Goal: Task Accomplishment & Management: Manage account settings

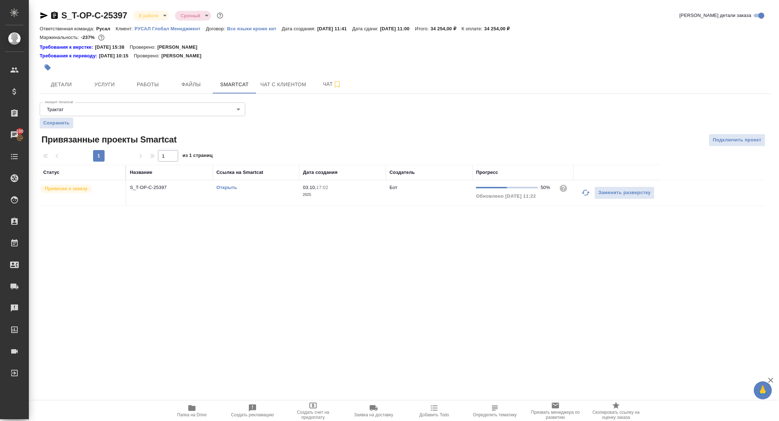
click at [185, 413] on span "Папка на Drive" at bounding box center [192, 414] width 30 height 5
click at [56, 11] on icon "button" at bounding box center [54, 15] width 9 height 9
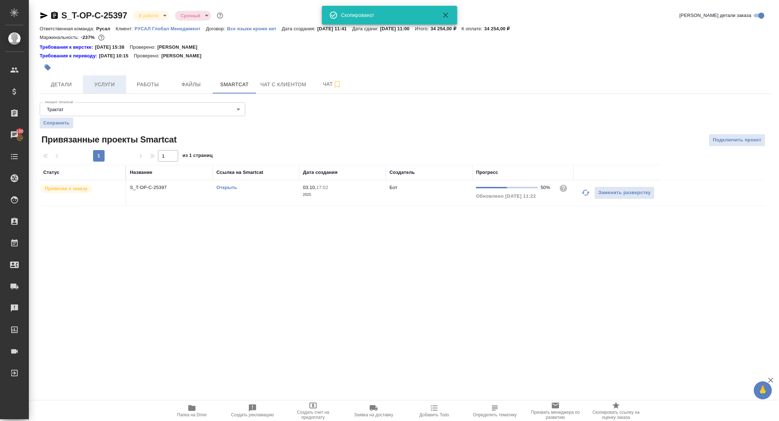
click at [99, 85] on span "Услуги" at bounding box center [104, 84] width 35 height 9
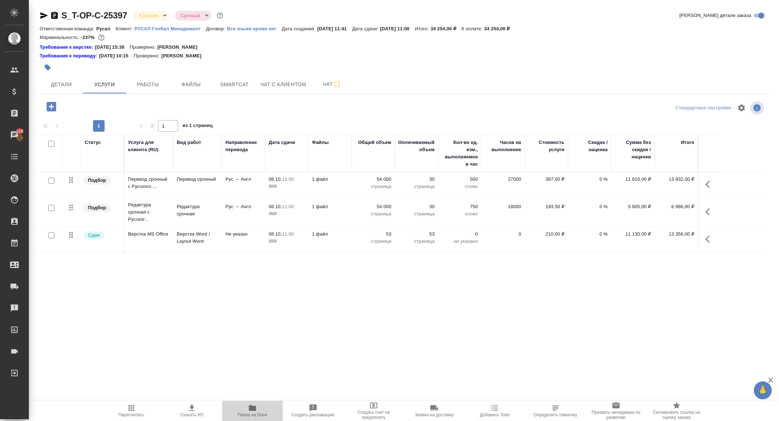
click at [252, 416] on span "Папка на Drive" at bounding box center [253, 414] width 30 height 5
click at [146, 84] on span "Работы" at bounding box center [148, 84] width 35 height 9
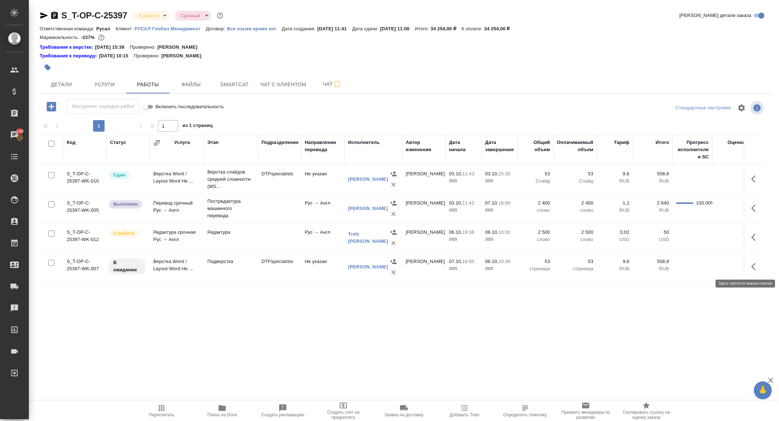
click at [752, 265] on icon "button" at bounding box center [755, 266] width 9 height 9
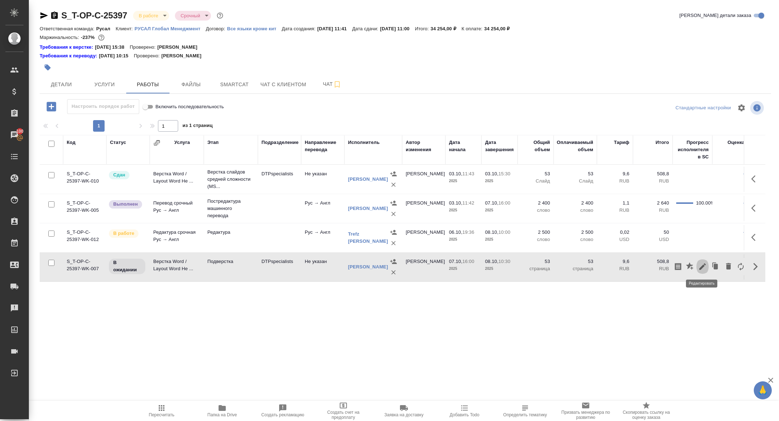
click at [703, 267] on icon "button" at bounding box center [702, 266] width 9 height 9
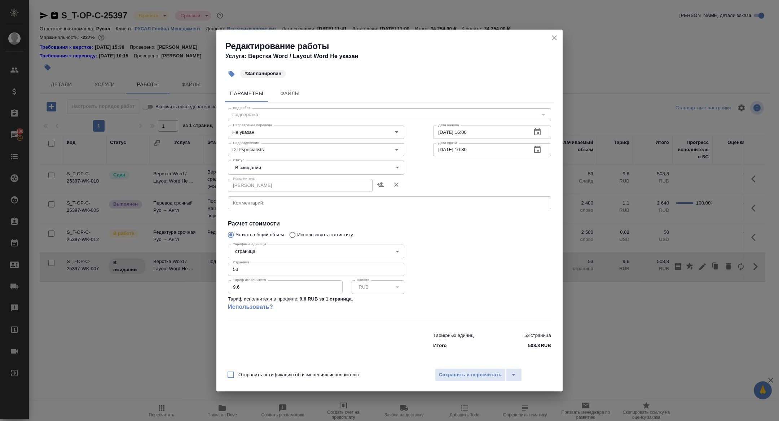
click at [273, 203] on textarea at bounding box center [389, 202] width 313 height 5
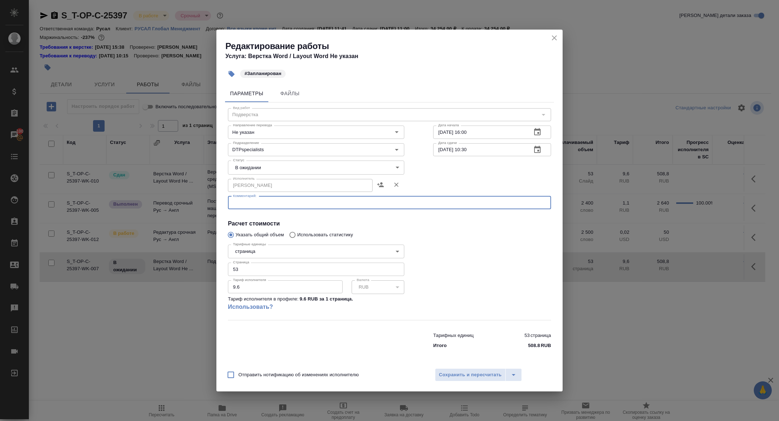
paste textarea "https://drive.awatera.com/f/10588171"
type textarea "https://drive.awatera.com/f/10588171"
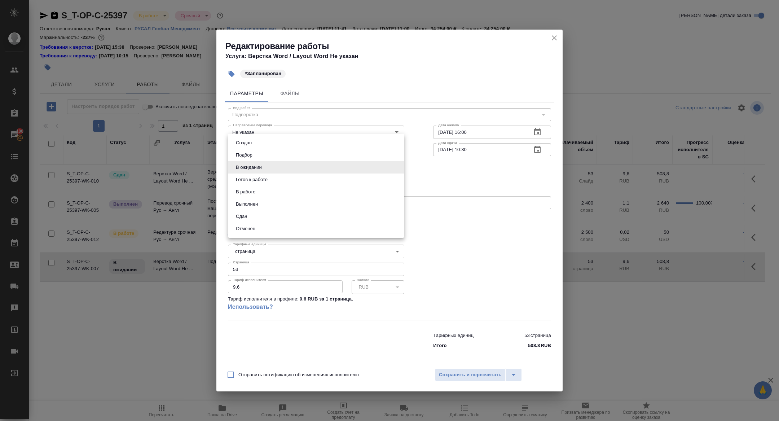
click at [258, 167] on body "🙏 .cls-1 fill:#fff; AWATERA Zhuravleva Alexandra Клиенты Спецификации Заказы 10…" at bounding box center [389, 210] width 779 height 421
click at [256, 179] on button "Готов к работе" at bounding box center [252, 180] width 36 height 8
type input "readyForWork"
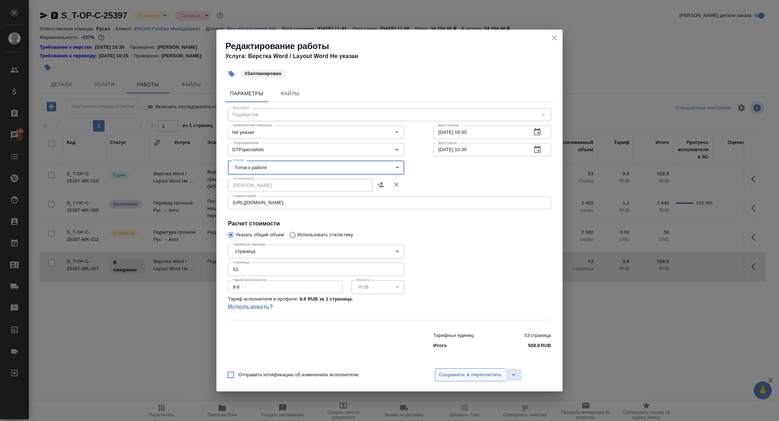
click at [442, 374] on span "Сохранить и пересчитать" at bounding box center [470, 375] width 63 height 8
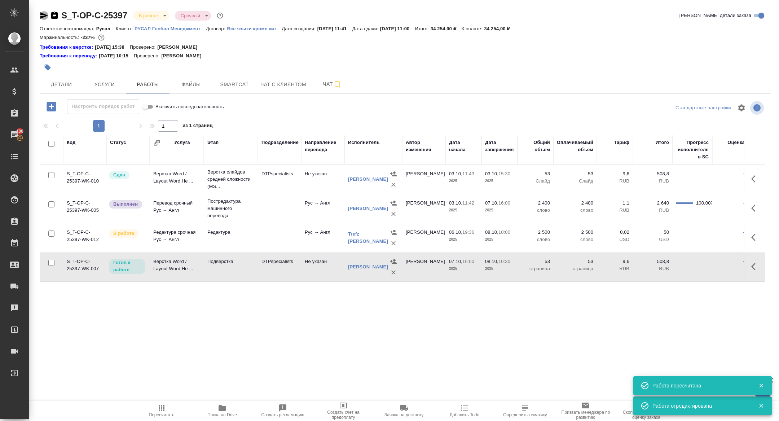
click at [41, 18] on icon "button" at bounding box center [44, 15] width 8 height 6
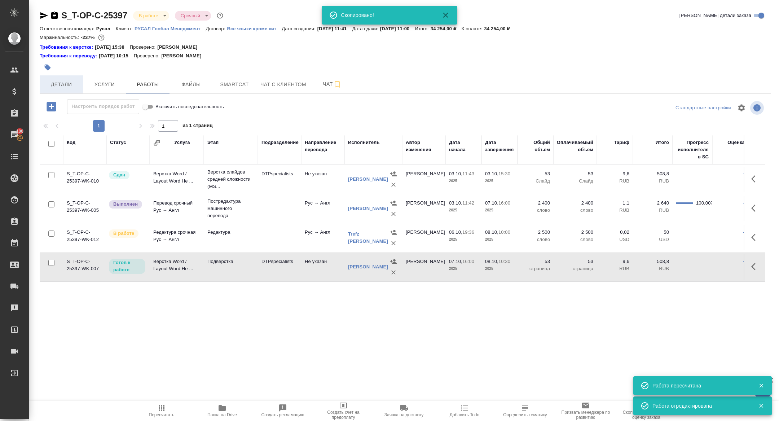
click at [66, 87] on span "Детали" at bounding box center [61, 84] width 35 height 9
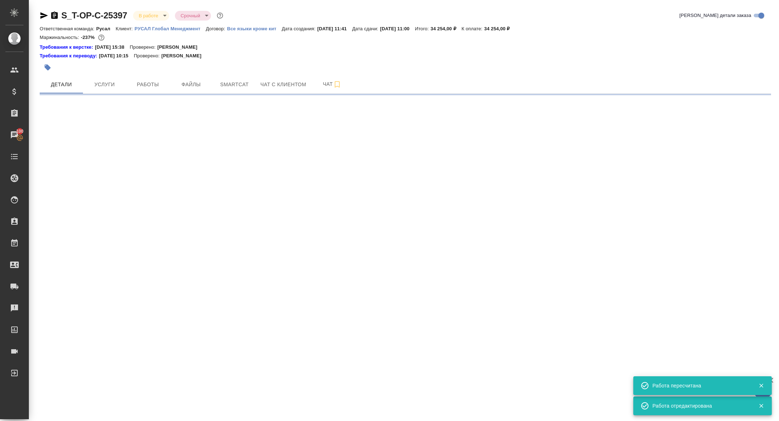
select select "RU"
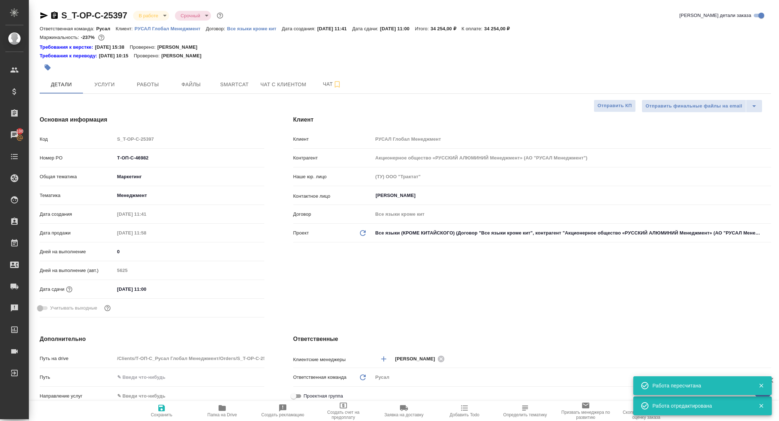
type textarea "x"
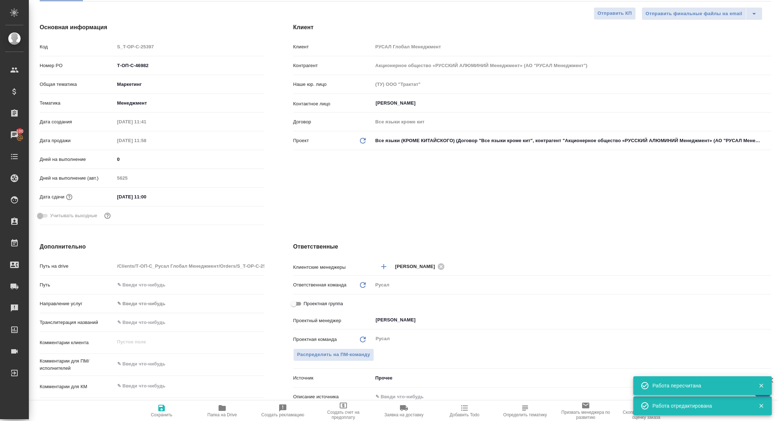
scroll to position [334, 0]
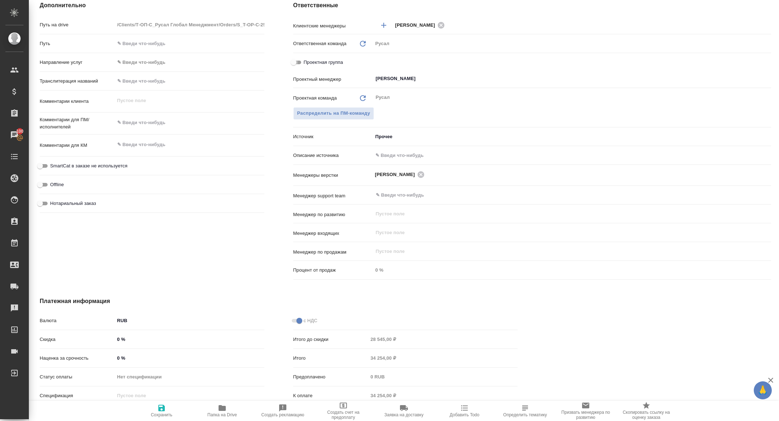
click at [297, 65] on input "Проектная группа" at bounding box center [294, 62] width 26 height 9
checkbox input "true"
type textarea "x"
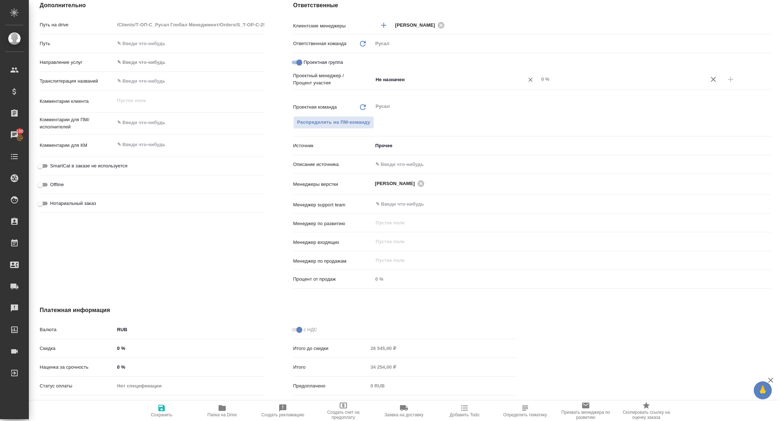
click at [410, 83] on input "Не назначен" at bounding box center [443, 79] width 137 height 9
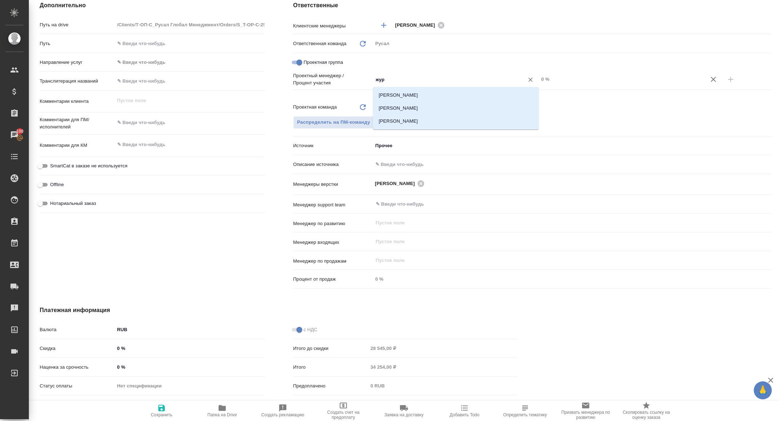
type input "жура"
click at [423, 109] on li "[PERSON_NAME]" at bounding box center [456, 108] width 166 height 13
type textarea "x"
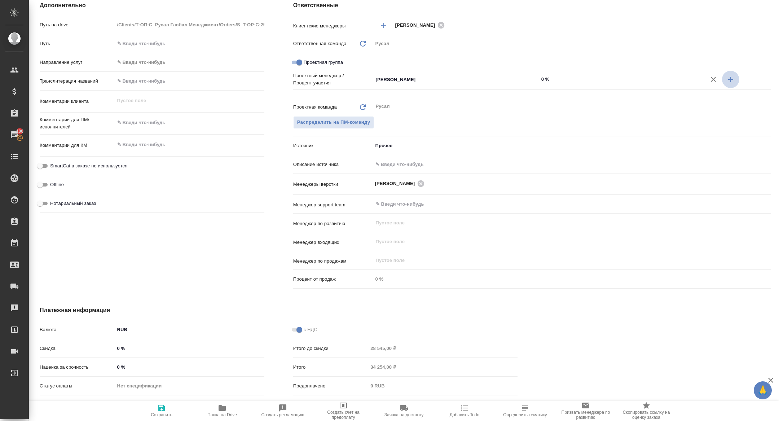
click at [733, 79] on icon "button" at bounding box center [730, 79] width 9 height 9
type textarea "x"
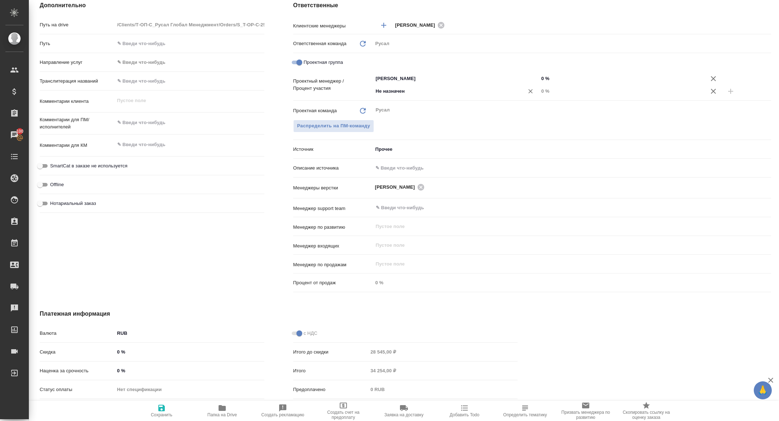
click at [436, 85] on div "Не назначен ​" at bounding box center [456, 91] width 166 height 13
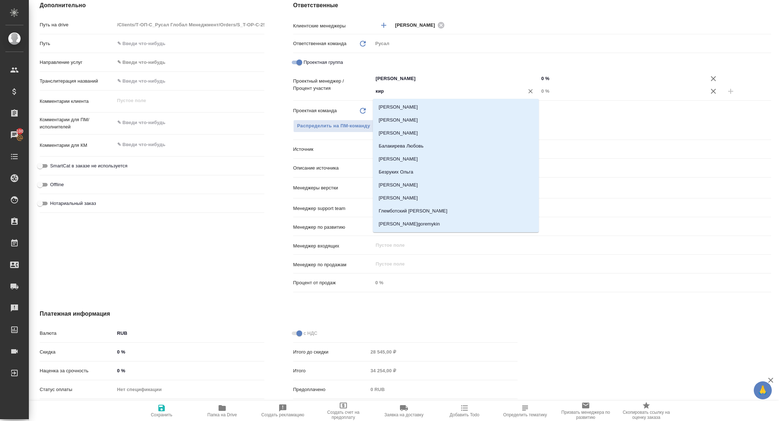
type input "кири"
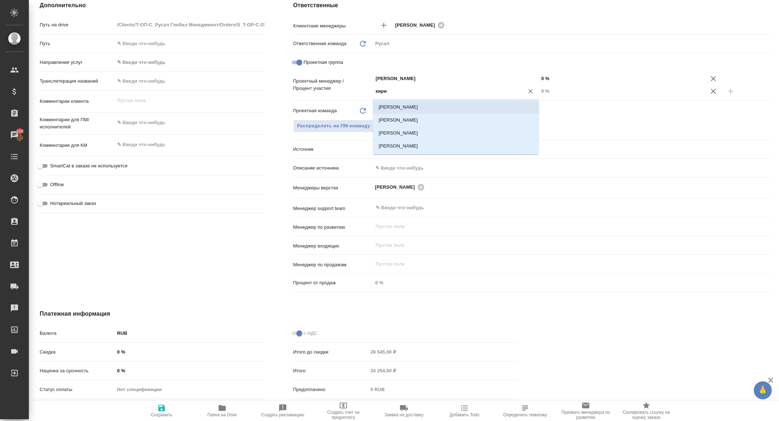
click at [456, 107] on li "Авдеенко Кирилл" at bounding box center [456, 107] width 166 height 13
type textarea "x"
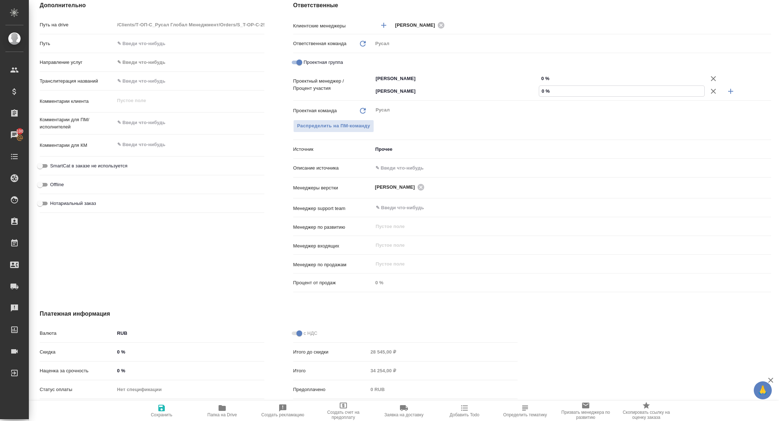
click at [541, 94] on input "0 %" at bounding box center [621, 91] width 165 height 10
type textarea "x"
type input "20 %"
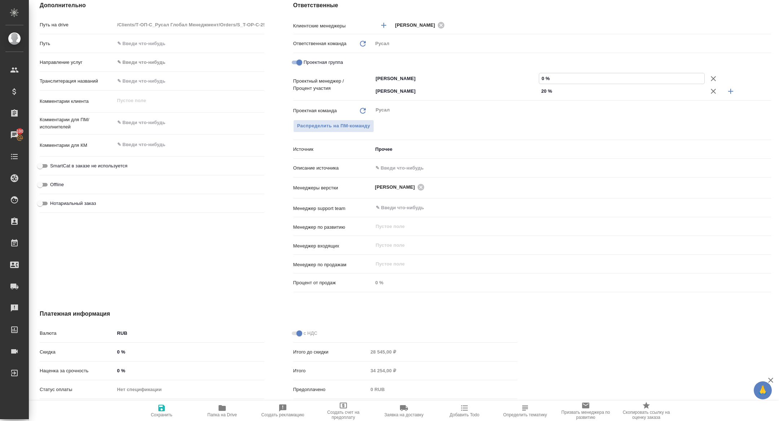
click at [542, 76] on input "0 %" at bounding box center [621, 78] width 165 height 10
click at [539, 77] on input "0 %" at bounding box center [621, 78] width 165 height 10
type textarea "x"
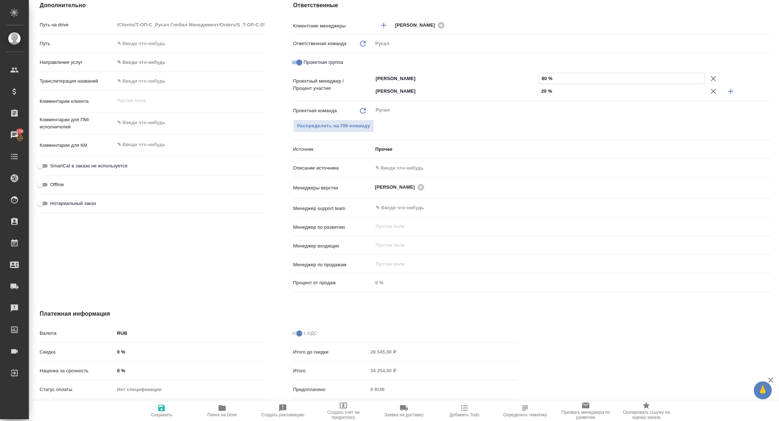
type input "80 %"
click at [159, 412] on span "Сохранить" at bounding box center [162, 414] width 22 height 5
type textarea "x"
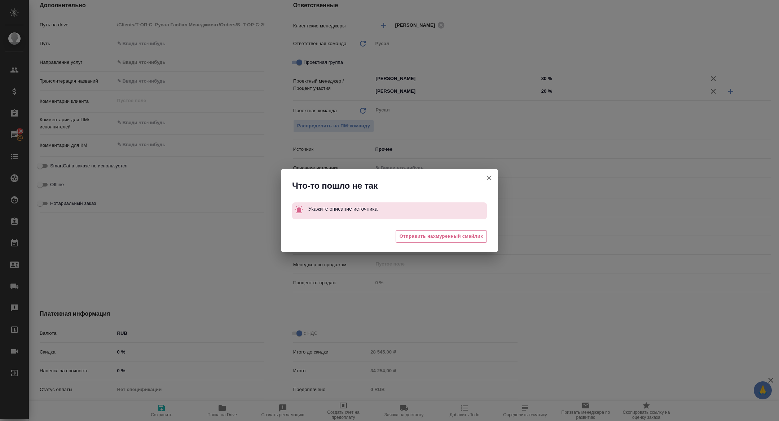
click at [484, 175] on button "Клиент не указал номер" at bounding box center [488, 177] width 17 height 17
type textarea "x"
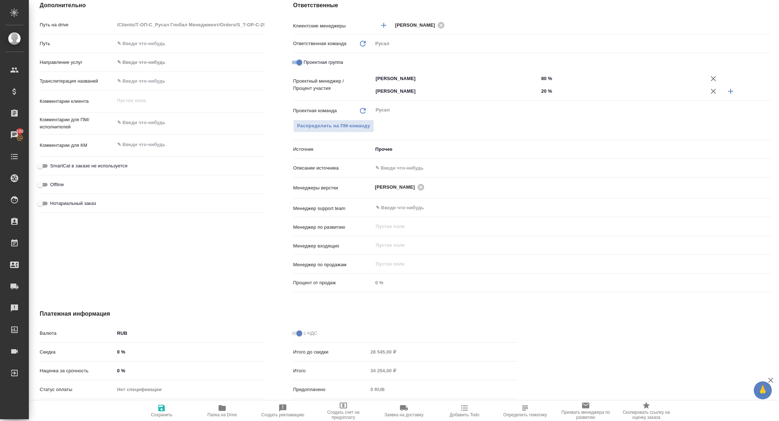
type textarea "x"
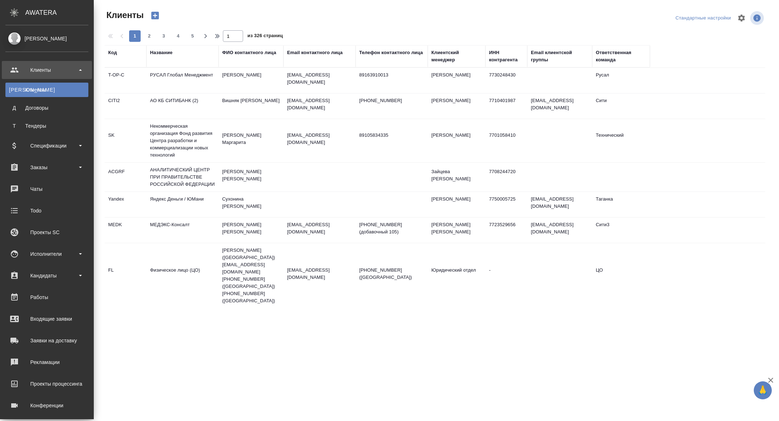
select select "RU"
click at [47, 166] on div "Заказы" at bounding box center [46, 167] width 83 height 11
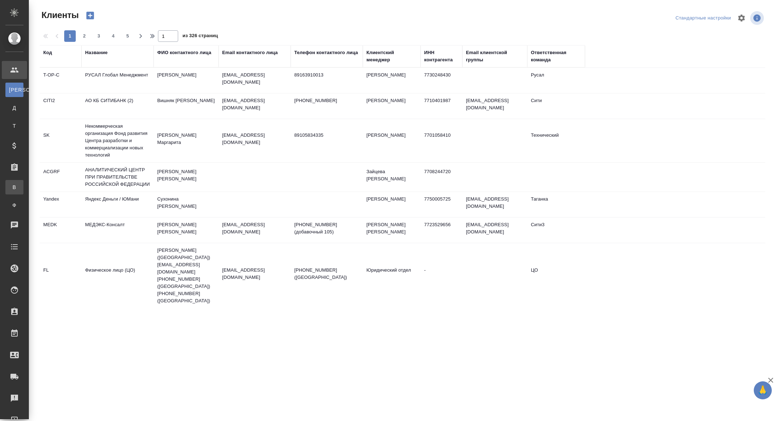
click at [11, 186] on div "Все заказы" at bounding box center [5, 187] width 11 height 7
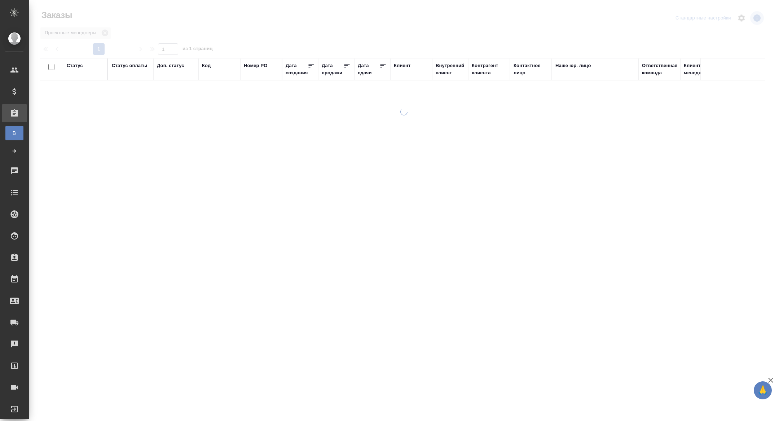
click at [365, 75] on div "Дата сдачи" at bounding box center [369, 69] width 22 height 14
select select "9"
click at [367, 87] on input "text" at bounding box center [374, 85] width 25 height 10
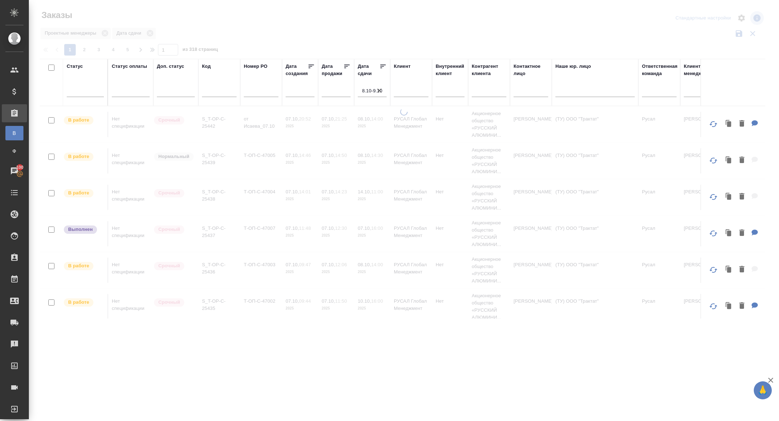
click at [383, 69] on icon at bounding box center [382, 66] width 7 height 7
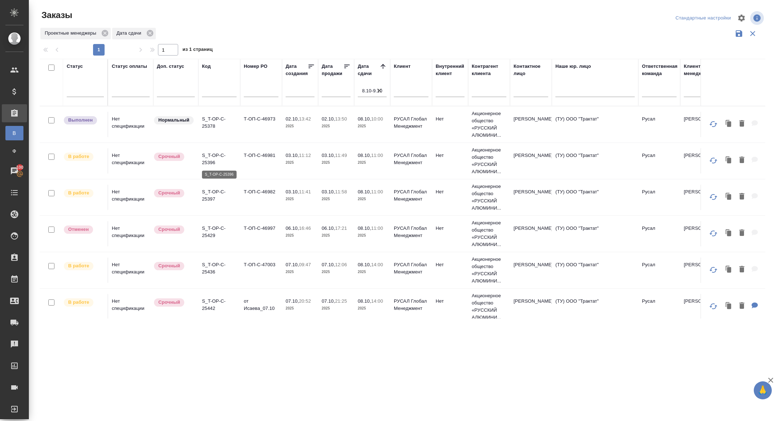
click at [214, 162] on p "S_T-OP-C-25396" at bounding box center [219, 159] width 35 height 14
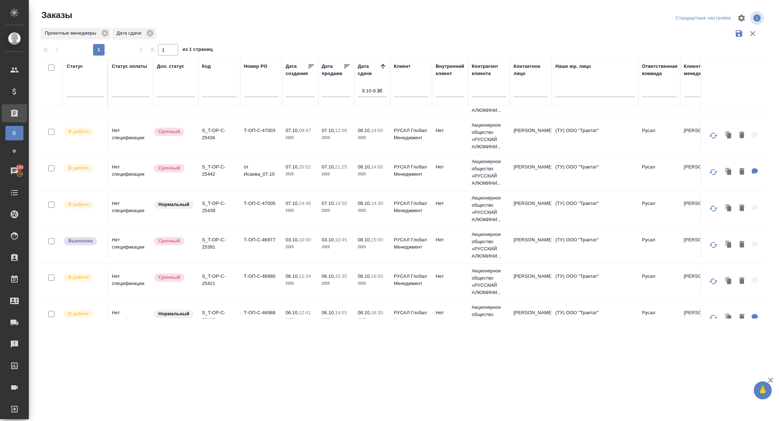
scroll to position [136, 0]
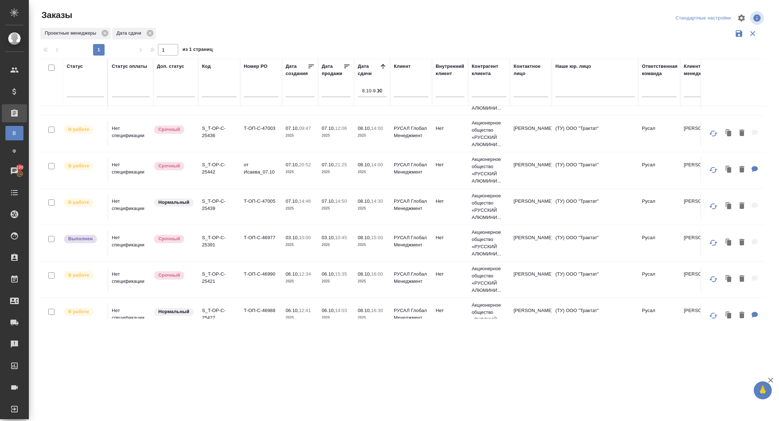
click at [213, 134] on p "S_T-OP-C-25436" at bounding box center [219, 132] width 35 height 14
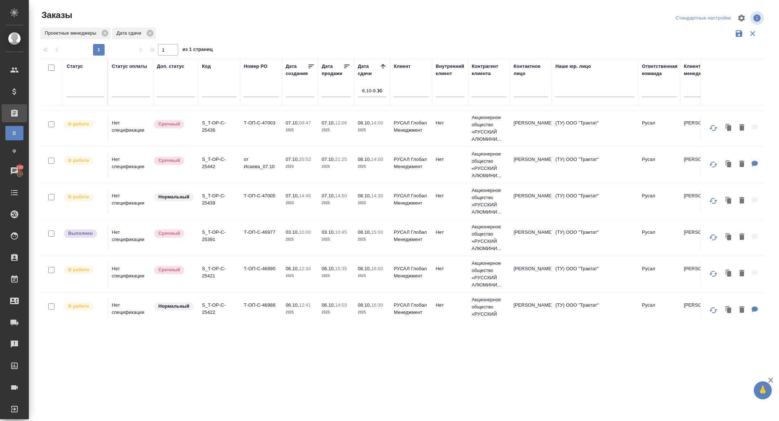
scroll to position [145, 0]
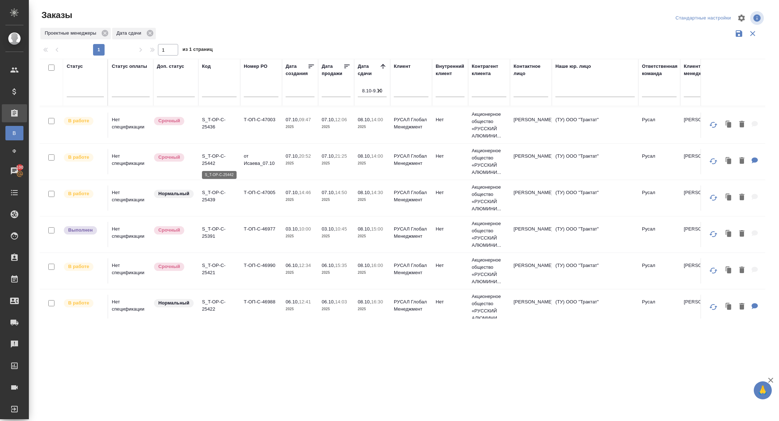
click at [209, 154] on p "S_T-OP-C-25442" at bounding box center [219, 160] width 35 height 14
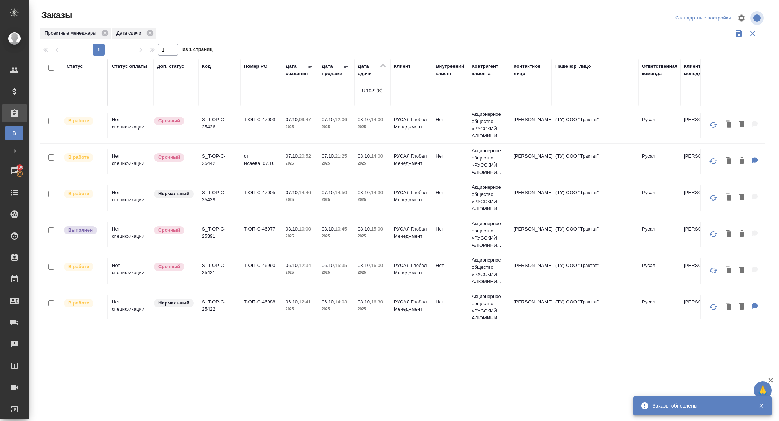
scroll to position [151, 0]
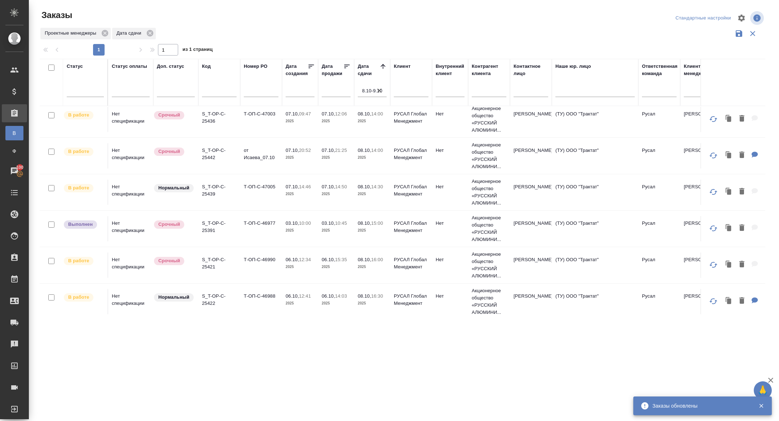
click at [213, 186] on p "S_T-OP-C-25439" at bounding box center [219, 190] width 35 height 14
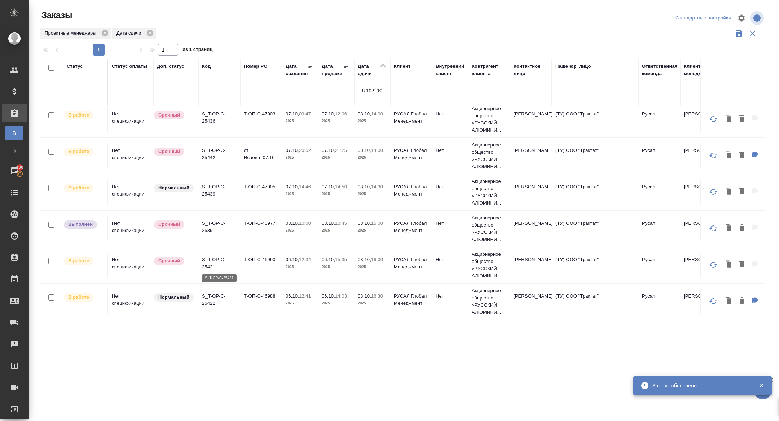
click at [204, 263] on p "S_T-OP-C-25421" at bounding box center [219, 263] width 35 height 14
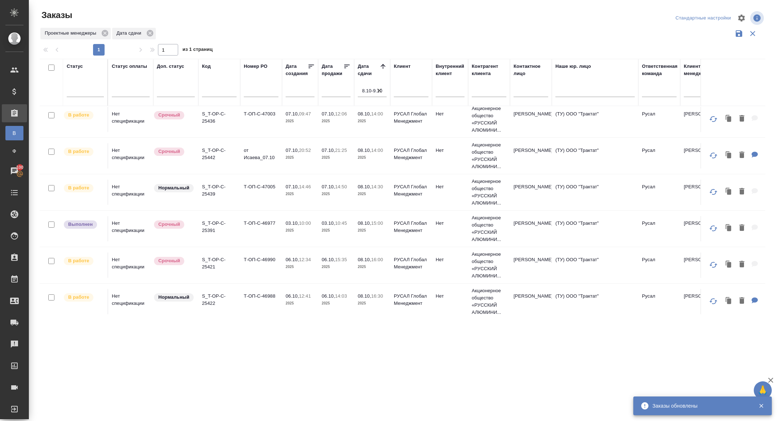
click at [215, 303] on p "S_T-OP-C-25422" at bounding box center [219, 300] width 35 height 14
click at [381, 89] on icon "button" at bounding box center [379, 90] width 4 height 4
select select "9"
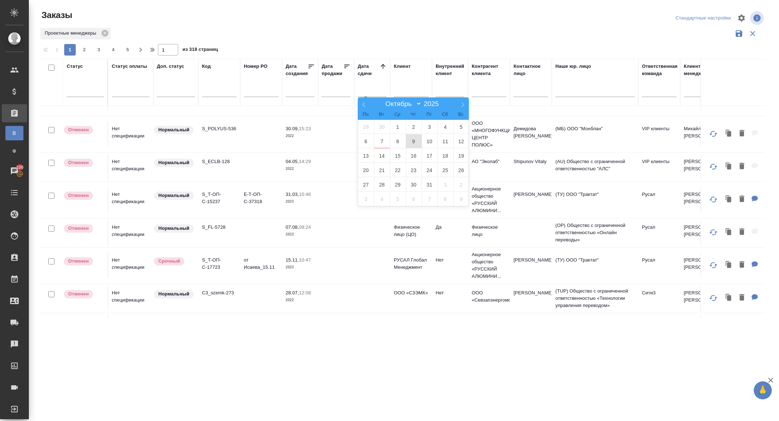
click at [417, 142] on span "9" at bounding box center [414, 141] width 16 height 14
type div "2025-10-08T21:00:00.000Z"
click at [429, 142] on span "10" at bounding box center [430, 141] width 16 height 14
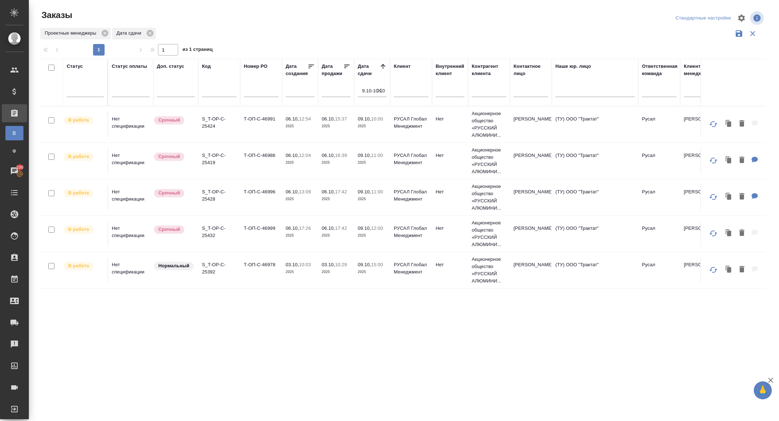
scroll to position [0, 0]
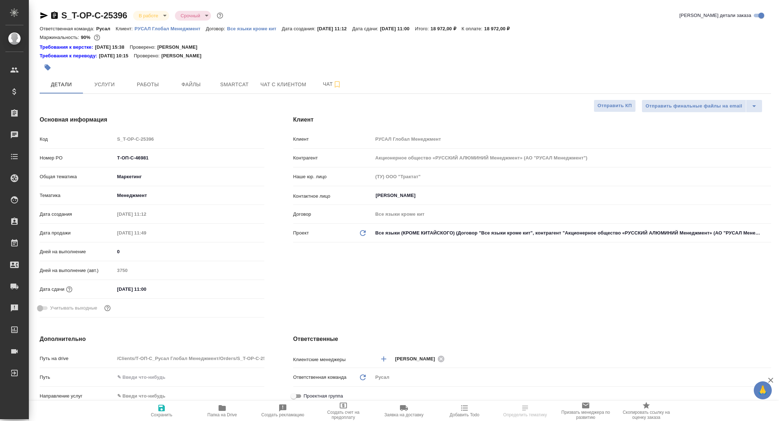
select select "RU"
click at [149, 80] on span "Работы" at bounding box center [148, 84] width 35 height 9
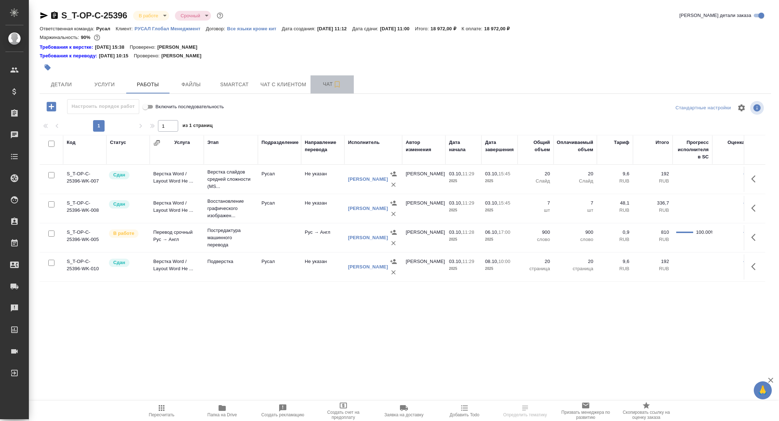
click at [316, 82] on button "Чат" at bounding box center [332, 84] width 43 height 18
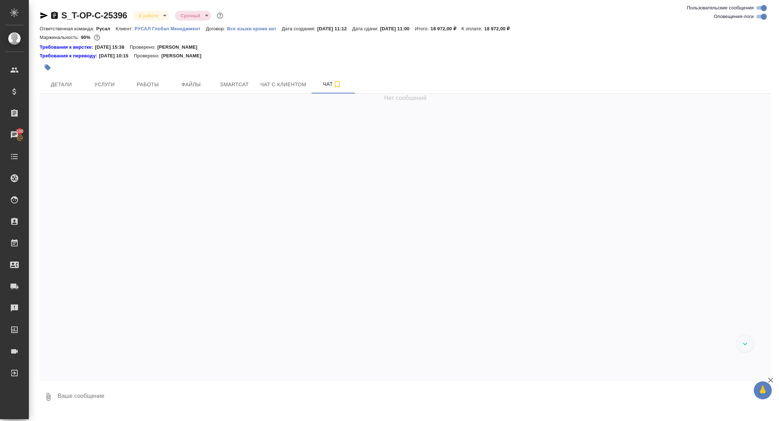
scroll to position [4914, 0]
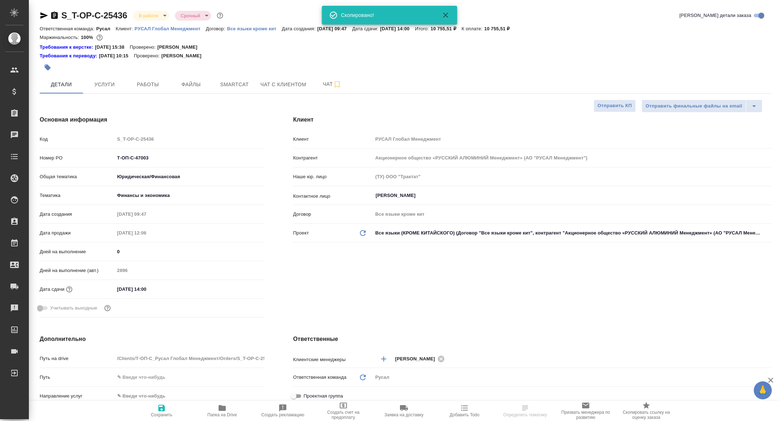
select select "RU"
click at [149, 81] on span "Работы" at bounding box center [148, 84] width 35 height 9
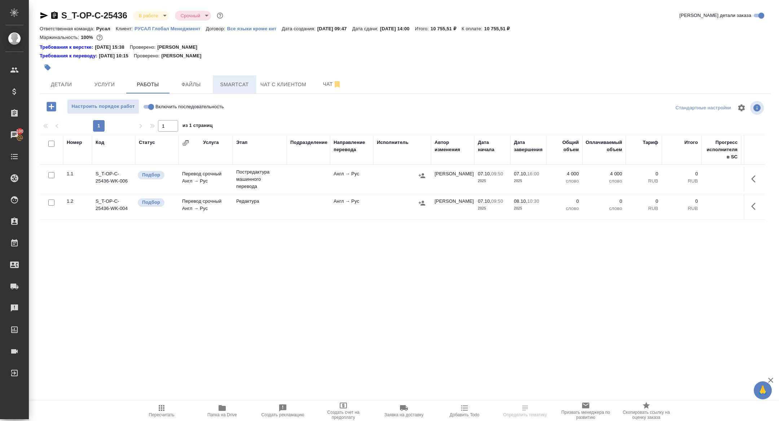
click at [230, 86] on span "Smartcat" at bounding box center [234, 84] width 35 height 9
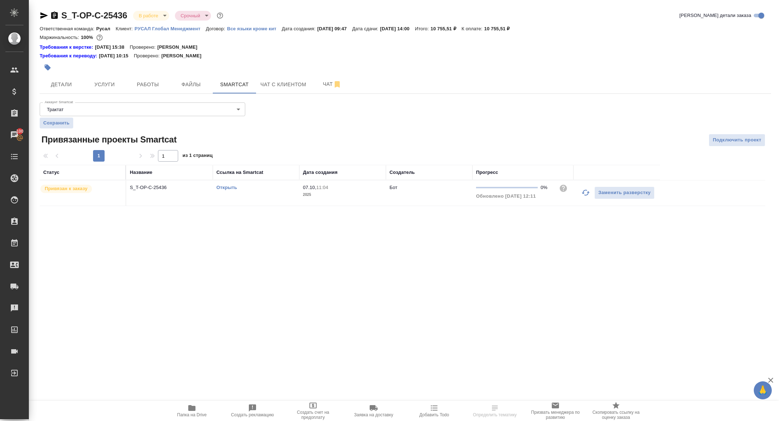
click at [223, 187] on link "Открыть" at bounding box center [226, 187] width 21 height 5
click at [154, 78] on button "Работы" at bounding box center [147, 84] width 43 height 18
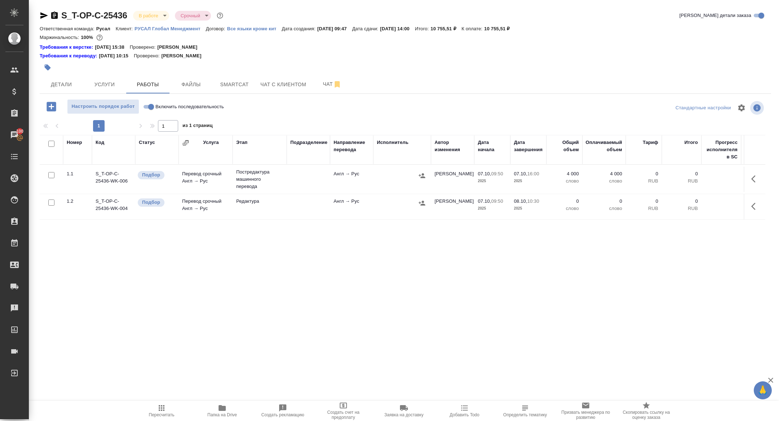
click at [425, 176] on icon "button" at bounding box center [421, 175] width 7 height 7
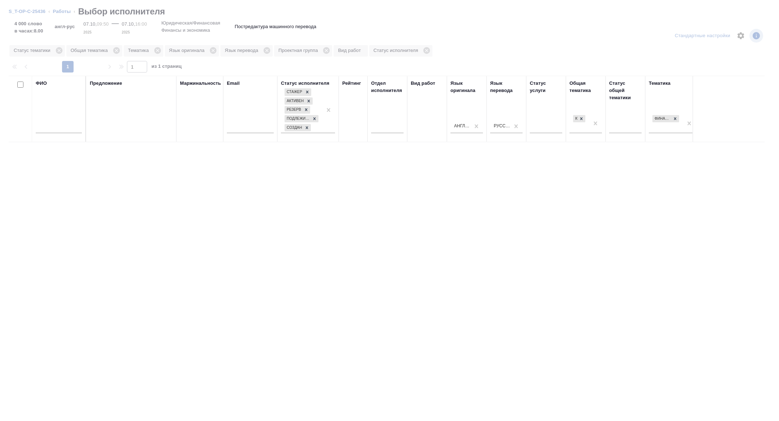
click at [65, 132] on input "text" at bounding box center [59, 128] width 46 height 9
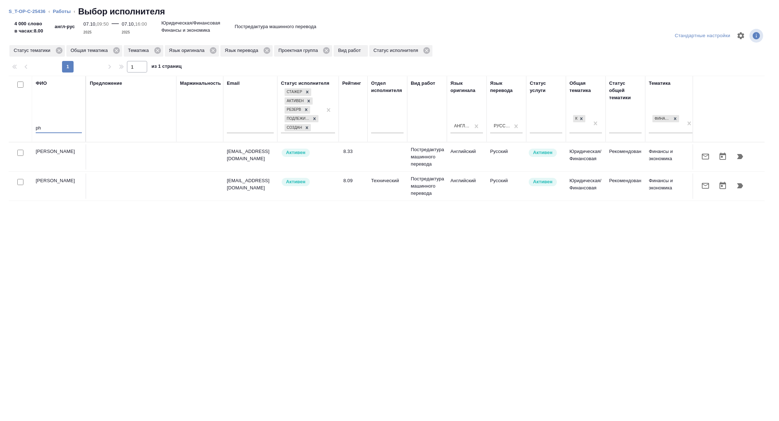
type input "p"
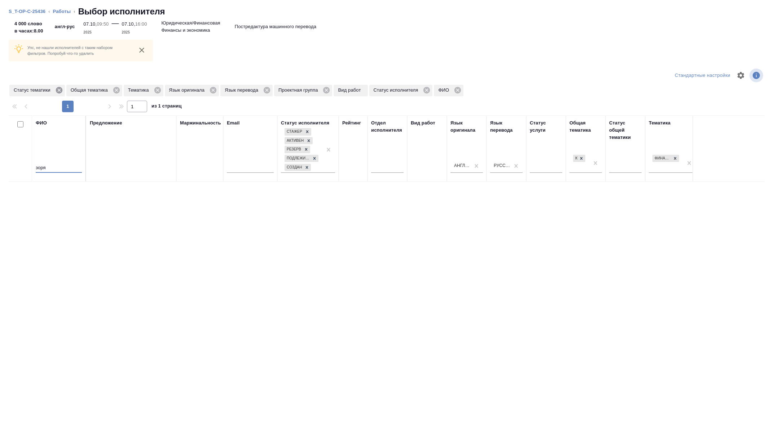
type input "зоря"
click at [57, 86] on icon at bounding box center [59, 90] width 8 height 8
click at [99, 91] on icon at bounding box center [101, 90] width 8 height 8
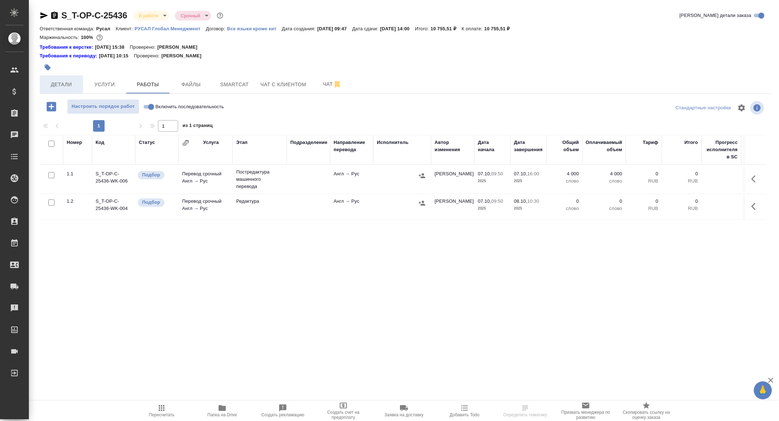
click at [64, 90] on button "Детали" at bounding box center [61, 84] width 43 height 18
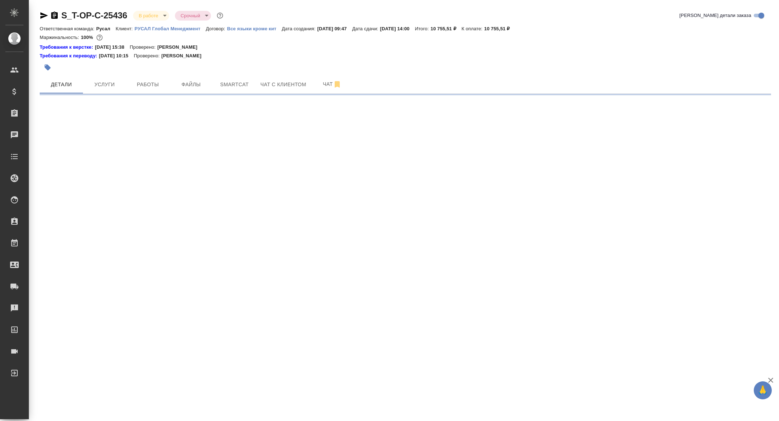
select select "RU"
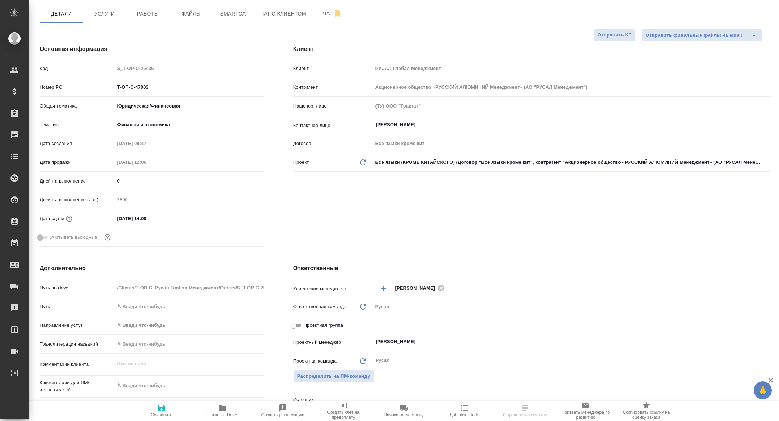
type textarea "x"
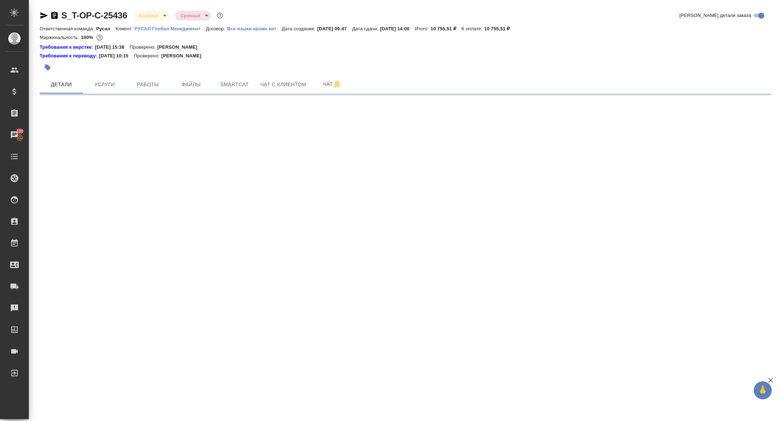
select select "RU"
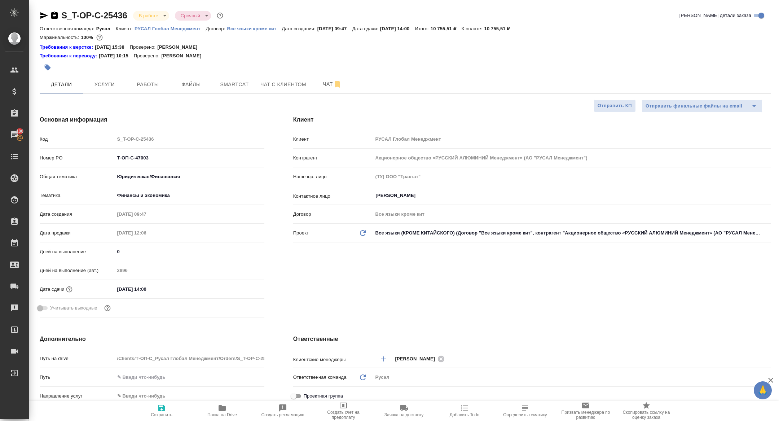
type textarea "x"
click at [52, 12] on icon "button" at bounding box center [54, 15] width 9 height 9
type textarea "x"
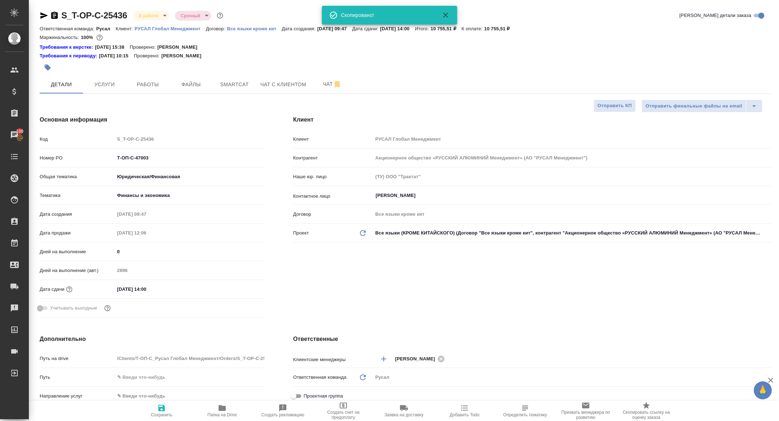
type textarea "x"
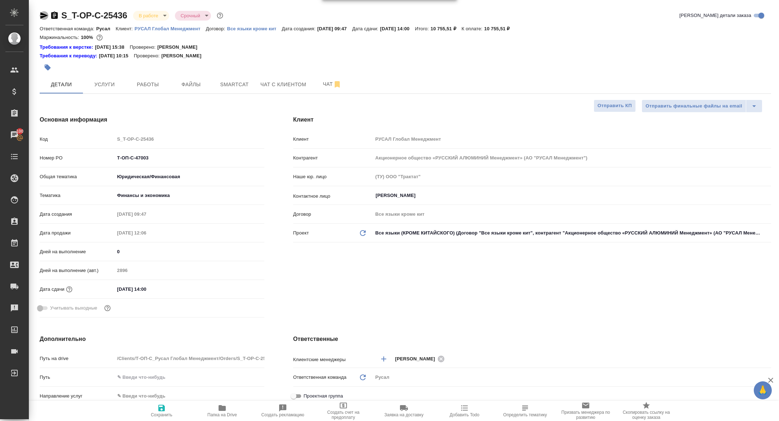
click at [44, 17] on icon "button" at bounding box center [44, 15] width 9 height 9
type textarea "x"
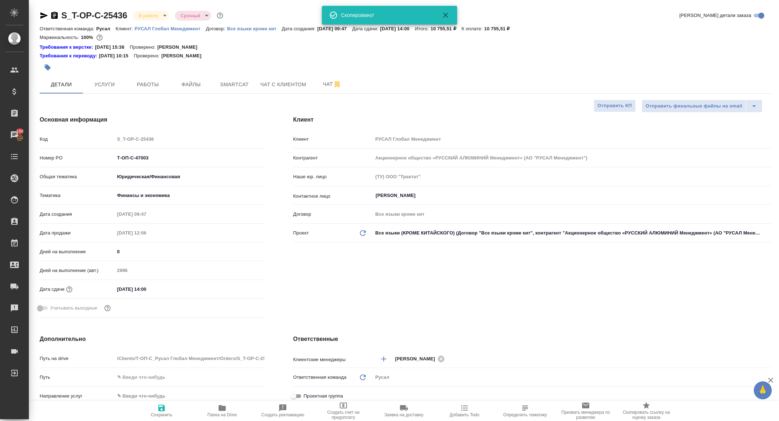
type textarea "x"
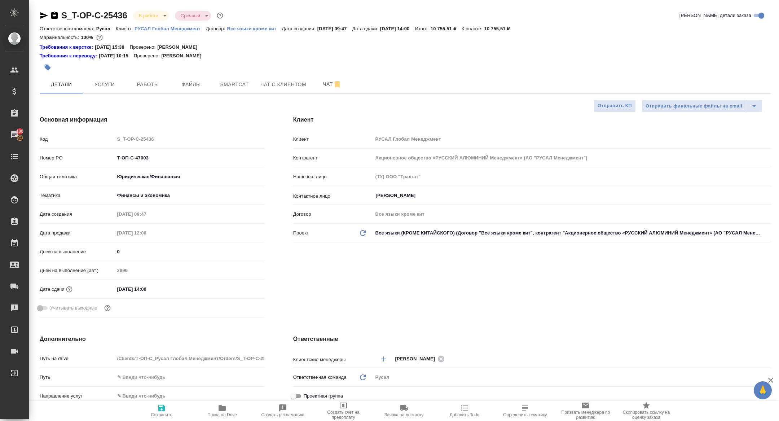
type textarea "x"
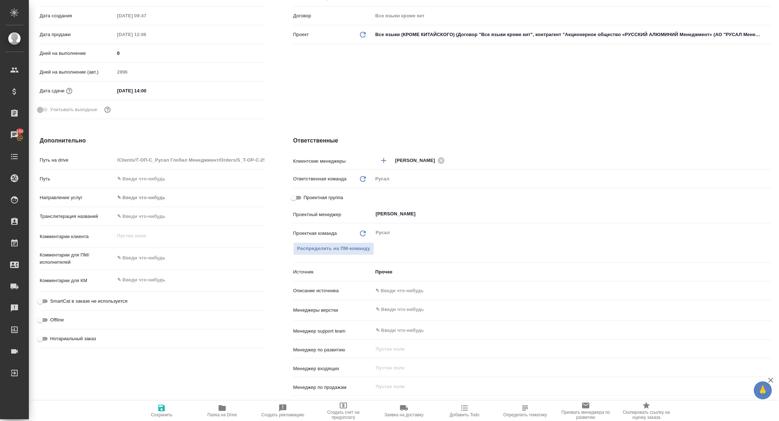
click at [306, 198] on span "Проектная группа" at bounding box center [323, 197] width 39 height 7
click at [306, 198] on input "Проектная группа" at bounding box center [294, 197] width 26 height 9
checkbox input "true"
type textarea "x"
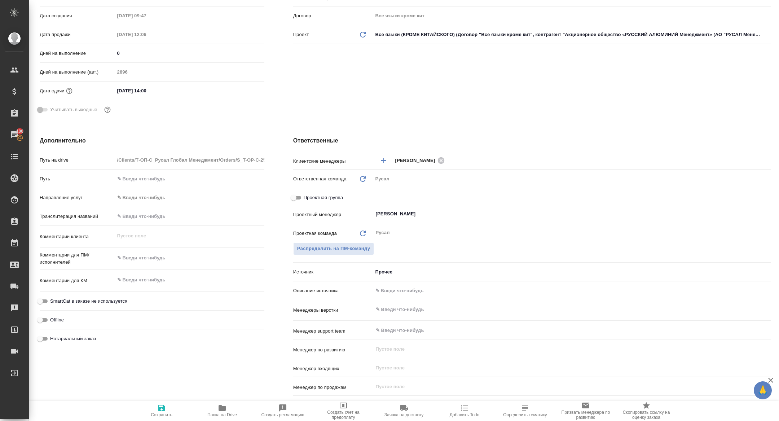
type textarea "x"
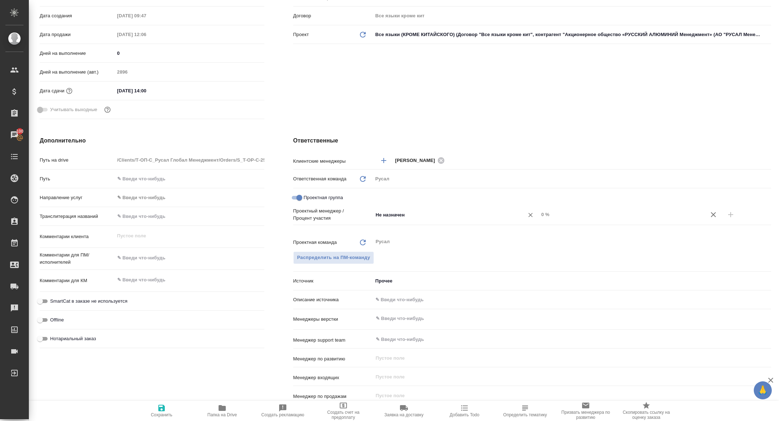
click at [405, 221] on div "Не назначен ​" at bounding box center [456, 215] width 166 height 14
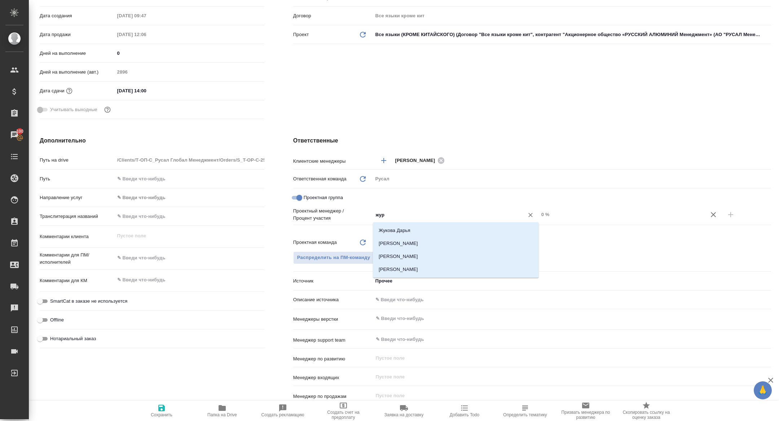
type input "жура"
click at [426, 244] on li "[PERSON_NAME]" at bounding box center [456, 243] width 166 height 13
type textarea "x"
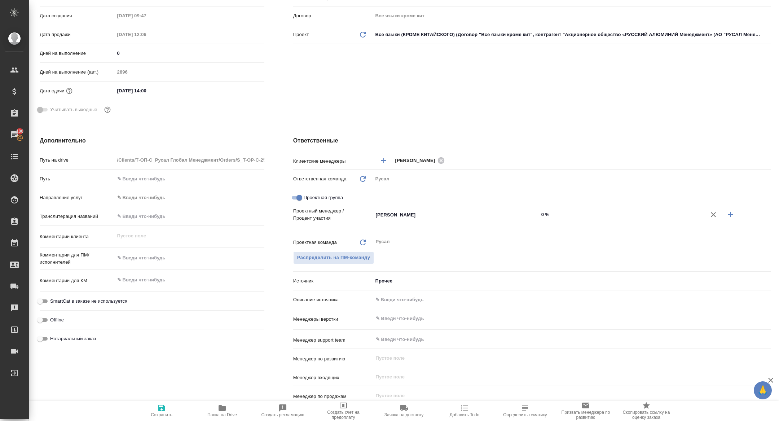
click at [734, 217] on icon "button" at bounding box center [730, 214] width 9 height 9
type textarea "x"
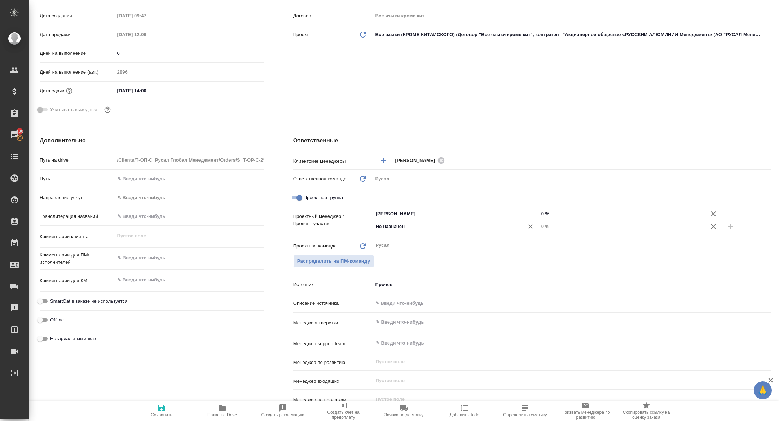
click at [474, 221] on div "Не назначен ​" at bounding box center [456, 226] width 166 height 13
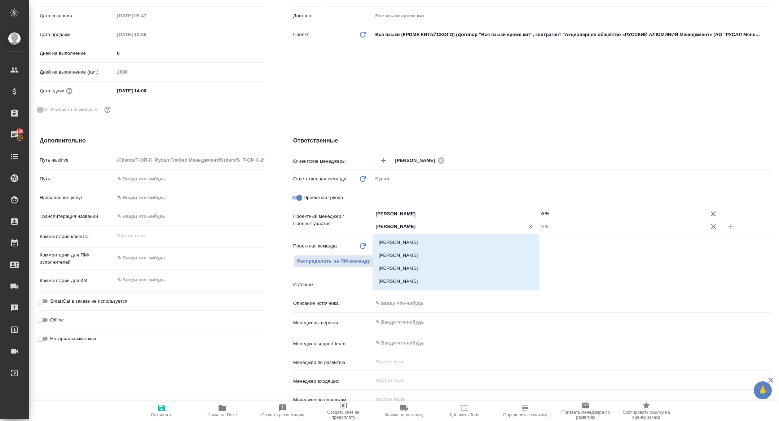
type input "[PERSON_NAME]"
click at [463, 240] on li "[PERSON_NAME]" at bounding box center [456, 242] width 166 height 13
type textarea "x"
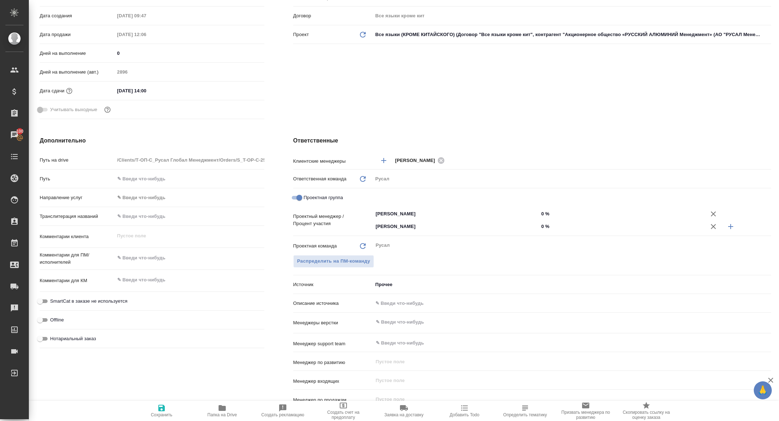
click at [541, 225] on input "0 %" at bounding box center [622, 226] width 166 height 10
type textarea "x"
type input "20 %"
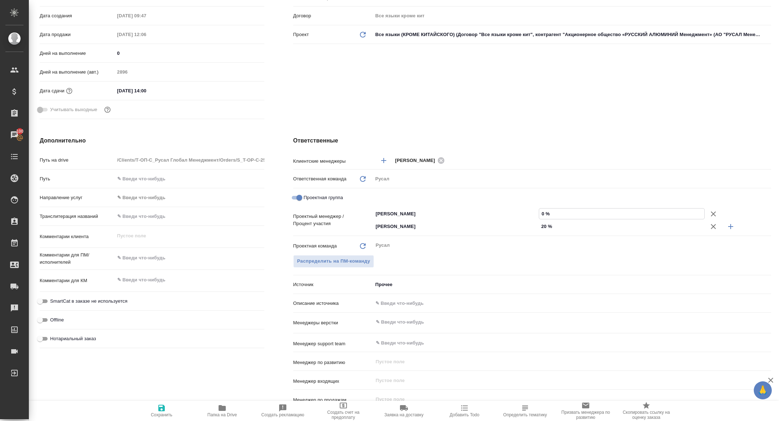
click at [541, 214] on input "0 %" at bounding box center [621, 213] width 165 height 10
type textarea "x"
type input "80 %"
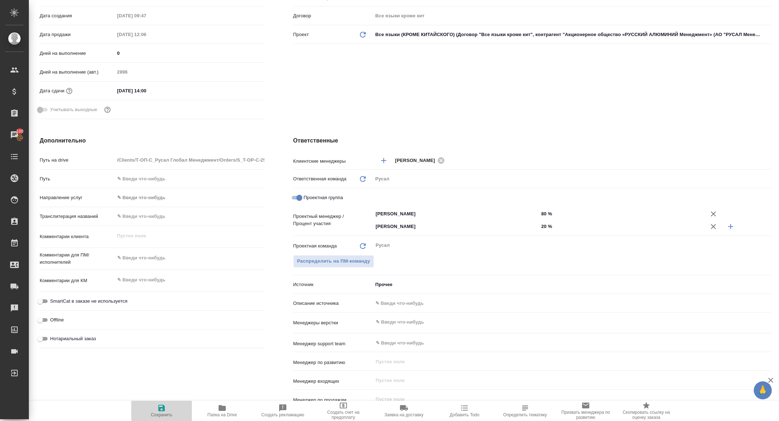
click at [155, 414] on span "Сохранить" at bounding box center [162, 414] width 22 height 5
type textarea "x"
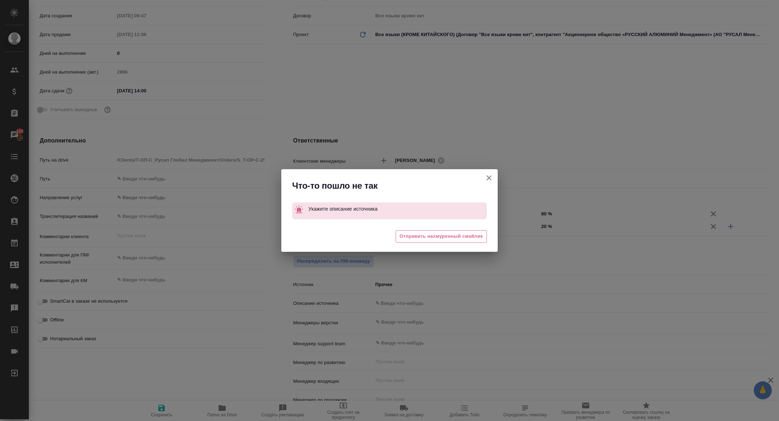
click at [491, 177] on icon "button" at bounding box center [489, 177] width 9 height 9
type textarea "x"
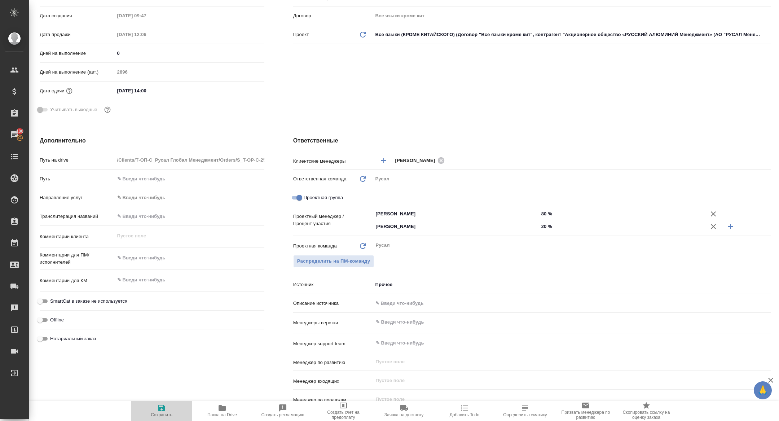
click at [167, 410] on span "Сохранить" at bounding box center [162, 411] width 52 height 14
type textarea "x"
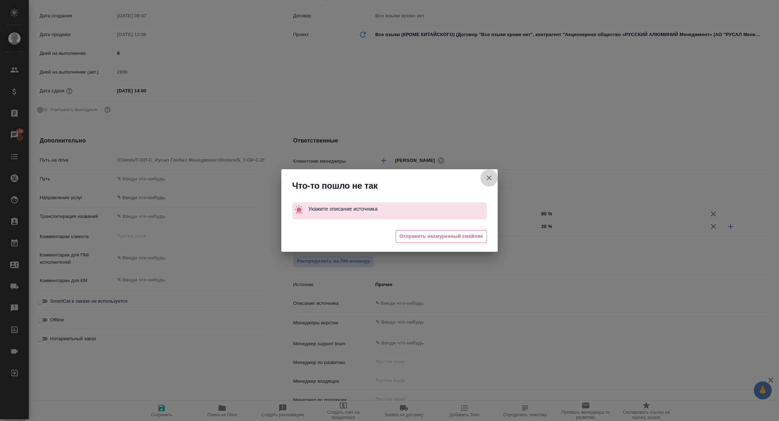
click at [493, 173] on button "Клиент не указал номер" at bounding box center [488, 177] width 17 height 17
type textarea "x"
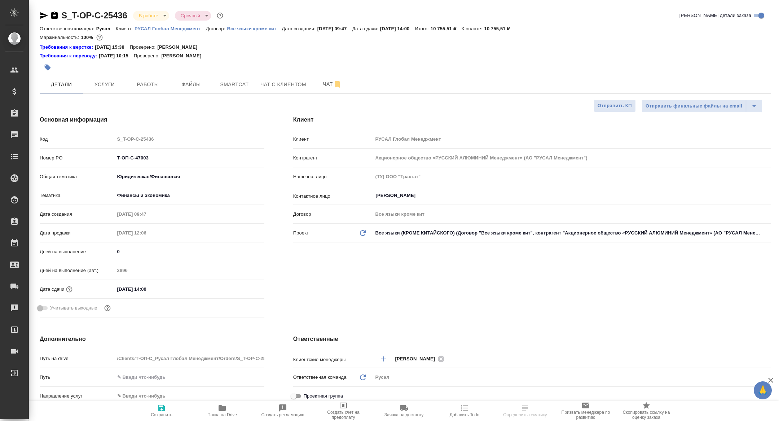
select select "RU"
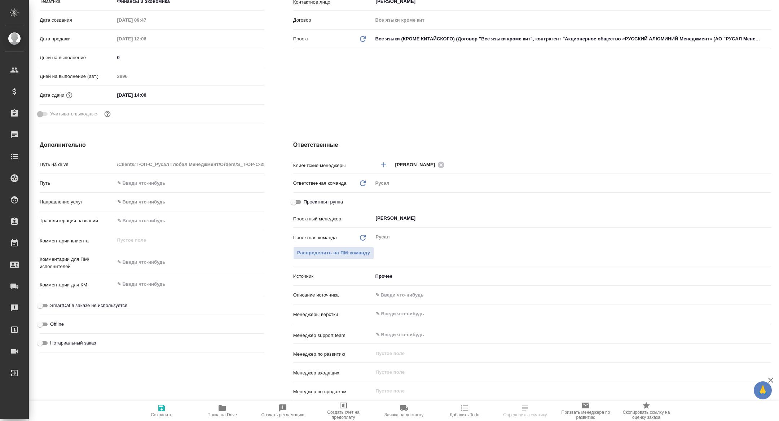
scroll to position [206, 0]
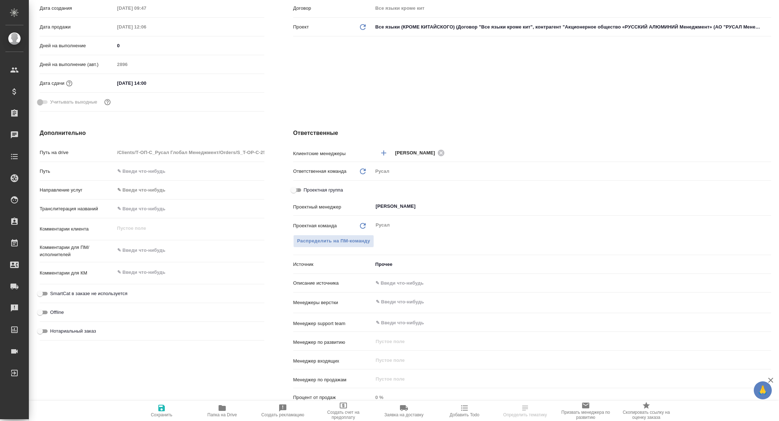
click at [293, 191] on input "Проектная группа" at bounding box center [294, 190] width 26 height 9
checkbox input "true"
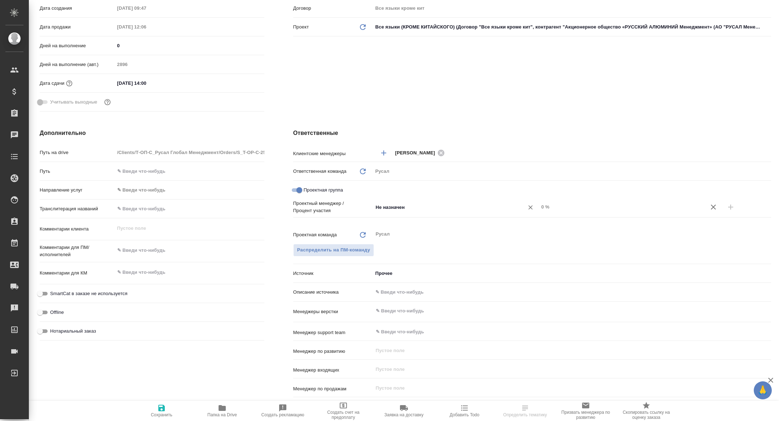
click at [408, 209] on input "Не назначен" at bounding box center [443, 207] width 137 height 9
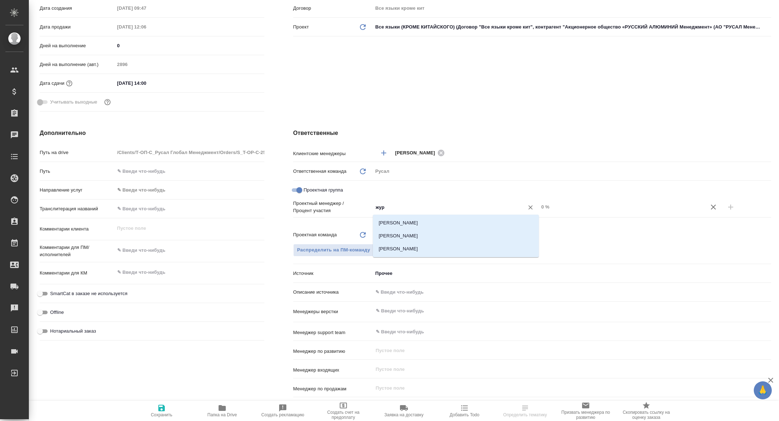
type input "жура"
click at [426, 233] on li "[PERSON_NAME]" at bounding box center [456, 235] width 166 height 13
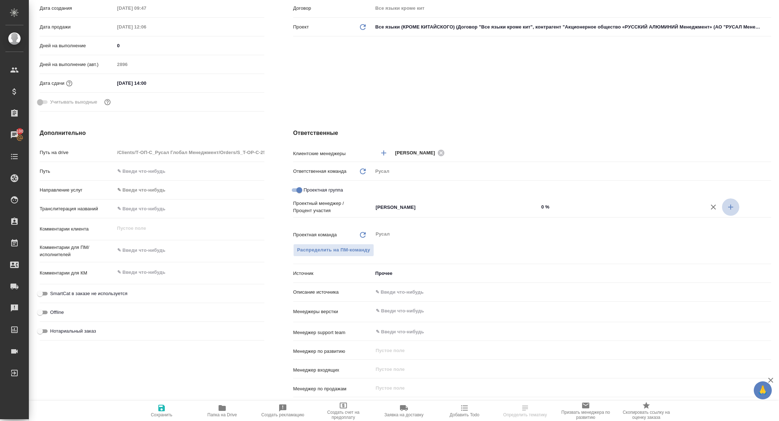
click at [731, 207] on icon "button" at bounding box center [730, 207] width 9 height 9
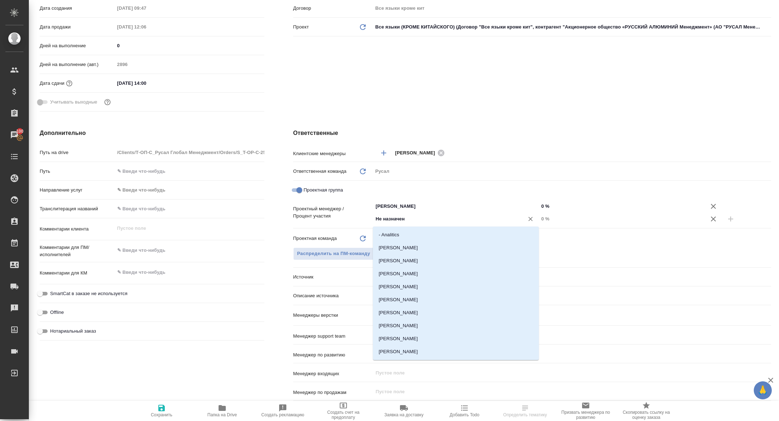
click at [418, 221] on input "Не назначен" at bounding box center [443, 219] width 137 height 9
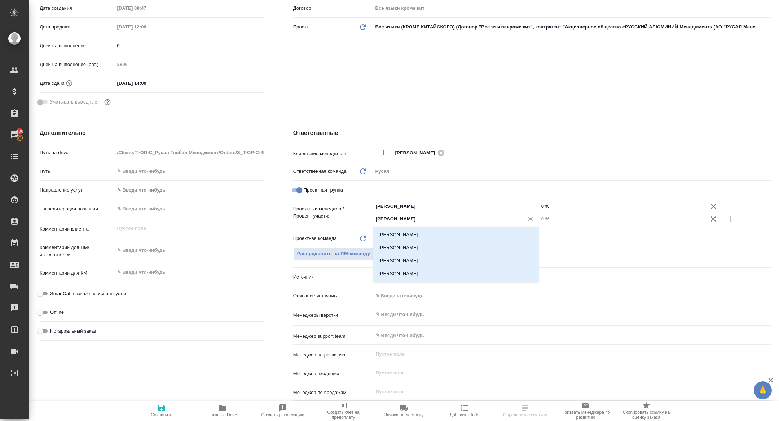
type input "[PERSON_NAME]"
click at [422, 238] on li "[PERSON_NAME]" at bounding box center [456, 234] width 166 height 13
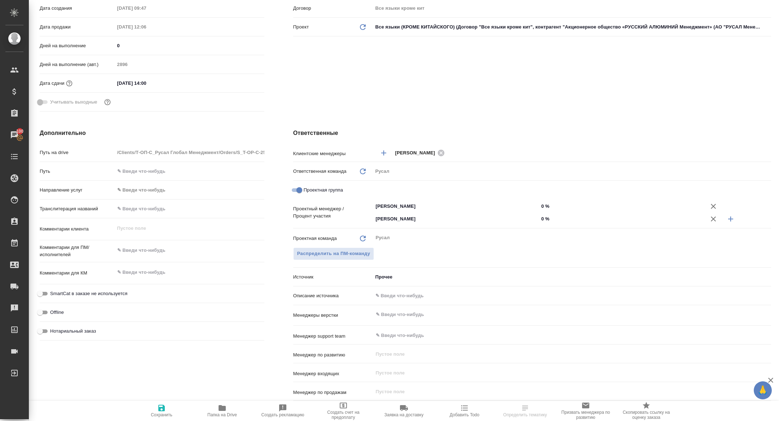
click at [542, 218] on input "0 %" at bounding box center [622, 219] width 166 height 10
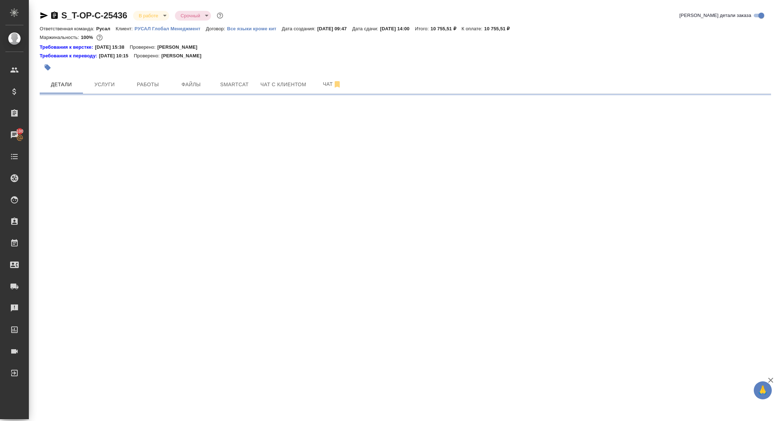
scroll to position [0, 0]
select select "RU"
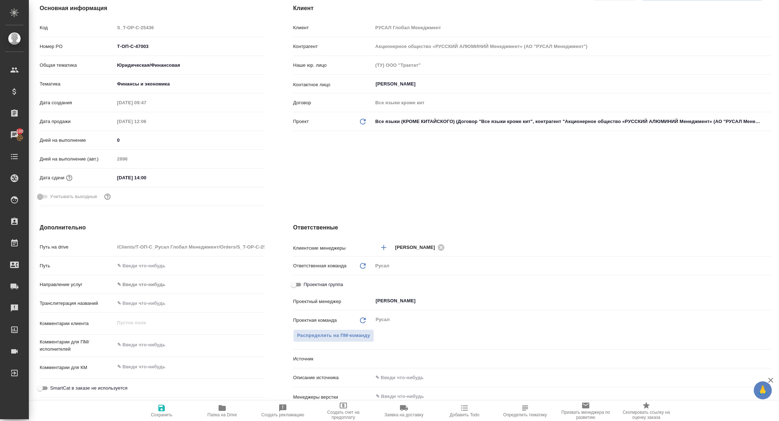
type textarea "x"
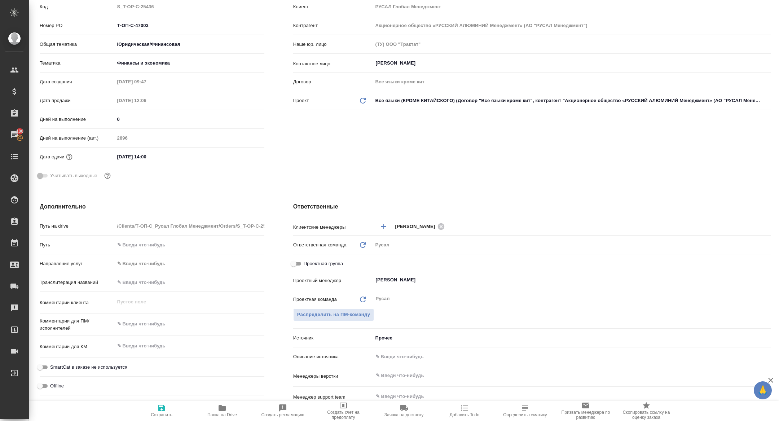
scroll to position [341, 0]
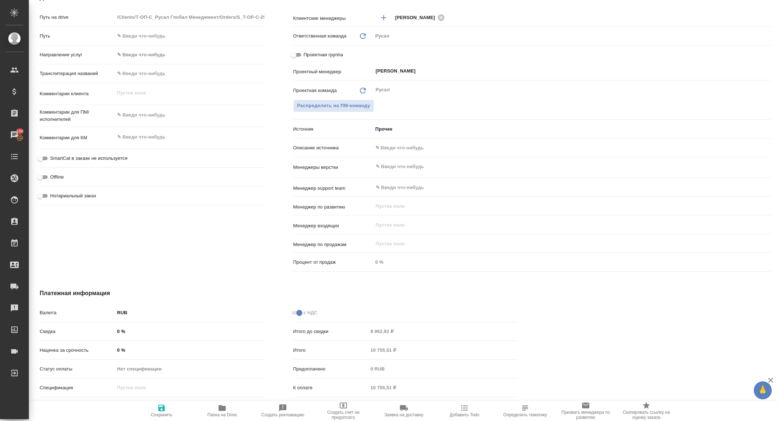
click at [295, 55] on input "Проектная группа" at bounding box center [294, 54] width 26 height 9
checkbox input "true"
type textarea "x"
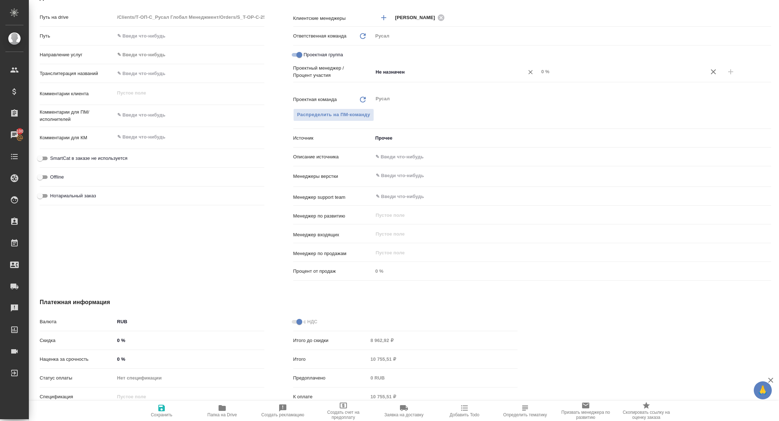
click at [420, 74] on input "Не назначен" at bounding box center [443, 71] width 137 height 9
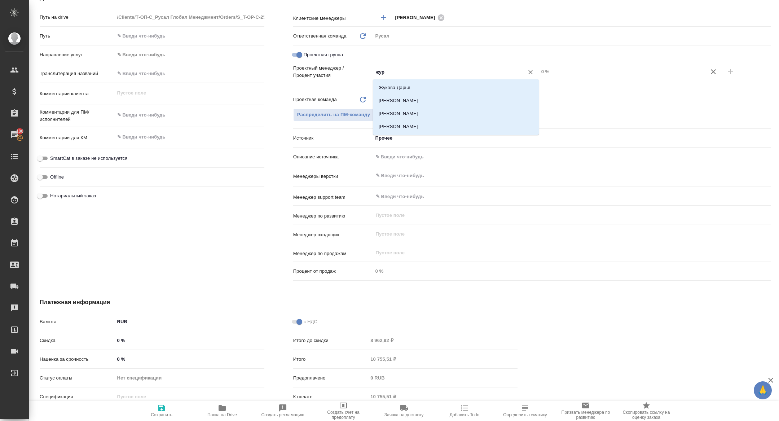
type input "жура"
click at [426, 97] on li "[PERSON_NAME]" at bounding box center [456, 100] width 166 height 13
type textarea "x"
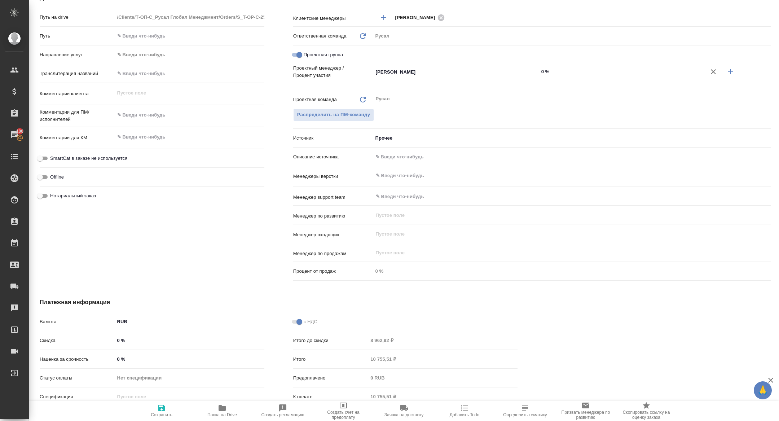
click at [730, 76] on button "button" at bounding box center [730, 71] width 17 height 17
type textarea "x"
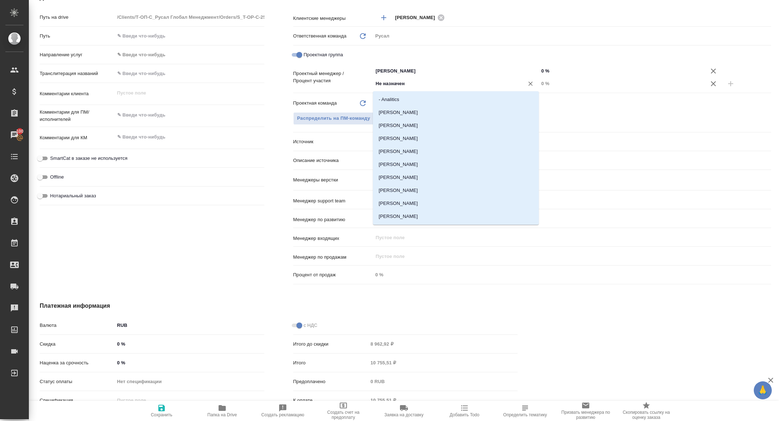
click at [406, 85] on input "Не назначен" at bounding box center [443, 83] width 137 height 9
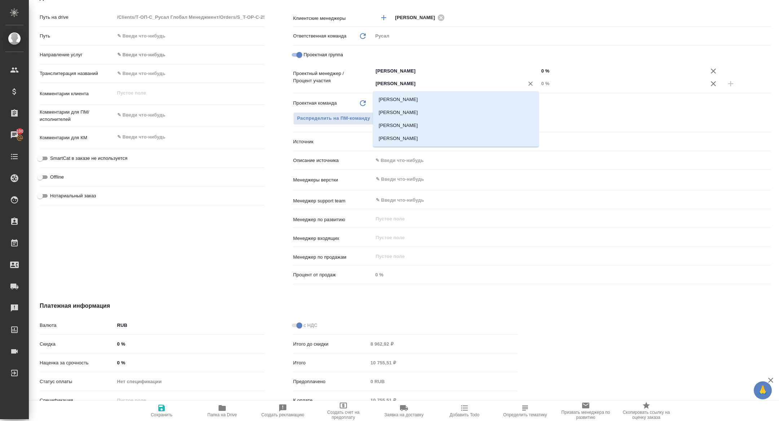
type input "[PERSON_NAME]"
click at [401, 98] on li "[PERSON_NAME]" at bounding box center [456, 99] width 166 height 13
type textarea "x"
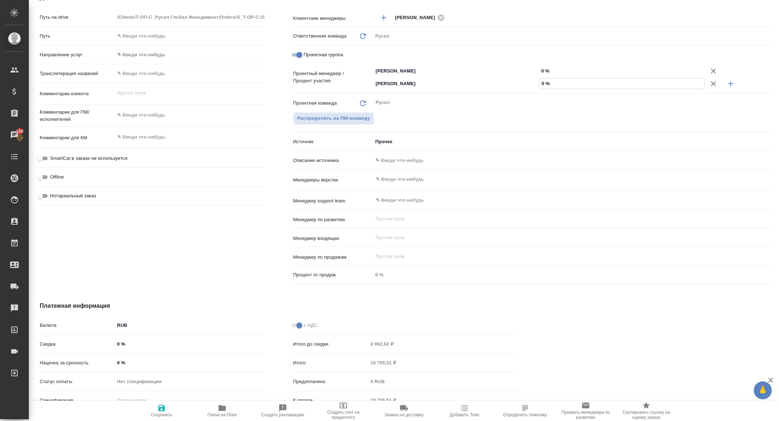
click at [542, 83] on input "0 %" at bounding box center [621, 83] width 165 height 10
type input "20 %"
type textarea "x"
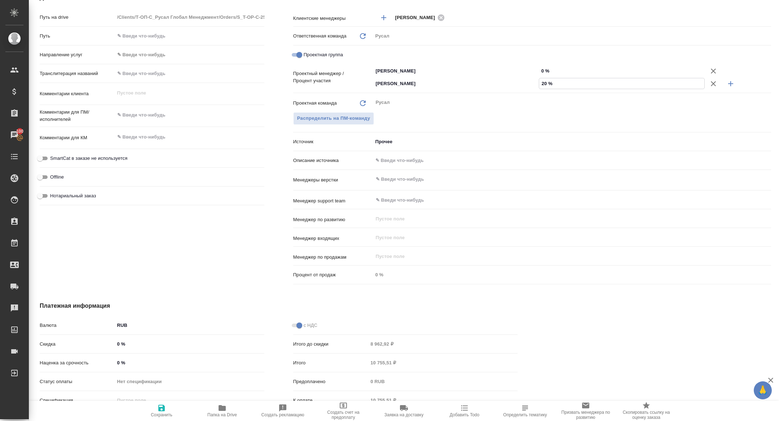
type input "20 %"
click at [540, 70] on input "0 %" at bounding box center [621, 71] width 165 height 10
type input "80 %"
type textarea "x"
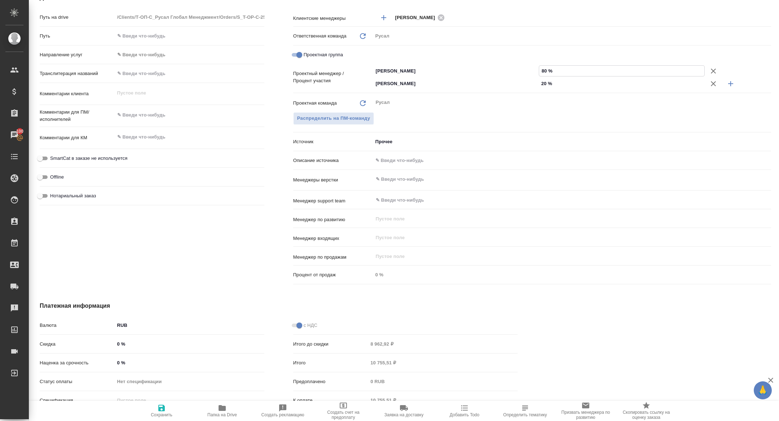
type textarea "x"
type input "80 %"
click at [165, 413] on span "Сохранить" at bounding box center [162, 414] width 22 height 5
type textarea "x"
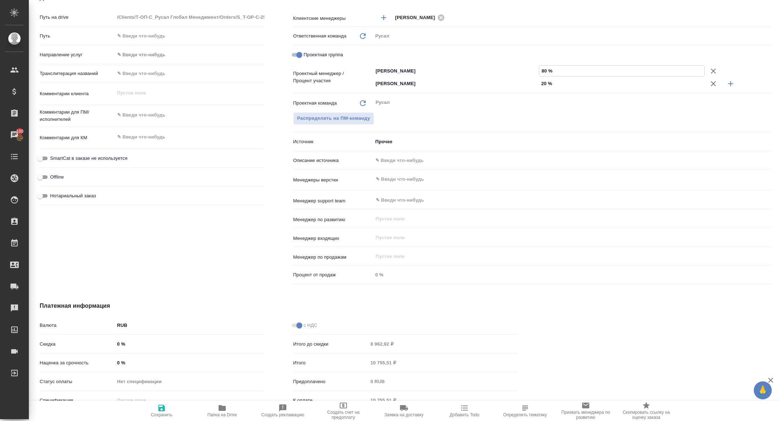
type textarea "x"
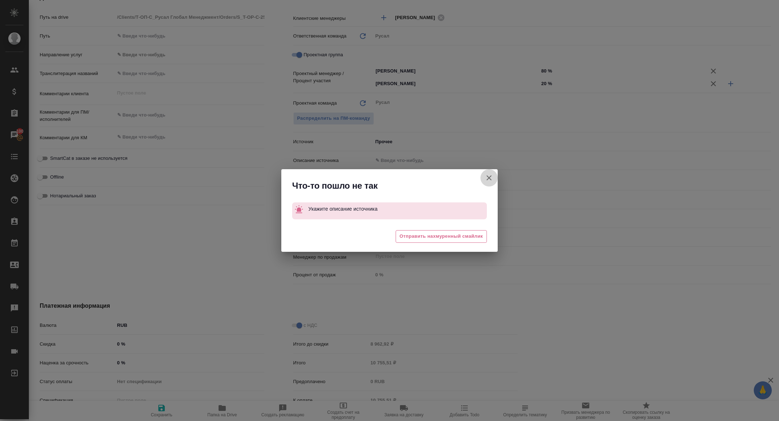
click at [493, 177] on button "Клиент не указал номер" at bounding box center [488, 177] width 17 height 17
type textarea "x"
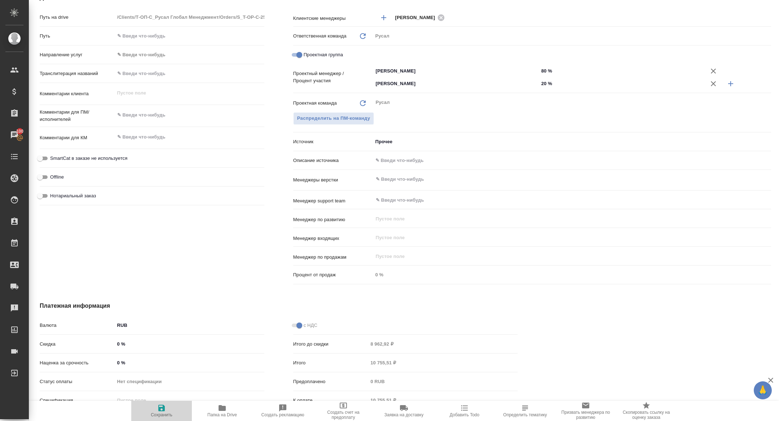
click at [163, 412] on span "Сохранить" at bounding box center [162, 414] width 22 height 5
type textarea "x"
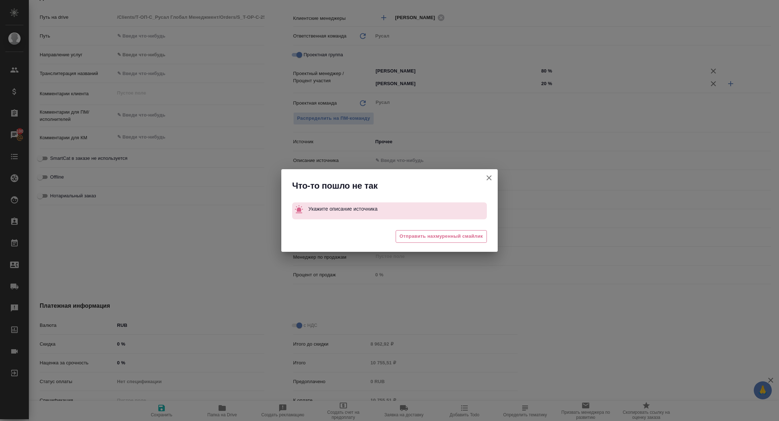
type textarea "x"
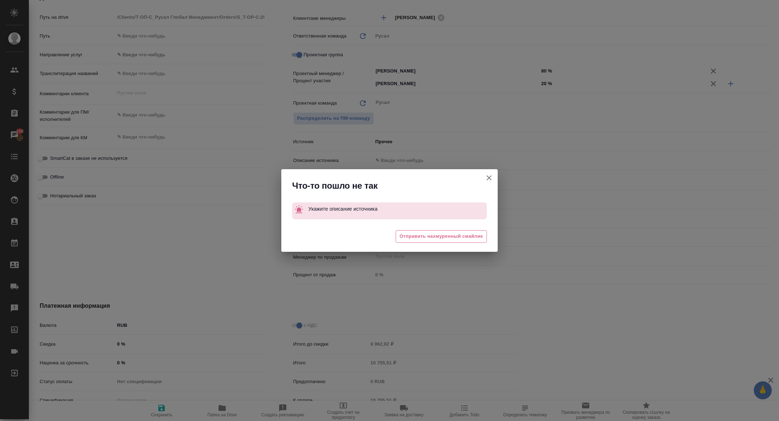
type textarea "x"
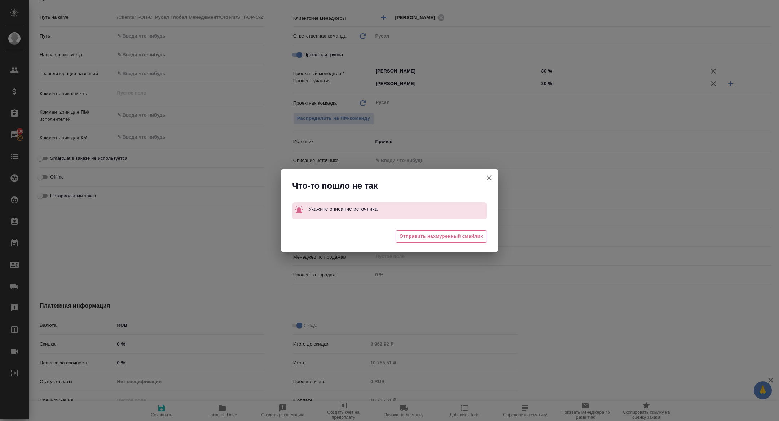
type textarea "x"
click at [474, 239] on span "Отправить нахмуренный смайлик" at bounding box center [441, 236] width 83 height 8
click at [475, 237] on span "Отправить нахмуренный смайлик" at bounding box center [441, 236] width 83 height 8
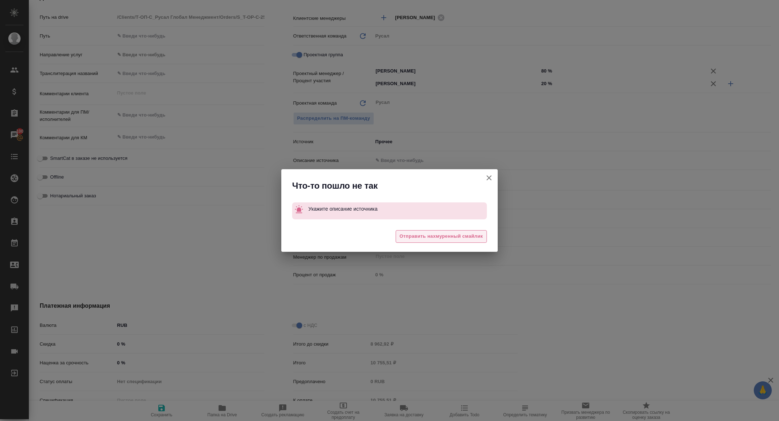
click at [475, 237] on span "Отправить нахмуренный смайлик" at bounding box center [441, 236] width 83 height 8
type textarea "x"
click at [475, 237] on div "😒 Отправить нахмуренный смайлик" at bounding box center [389, 237] width 216 height 29
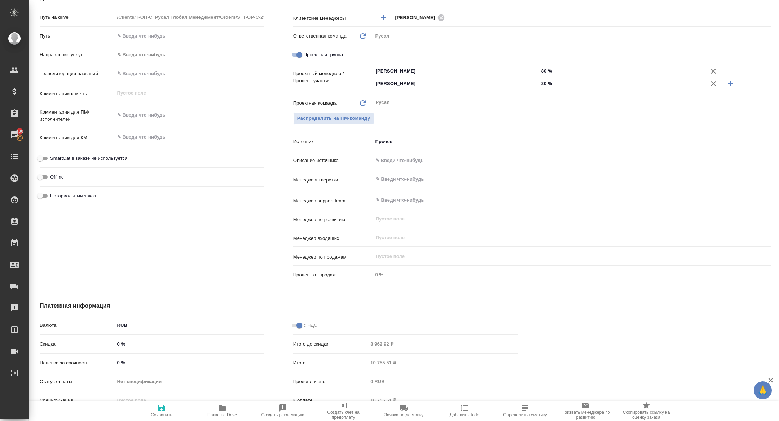
click at [475, 237] on div at bounding box center [389, 229] width 216 height 16
type textarea "x"
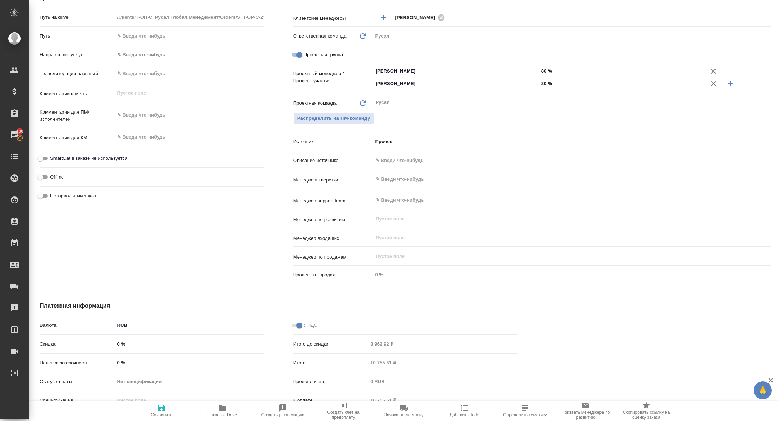
type textarea "x"
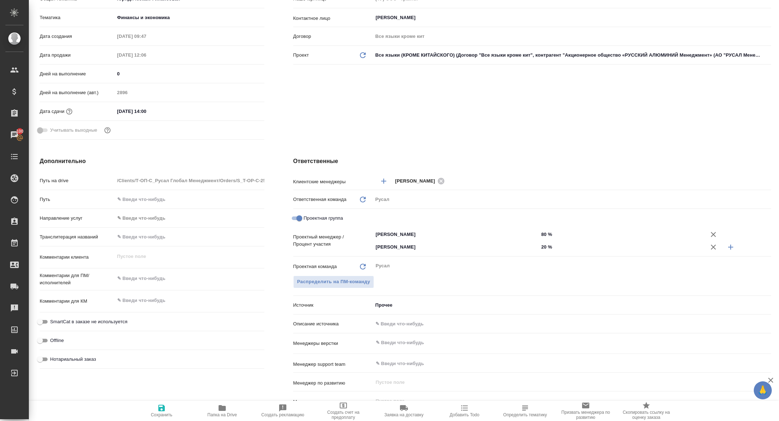
scroll to position [0, 0]
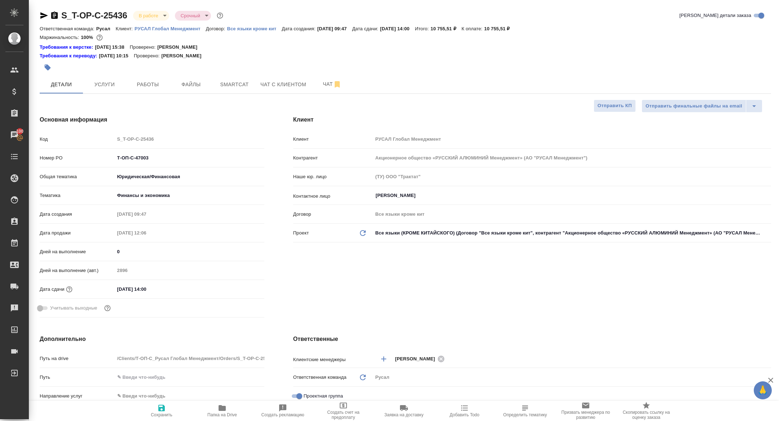
type textarea "x"
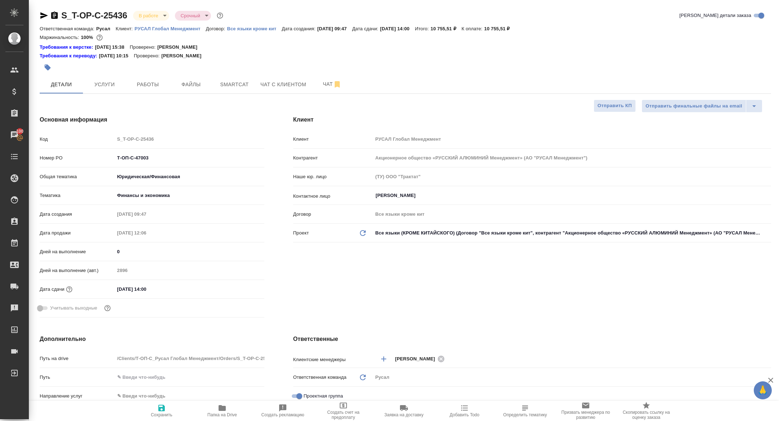
type textarea "x"
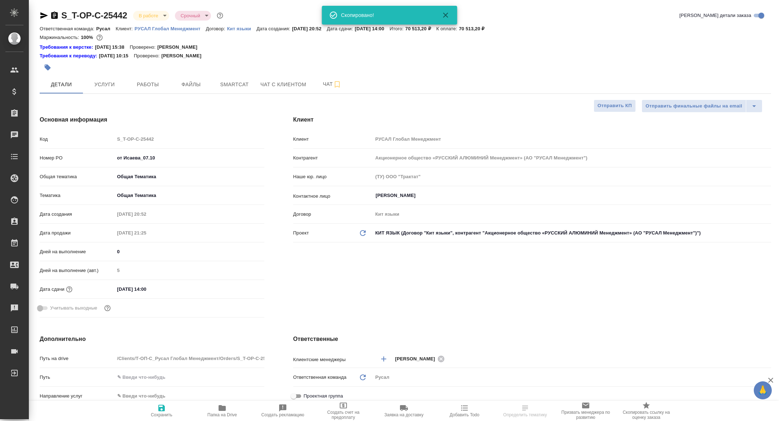
select select "RU"
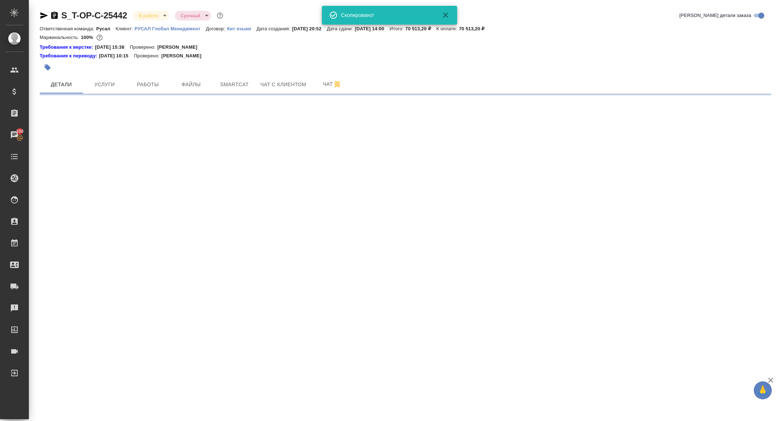
select select "RU"
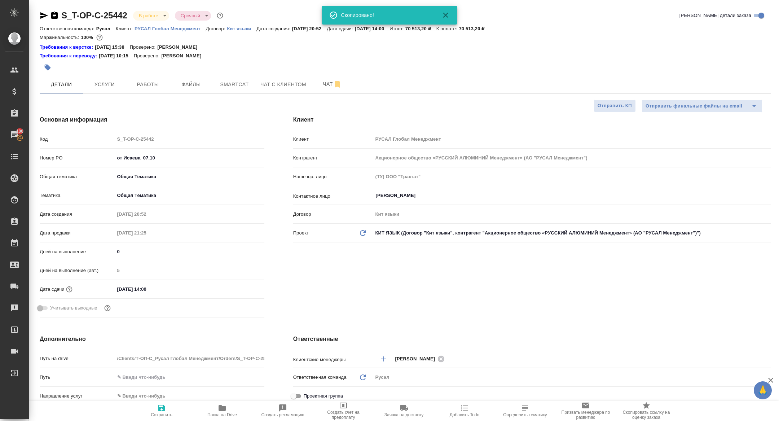
type textarea "x"
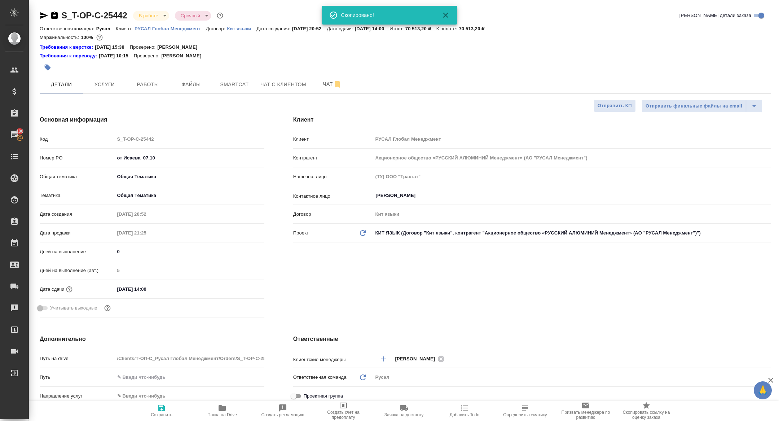
type textarea "x"
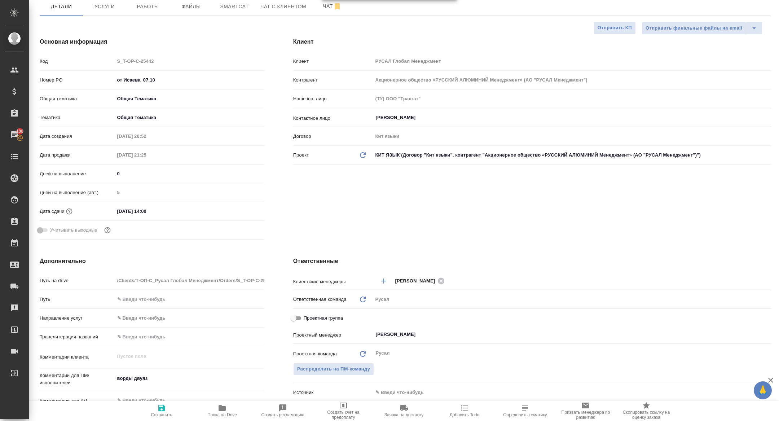
scroll to position [129, 0]
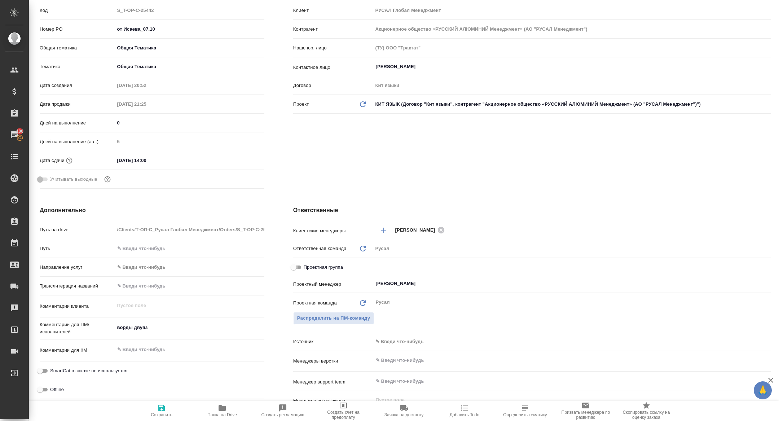
click at [295, 271] on input "Проектная группа" at bounding box center [294, 267] width 26 height 9
checkbox input "true"
type textarea "x"
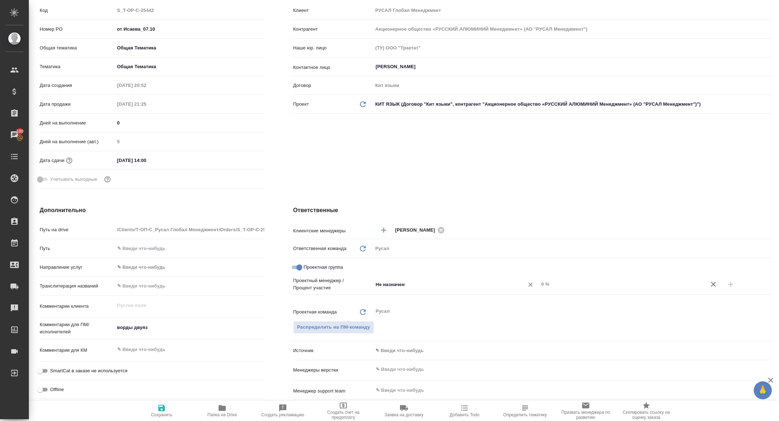
click at [417, 288] on input "Не назначен" at bounding box center [443, 284] width 137 height 9
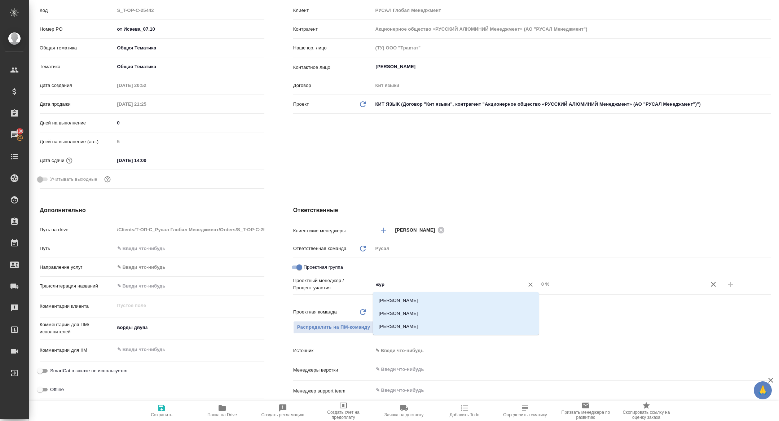
type input "жура"
click at [431, 321] on li "[PERSON_NAME]" at bounding box center [456, 326] width 166 height 13
type textarea "x"
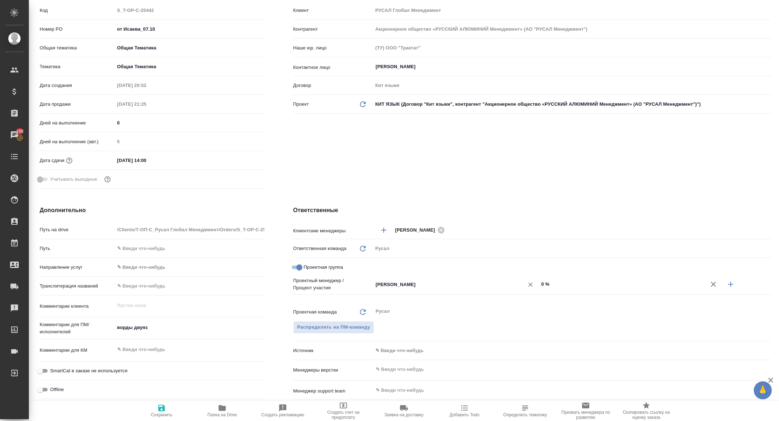
click at [430, 287] on input "[PERSON_NAME]" at bounding box center [443, 284] width 137 height 9
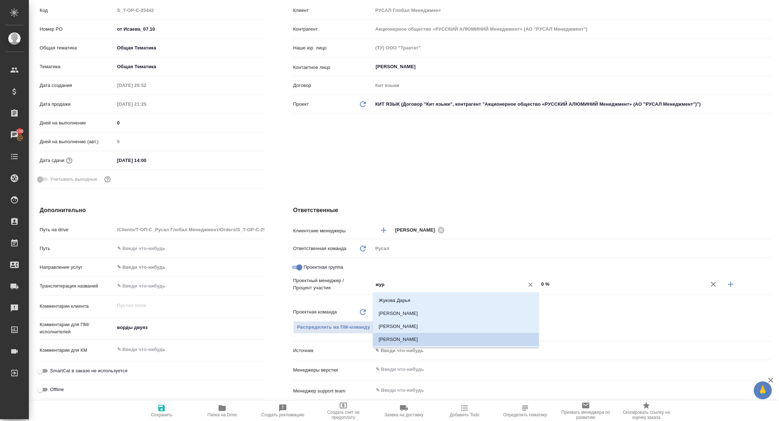
type input "жура"
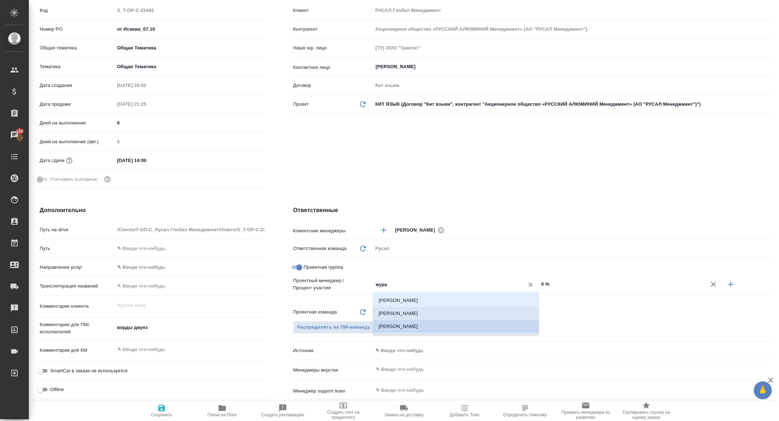
click at [448, 312] on li "[PERSON_NAME]" at bounding box center [456, 313] width 166 height 13
type textarea "x"
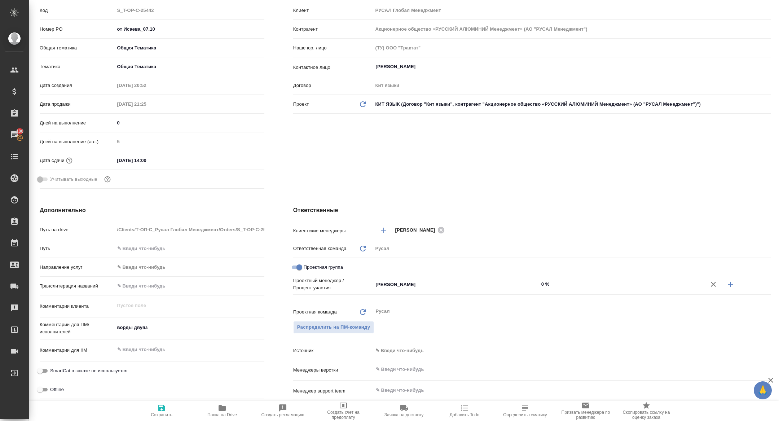
click at [729, 279] on button "button" at bounding box center [730, 284] width 17 height 17
type textarea "x"
click at [453, 297] on input "Не назначен" at bounding box center [443, 296] width 137 height 9
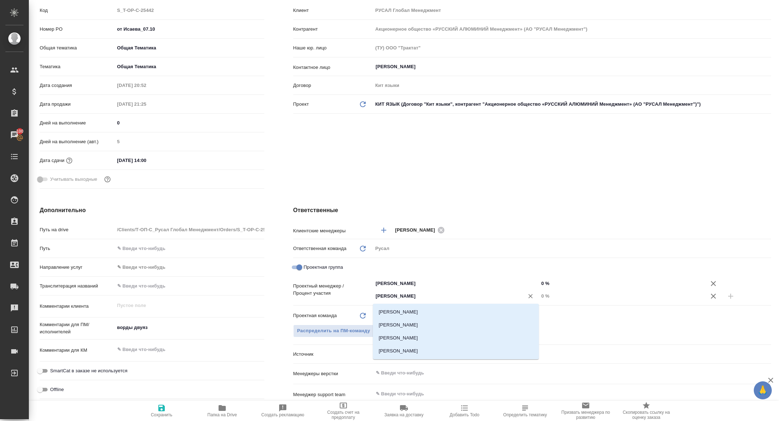
type input "[PERSON_NAME]"
click at [457, 313] on li "[PERSON_NAME]" at bounding box center [456, 311] width 166 height 13
type textarea "x"
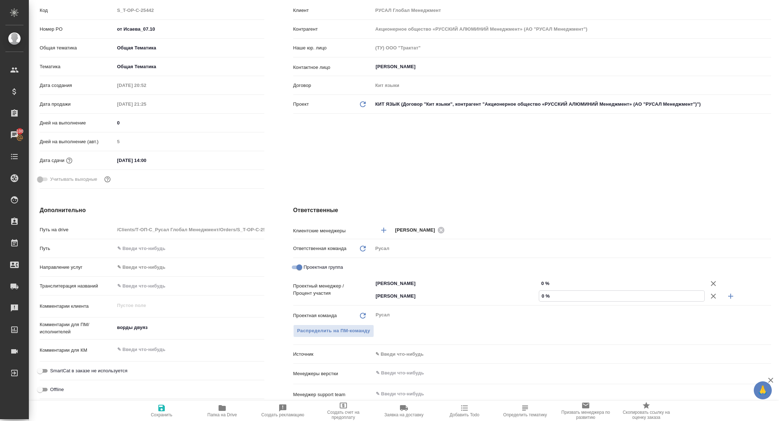
click at [540, 298] on input "0 %" at bounding box center [621, 296] width 165 height 10
type textarea "x"
type input "20 %"
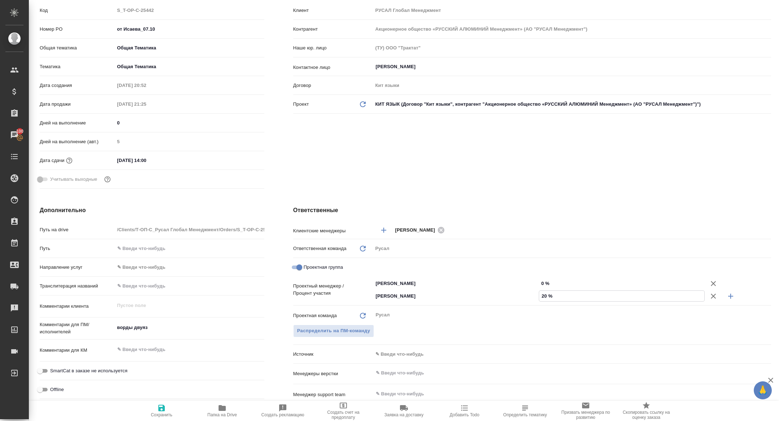
click at [542, 284] on input "0 %" at bounding box center [622, 283] width 166 height 10
type textarea "x"
type input "80 %"
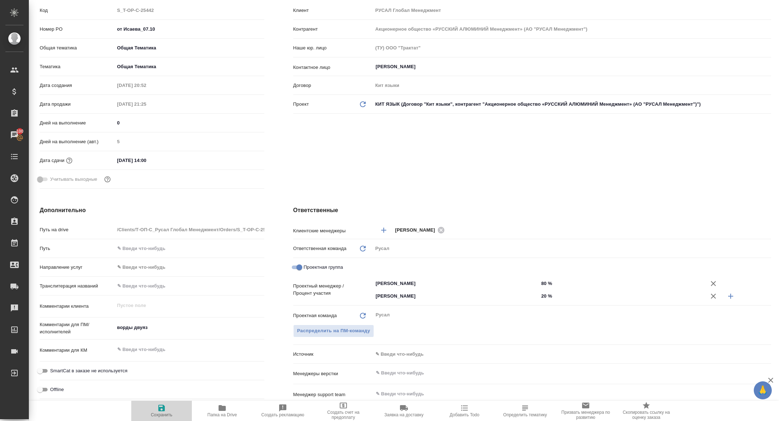
click at [162, 409] on icon "button" at bounding box center [161, 408] width 9 height 9
type textarea "x"
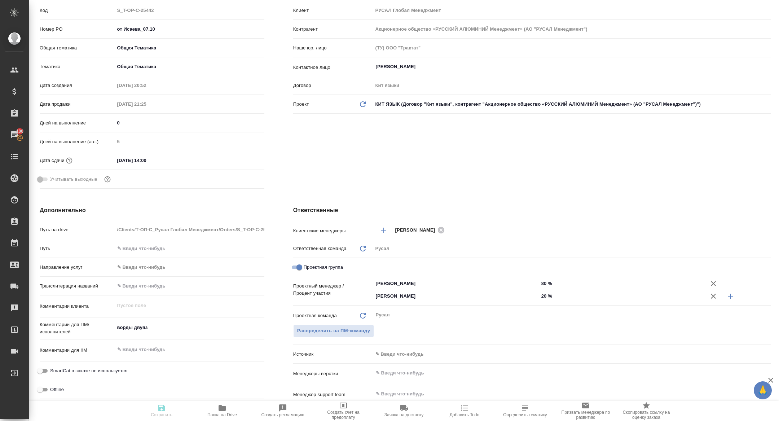
type textarea "x"
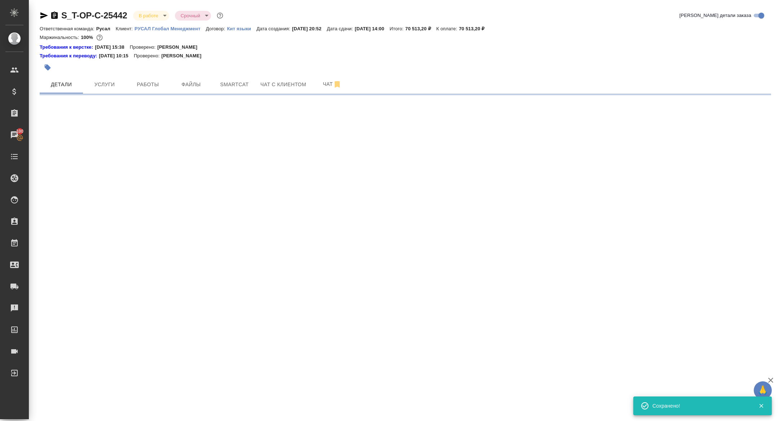
scroll to position [0, 0]
select select "RU"
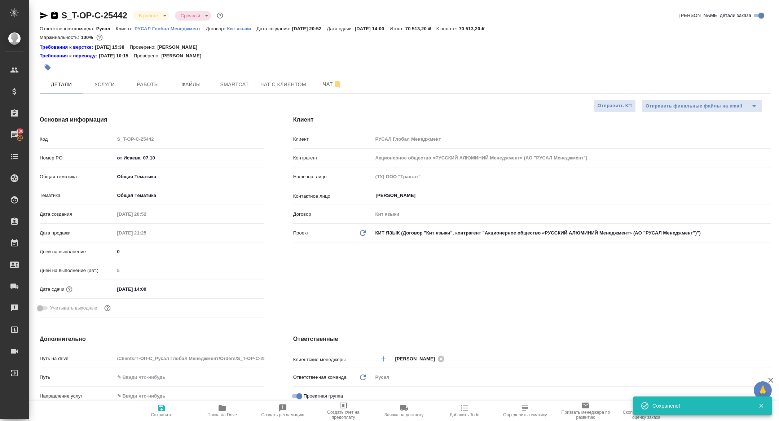
type textarea "x"
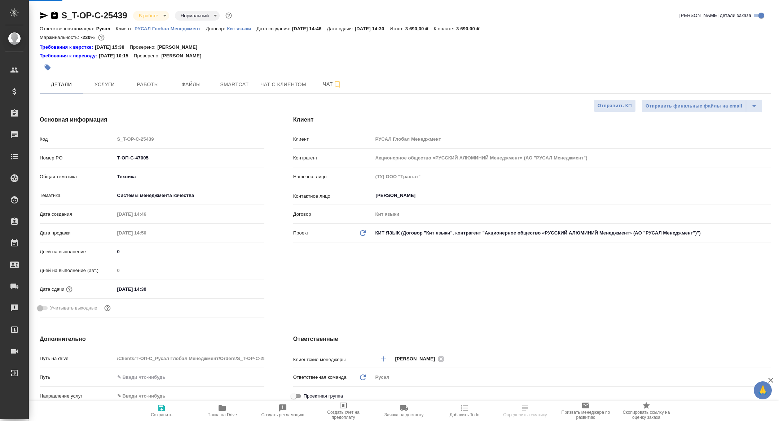
select select "RU"
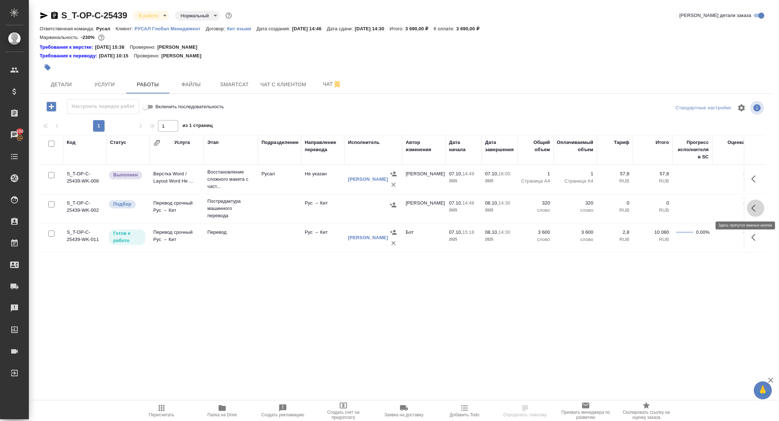
click at [760, 211] on button "button" at bounding box center [755, 207] width 17 height 17
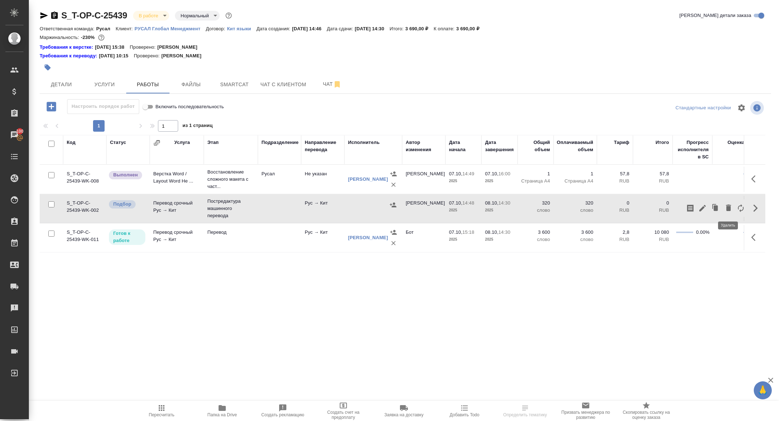
click at [732, 207] on icon "button" at bounding box center [728, 207] width 9 height 9
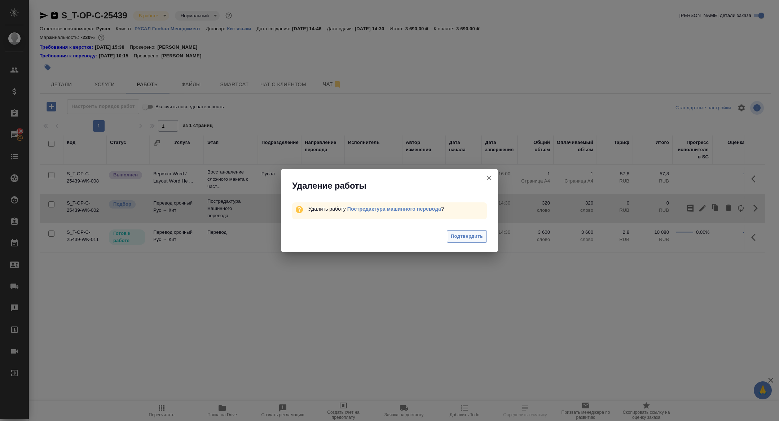
click at [479, 234] on span "Подтвердить" at bounding box center [467, 236] width 32 height 8
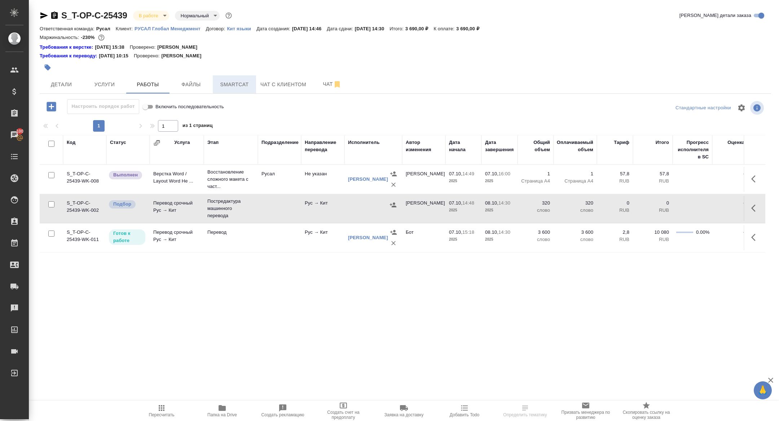
click at [252, 79] on button "Smartcat" at bounding box center [234, 84] width 43 height 18
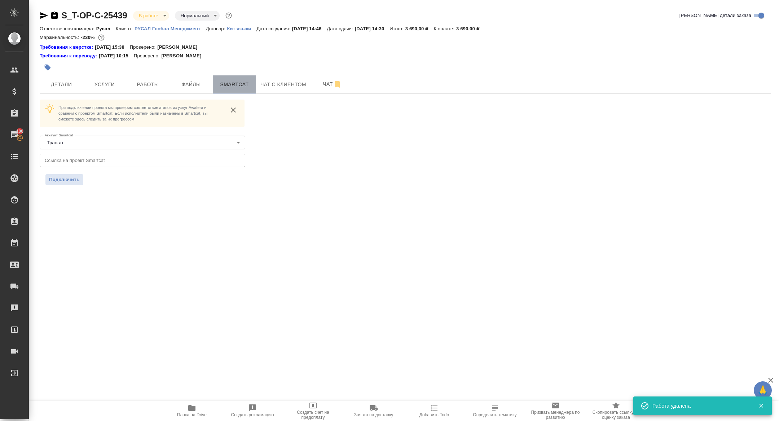
click at [239, 84] on span "Smartcat" at bounding box center [234, 84] width 35 height 9
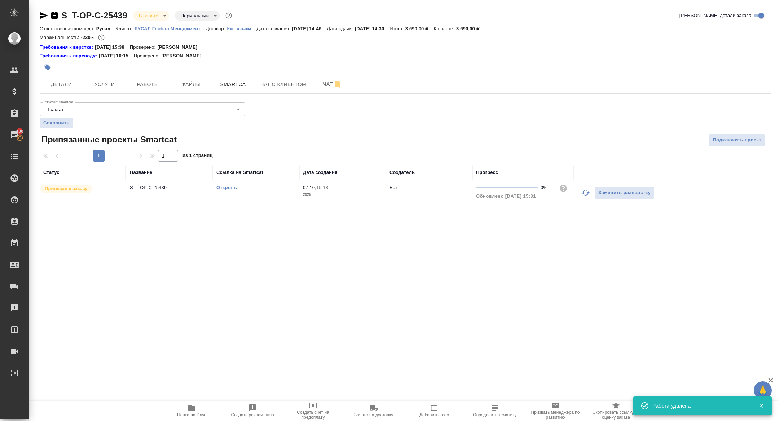
click at [583, 194] on icon "button" at bounding box center [585, 192] width 9 height 9
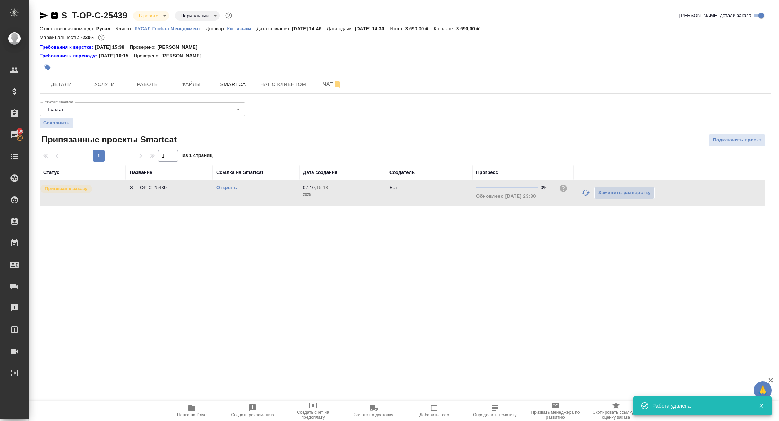
click at [42, 13] on icon "button" at bounding box center [44, 15] width 8 height 6
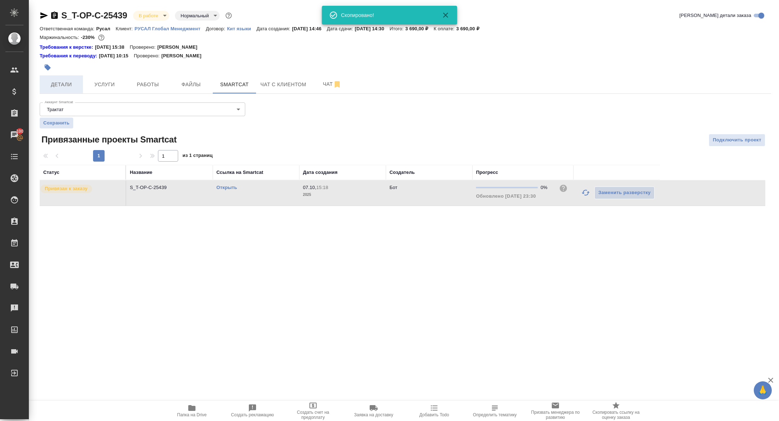
click at [65, 87] on span "Детали" at bounding box center [61, 84] width 35 height 9
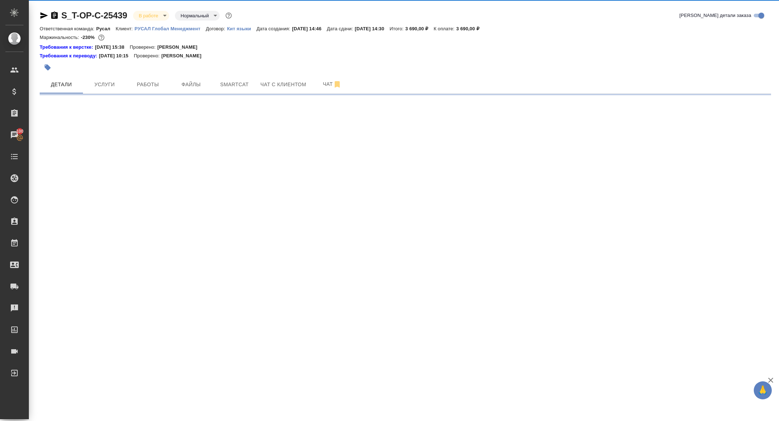
select select "RU"
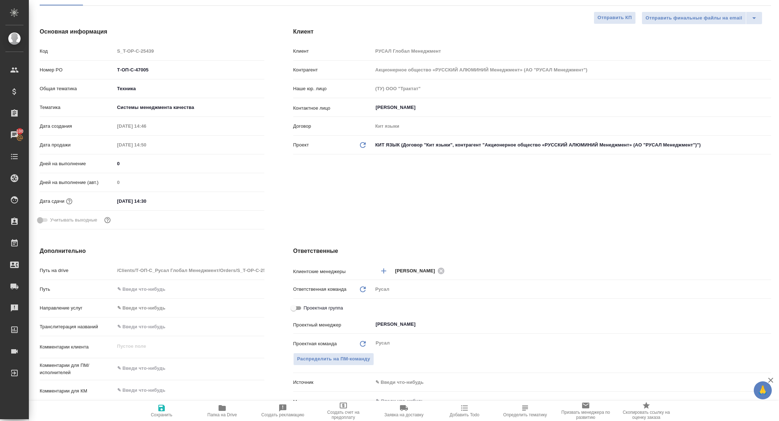
type textarea "x"
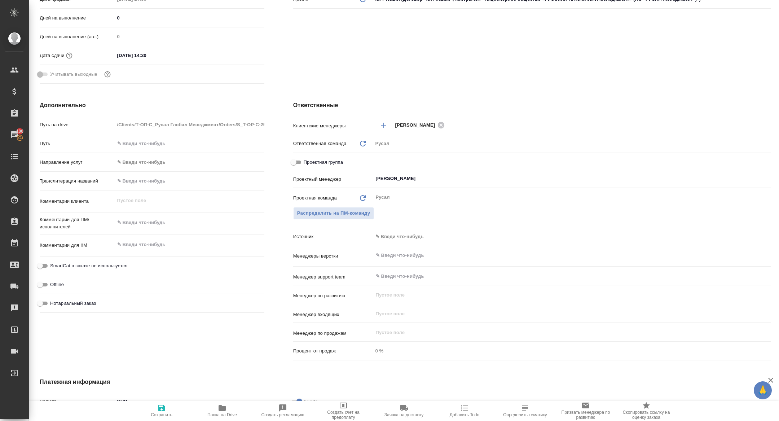
scroll to position [231, 0]
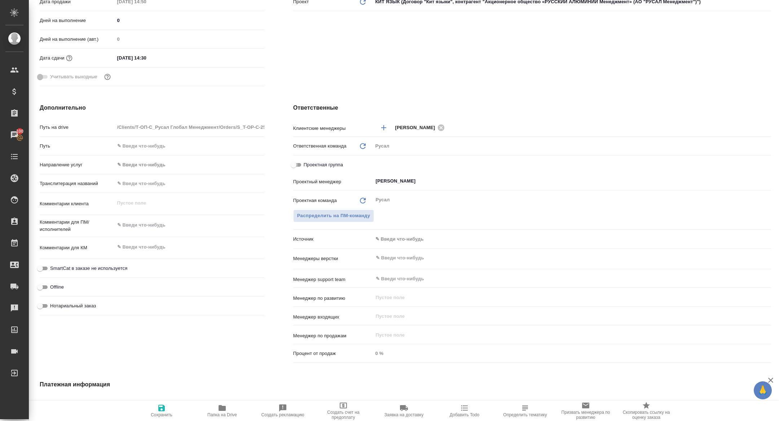
click at [298, 164] on input "Проектная группа" at bounding box center [294, 165] width 26 height 9
checkbox input "true"
type textarea "x"
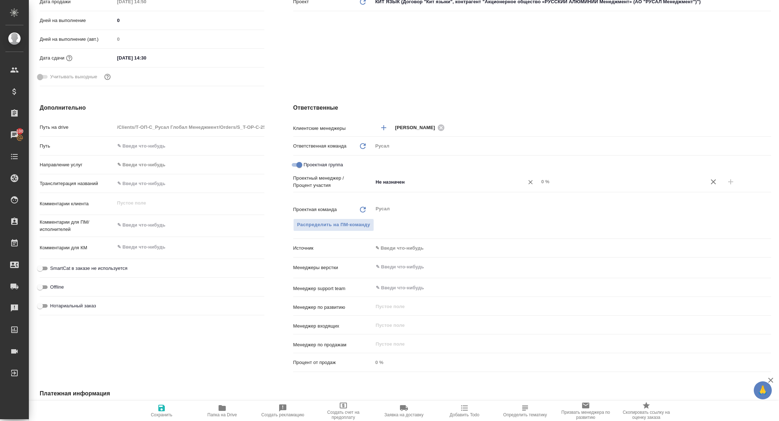
click at [414, 183] on input "Не назначен" at bounding box center [443, 181] width 137 height 9
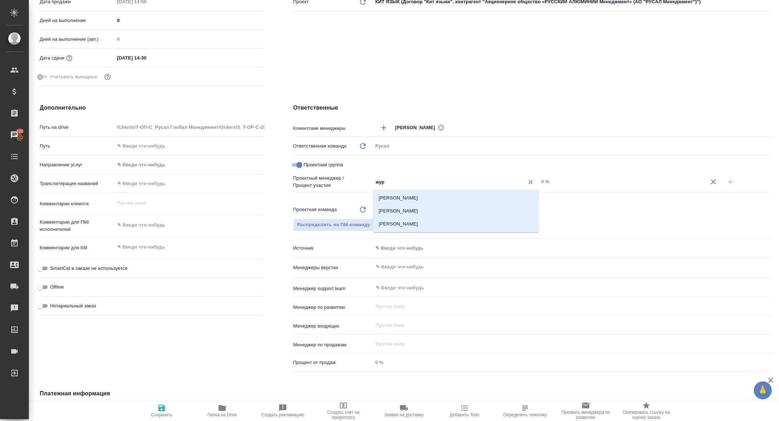
type input "жура"
click at [456, 211] on li "Журавлева Александра" at bounding box center [456, 211] width 166 height 13
type textarea "x"
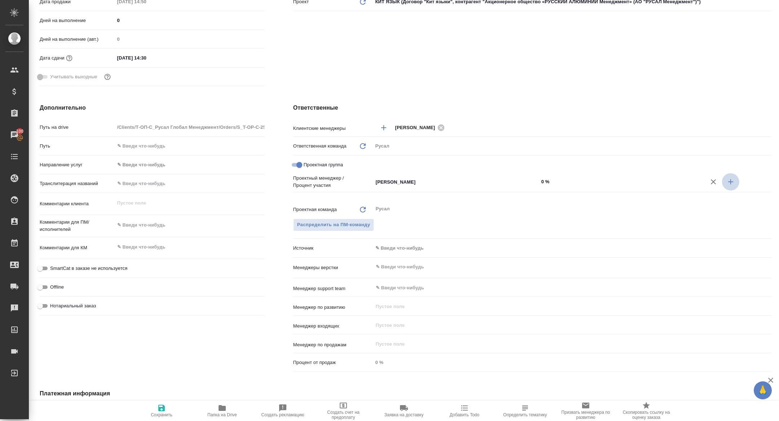
click at [732, 180] on icon "button" at bounding box center [730, 181] width 9 height 9
type textarea "x"
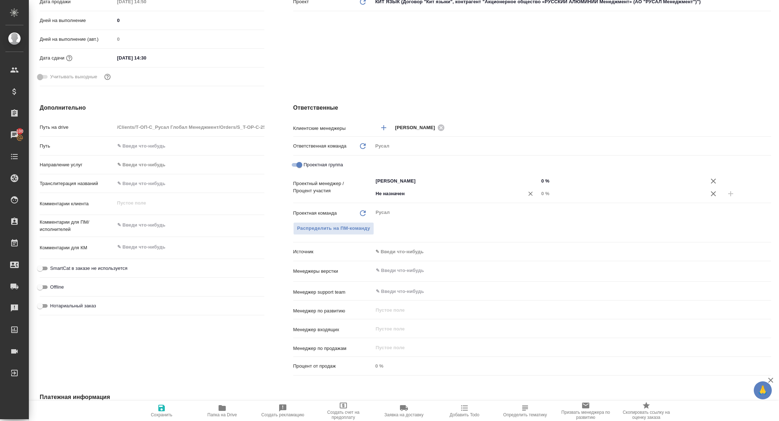
click at [463, 195] on input "Не назначен" at bounding box center [443, 193] width 137 height 9
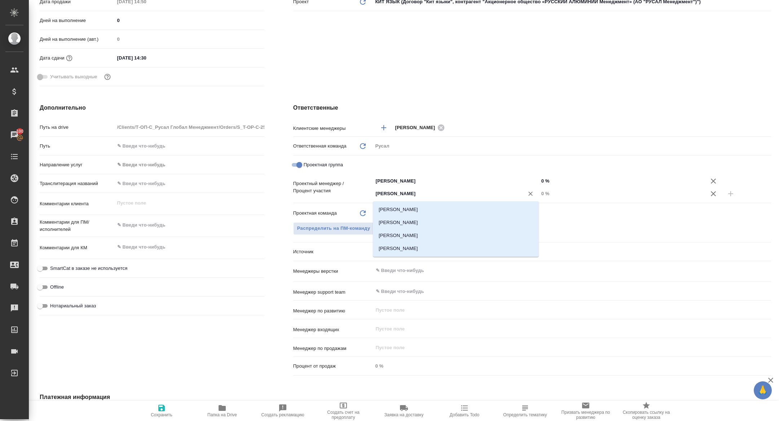
type input "кирилл"
click at [441, 210] on li "Авдеенко Кирилл" at bounding box center [456, 209] width 166 height 13
type textarea "x"
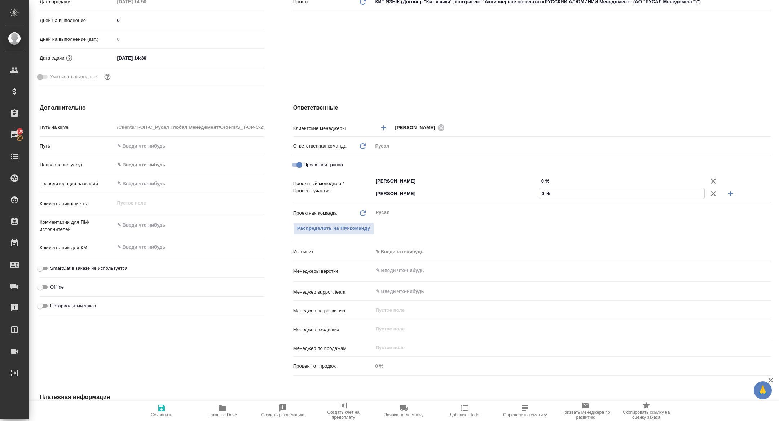
click at [539, 194] on input "0 %" at bounding box center [621, 193] width 165 height 10
type textarea "x"
type input "20 %"
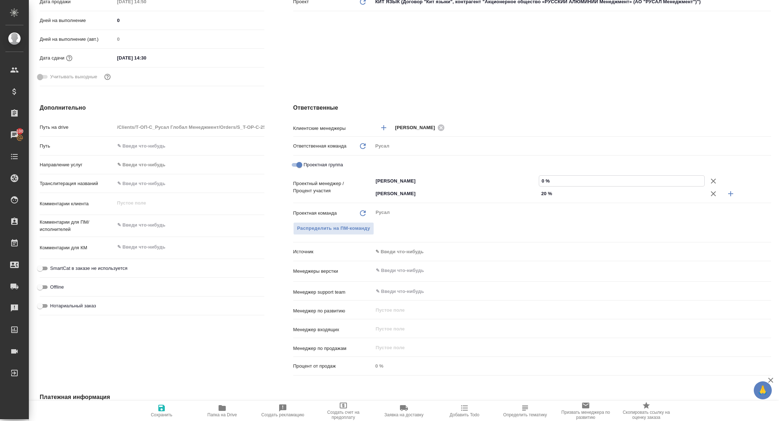
click at [540, 179] on input "0 %" at bounding box center [621, 181] width 165 height 10
type input "80 %"
type textarea "x"
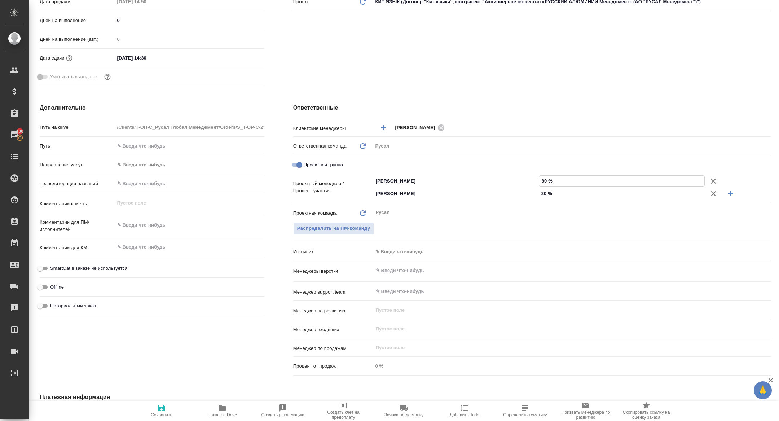
type input "80 %"
click at [158, 406] on icon "button" at bounding box center [161, 408] width 9 height 9
type textarea "x"
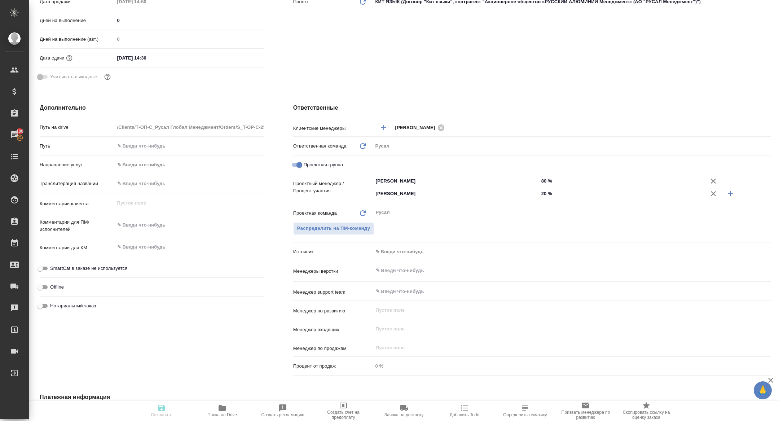
type textarea "x"
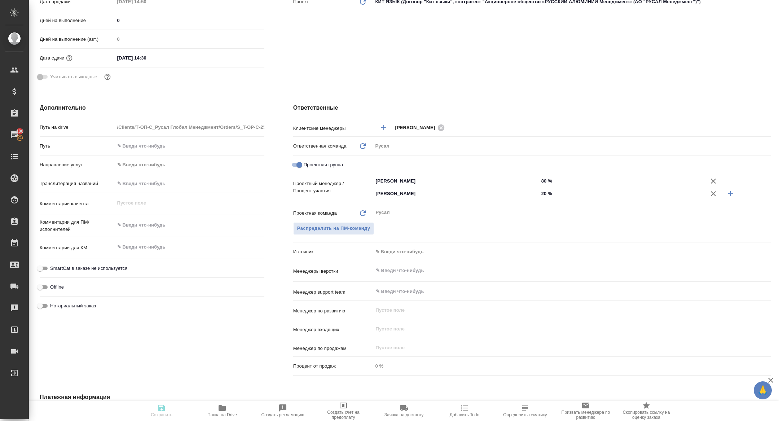
type textarea "x"
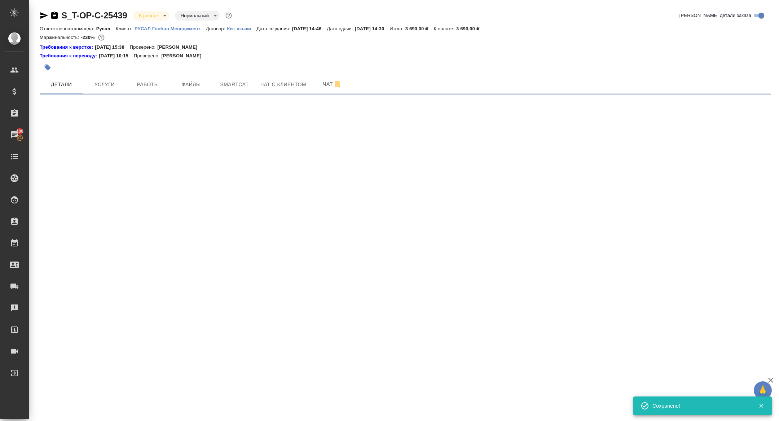
scroll to position [0, 0]
select select "RU"
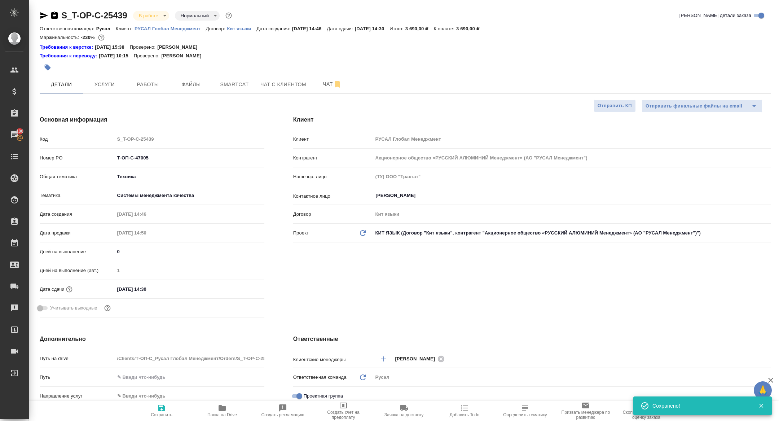
type textarea "x"
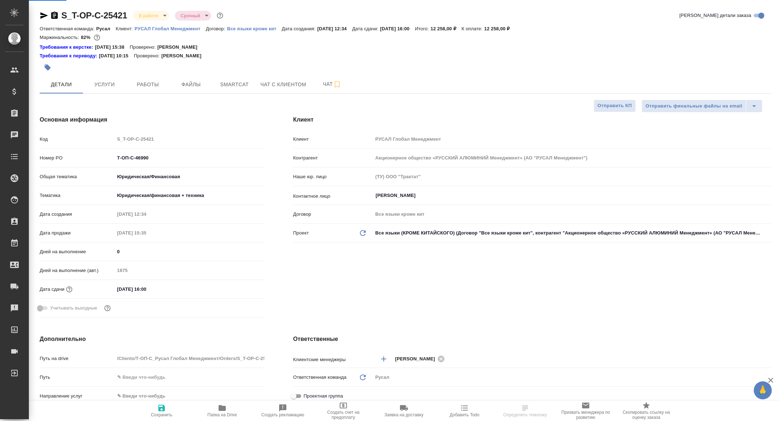
select select "RU"
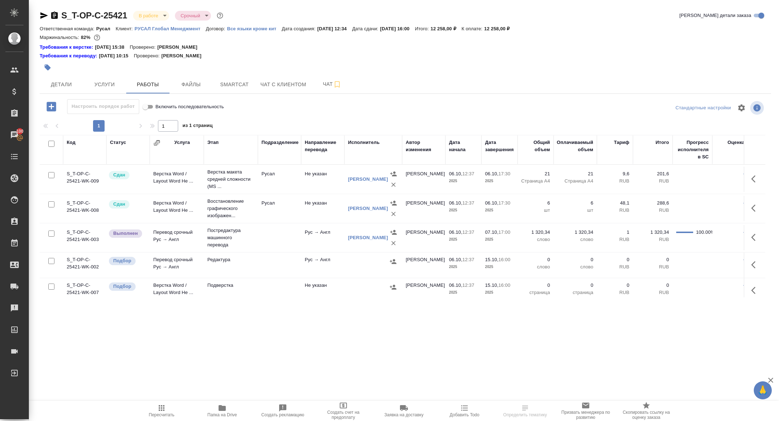
click at [227, 412] on span "Папка на Drive" at bounding box center [222, 414] width 30 height 5
drag, startPoint x: 42, startPoint y: 15, endPoint x: 53, endPoint y: 6, distance: 14.3
click at [42, 16] on icon "button" at bounding box center [44, 15] width 9 height 9
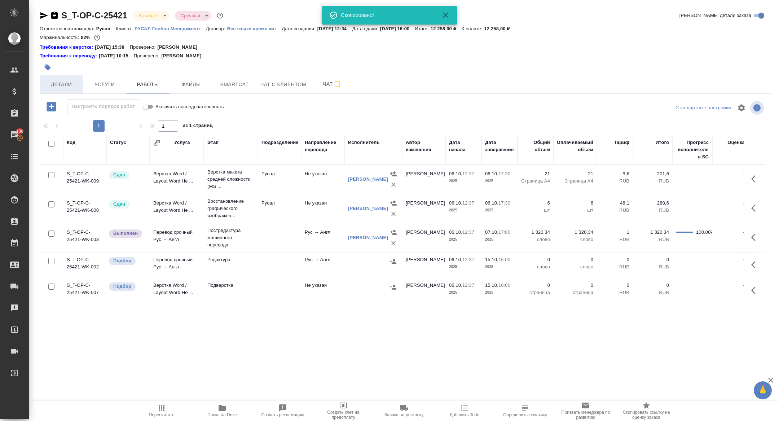
click at [60, 85] on span "Детали" at bounding box center [61, 84] width 35 height 9
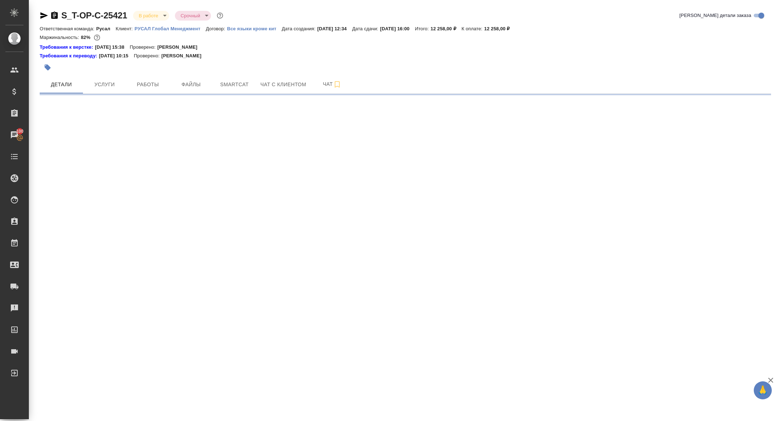
select select "RU"
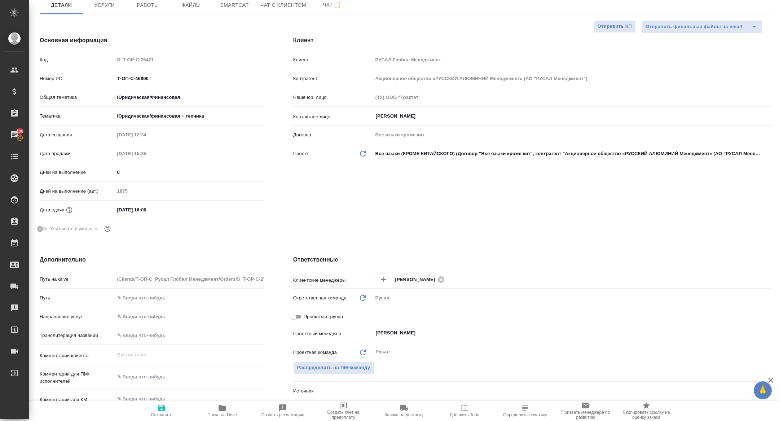
type textarea "x"
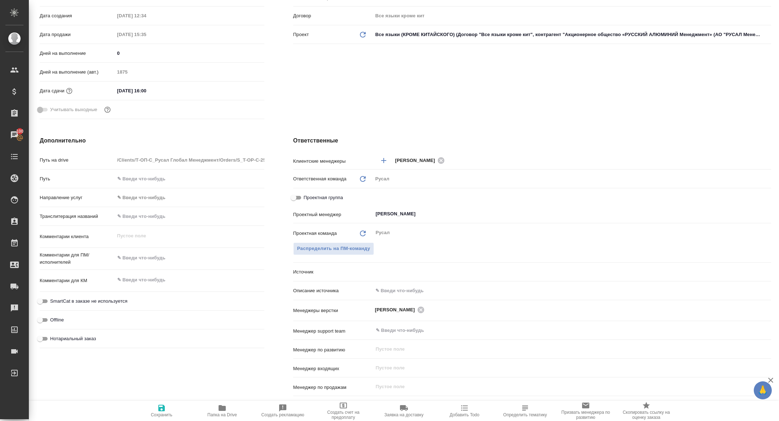
scroll to position [229, 0]
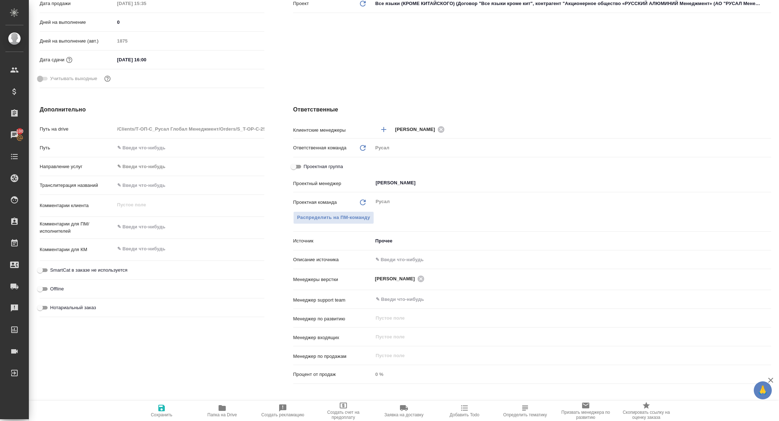
click at [298, 161] on div "Проектная группа" at bounding box center [532, 166] width 478 height 13
click at [299, 165] on input "Проектная группа" at bounding box center [294, 166] width 26 height 9
checkbox input "true"
type textarea "x"
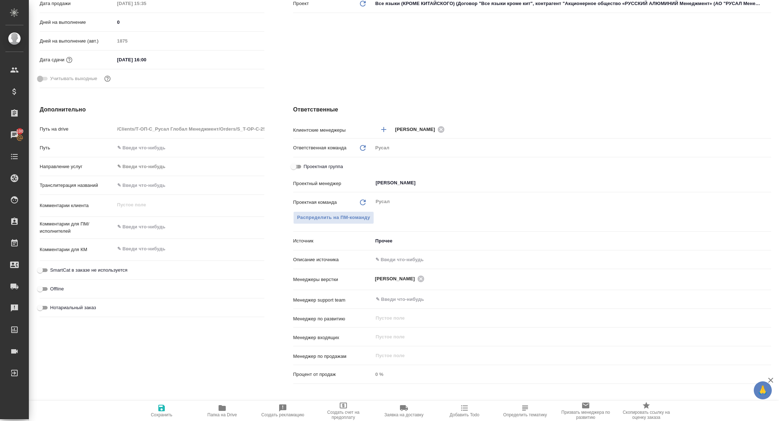
type textarea "x"
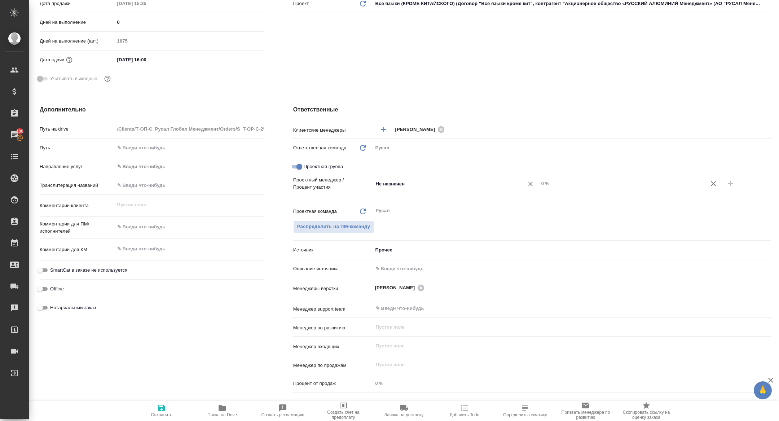
click at [412, 183] on input "Не назначен" at bounding box center [443, 183] width 137 height 9
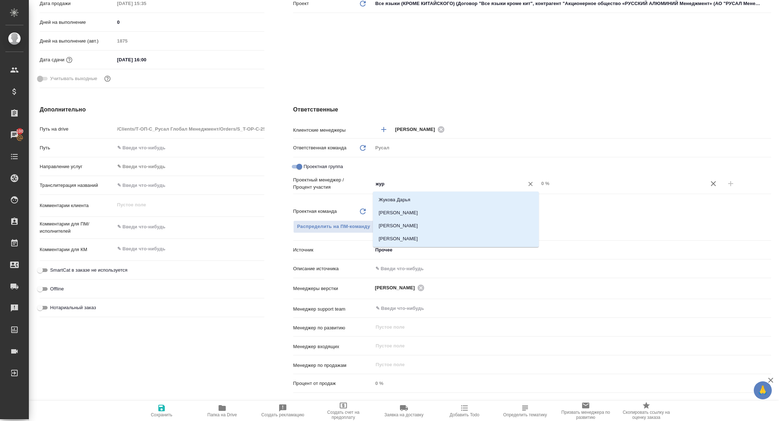
type input "жура"
click at [428, 211] on li "[PERSON_NAME]" at bounding box center [456, 212] width 166 height 13
type textarea "x"
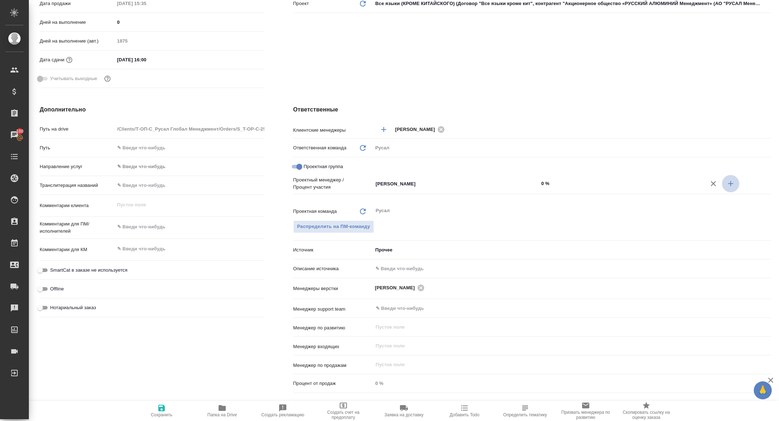
click at [734, 185] on icon "button" at bounding box center [730, 183] width 9 height 9
type textarea "x"
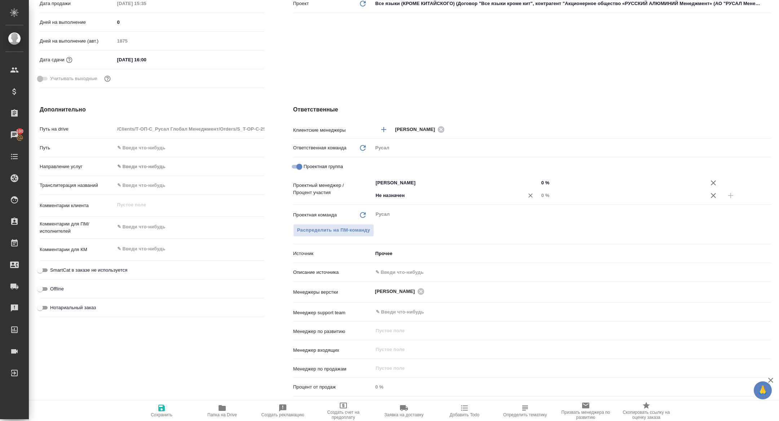
click at [462, 199] on input "Не назначен" at bounding box center [443, 195] width 137 height 9
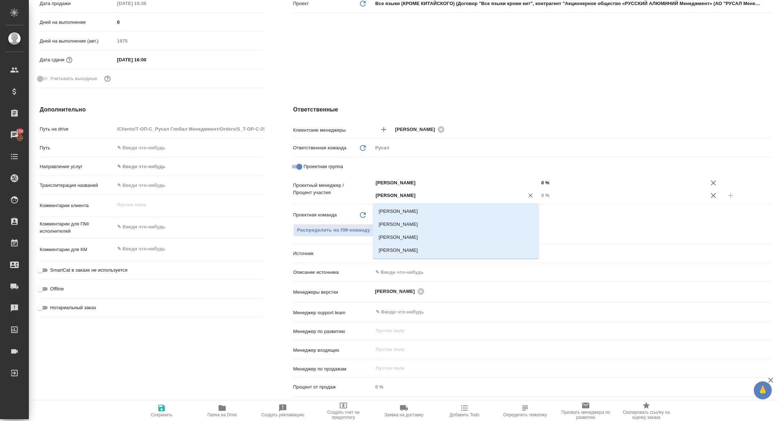
type input "[PERSON_NAME]"
click at [443, 212] on li "[PERSON_NAME]" at bounding box center [456, 211] width 166 height 13
type textarea "x"
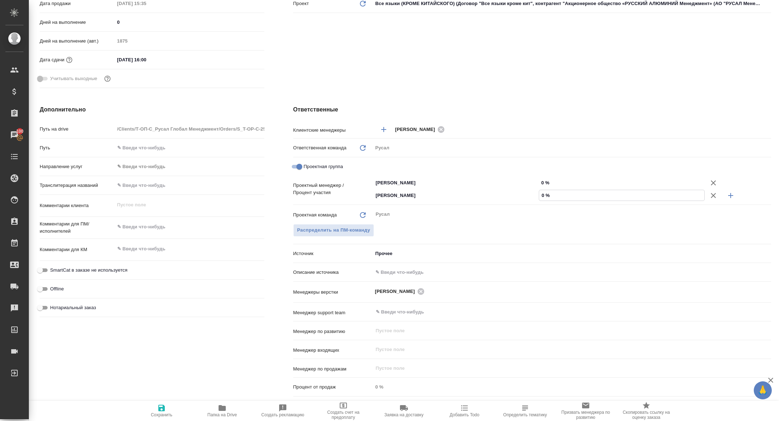
click at [540, 195] on input "0 %" at bounding box center [621, 195] width 165 height 10
type textarea "x"
type input "20 %"
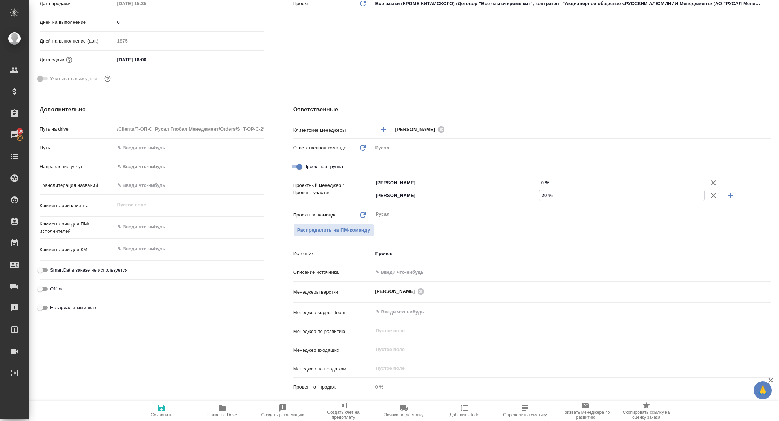
click at [539, 183] on input "0 %" at bounding box center [622, 182] width 166 height 10
type input "80 %"
type textarea "x"
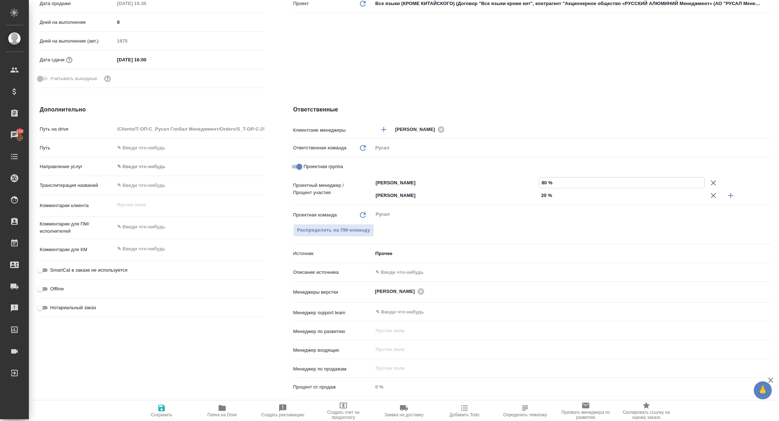
type input "80 %"
click at [156, 421] on button "Сохранить" at bounding box center [161, 411] width 61 height 20
type textarea "x"
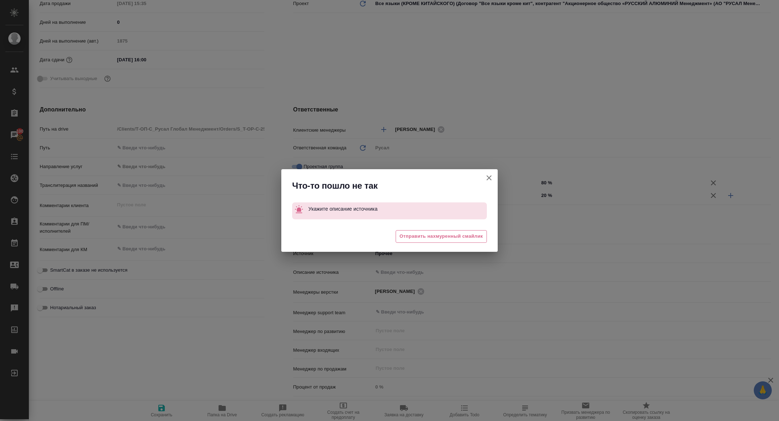
click at [491, 176] on icon "button" at bounding box center [489, 177] width 5 height 5
type textarea "x"
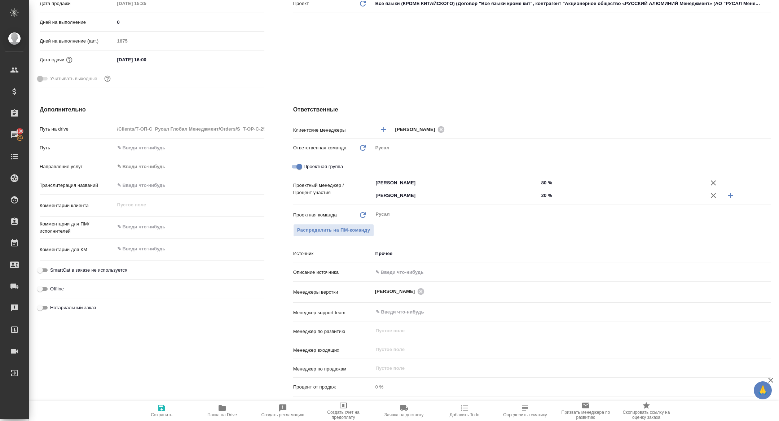
click at [161, 412] on icon "button" at bounding box center [161, 408] width 9 height 9
type textarea "x"
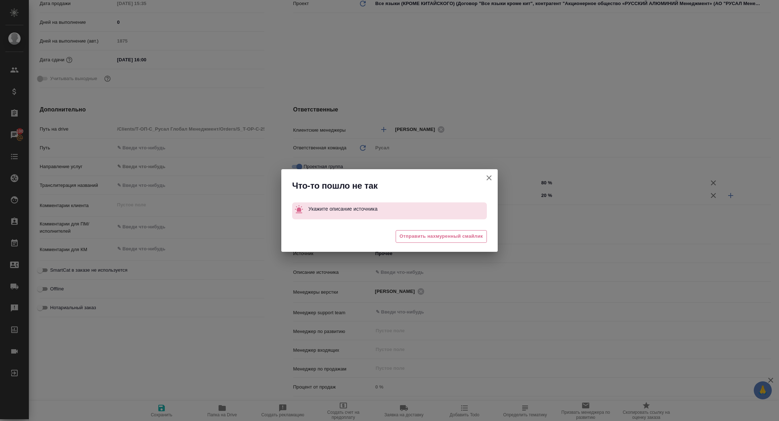
type textarea "x"
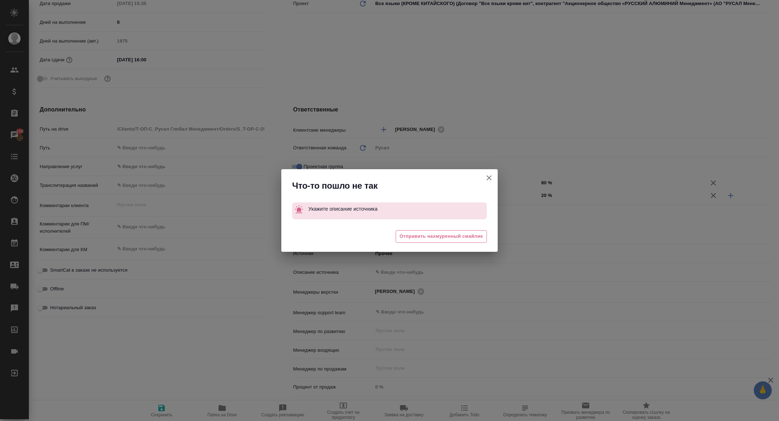
type textarea "x"
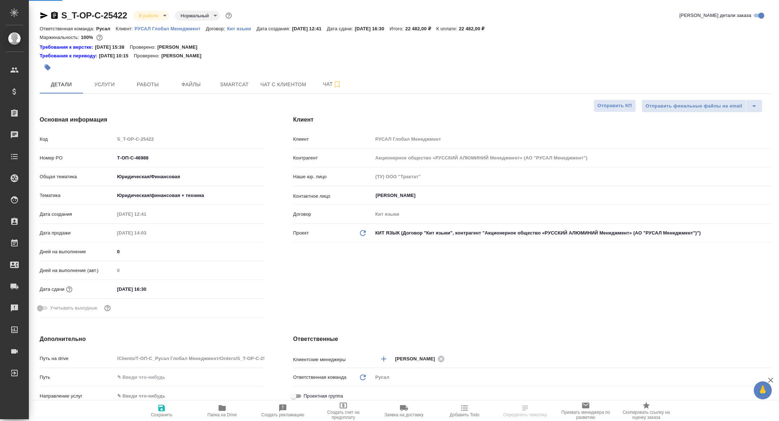
select select "RU"
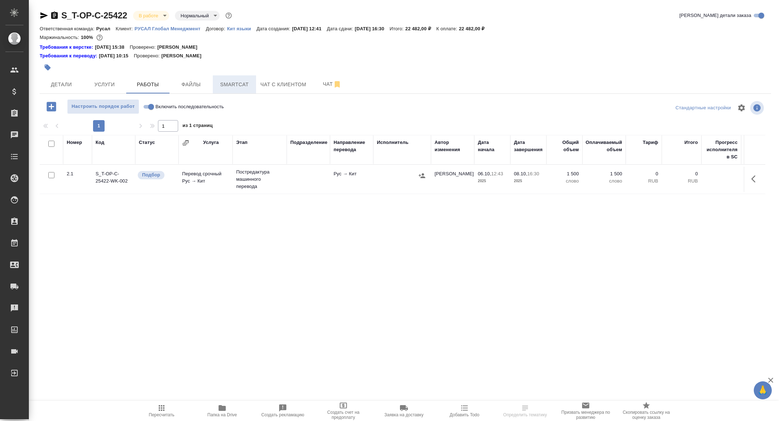
click at [240, 89] on button "Smartcat" at bounding box center [234, 84] width 43 height 18
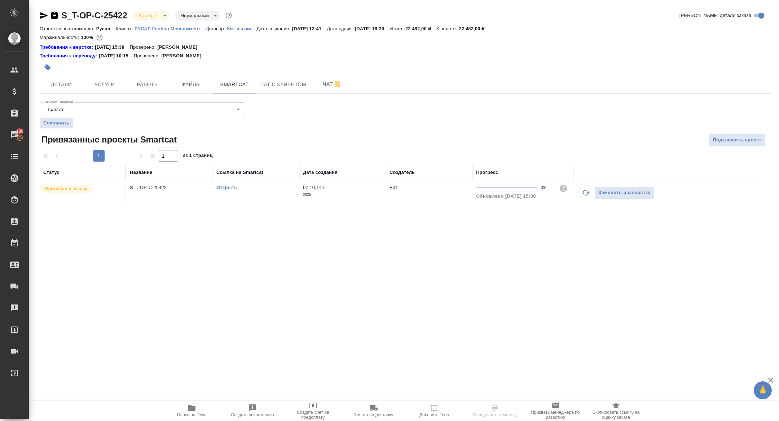
click at [229, 186] on link "Открыть" at bounding box center [226, 187] width 21 height 5
click at [45, 16] on icon "button" at bounding box center [44, 15] width 8 height 6
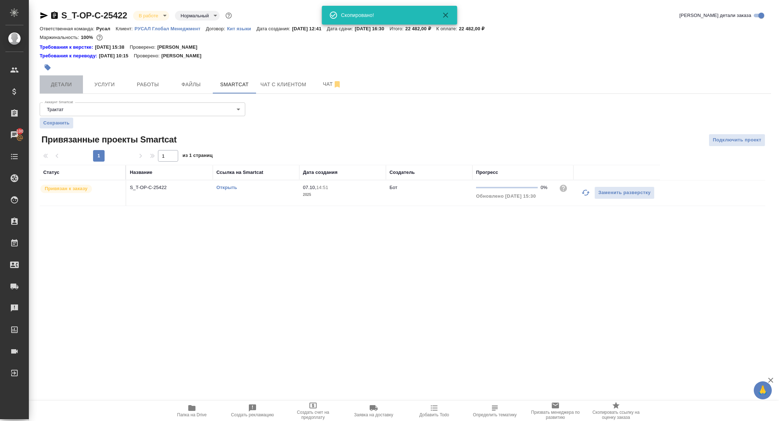
click at [70, 87] on span "Детали" at bounding box center [61, 84] width 35 height 9
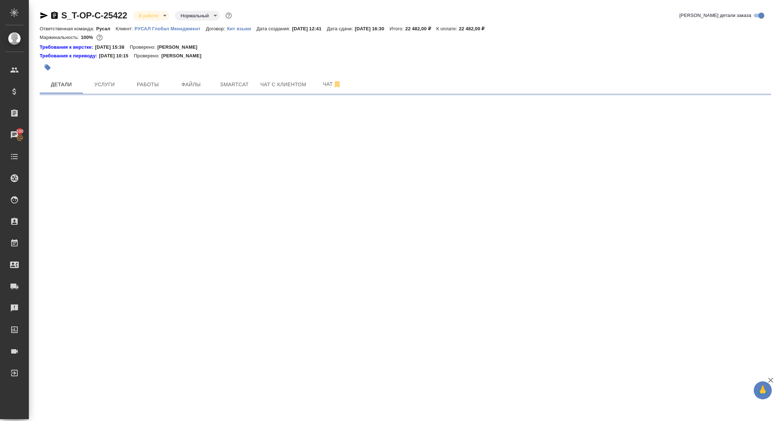
select select "RU"
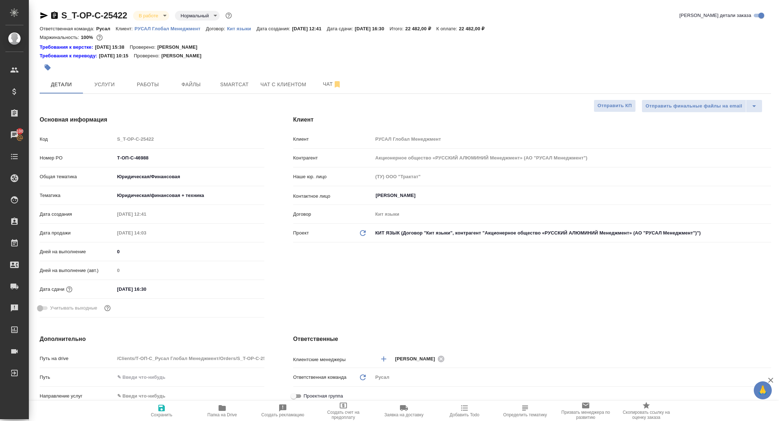
type textarea "x"
click at [228, 86] on span "Smartcat" at bounding box center [234, 84] width 35 height 9
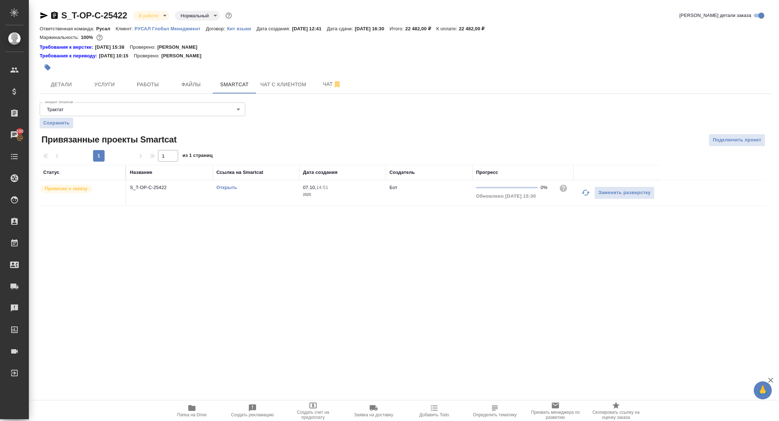
click at [196, 404] on span "Папка на Drive" at bounding box center [192, 411] width 52 height 14
click at [53, 14] on icon "button" at bounding box center [54, 15] width 9 height 9
click at [221, 188] on link "Открыть" at bounding box center [226, 187] width 21 height 5
click at [144, 198] on td "S_T-OP-C-25422" at bounding box center [169, 192] width 87 height 25
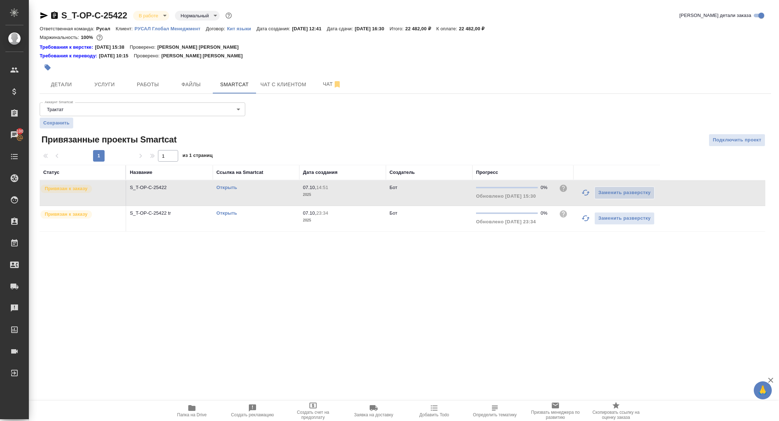
click at [52, 16] on icon "button" at bounding box center [54, 15] width 6 height 7
click at [55, 88] on span "Детали" at bounding box center [61, 84] width 35 height 9
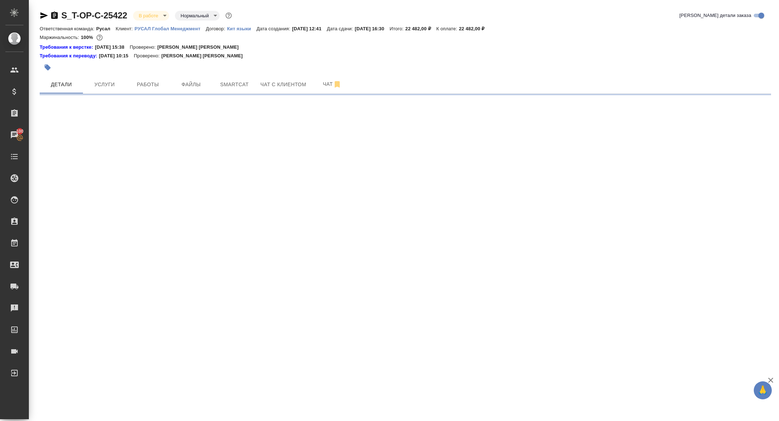
select select "RU"
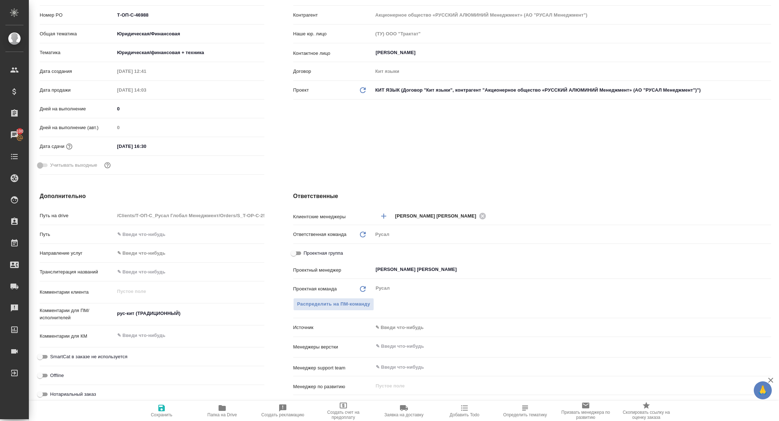
type textarea "x"
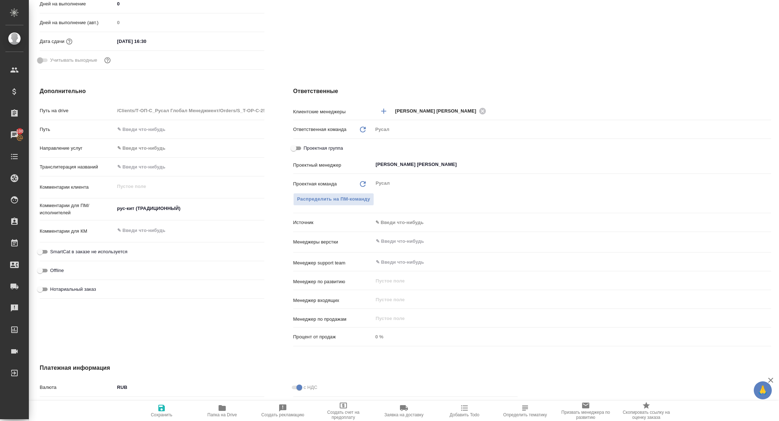
scroll to position [258, 0]
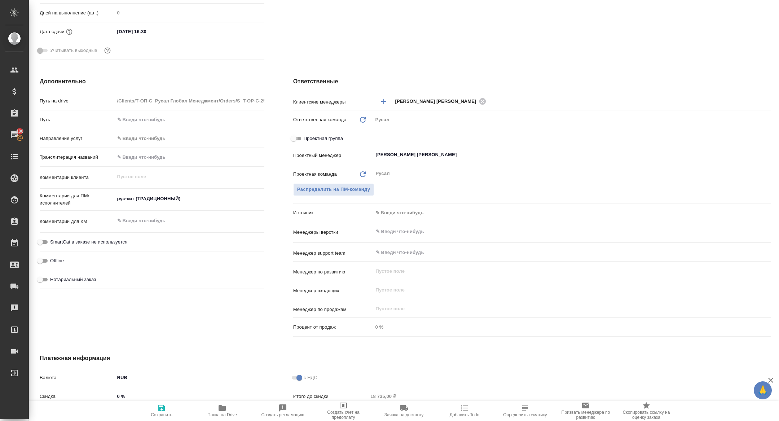
click at [297, 137] on input "Проектная группа" at bounding box center [294, 138] width 26 height 9
checkbox input "true"
type textarea "x"
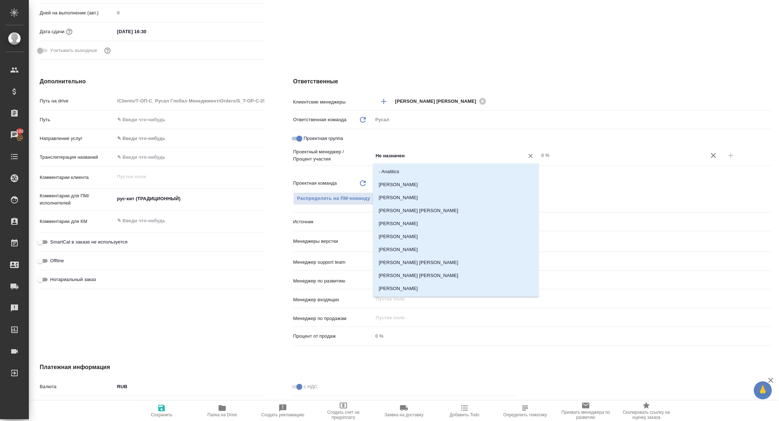
click at [394, 157] on input "Не назначен" at bounding box center [443, 155] width 137 height 9
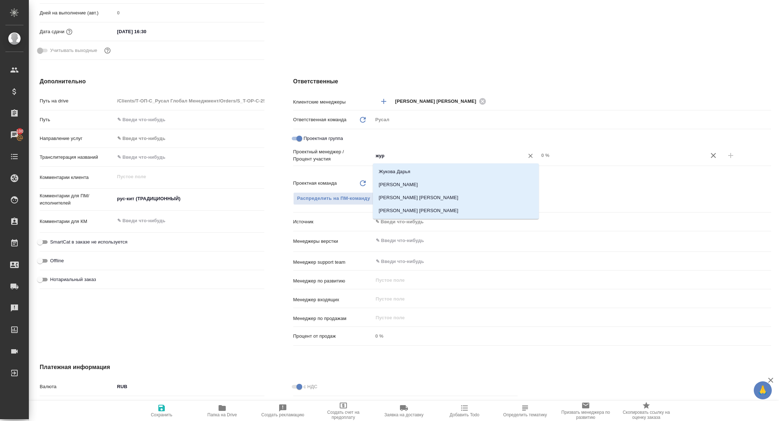
type input "жура"
click at [426, 187] on li "Журавлева Александра" at bounding box center [456, 184] width 166 height 13
type textarea "x"
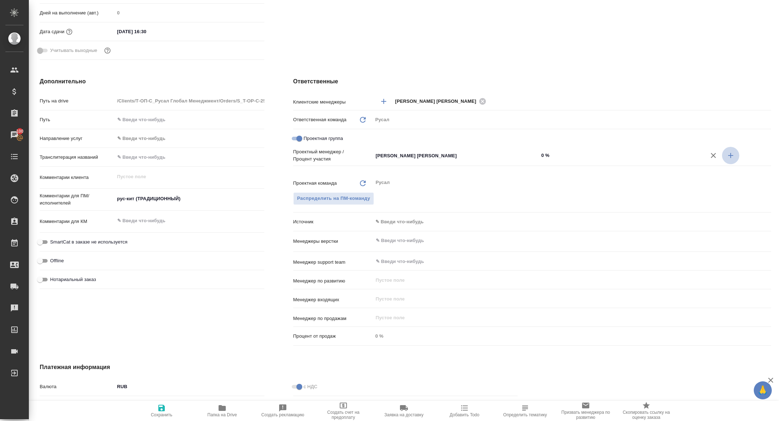
click at [730, 152] on icon "button" at bounding box center [730, 155] width 9 height 9
type textarea "x"
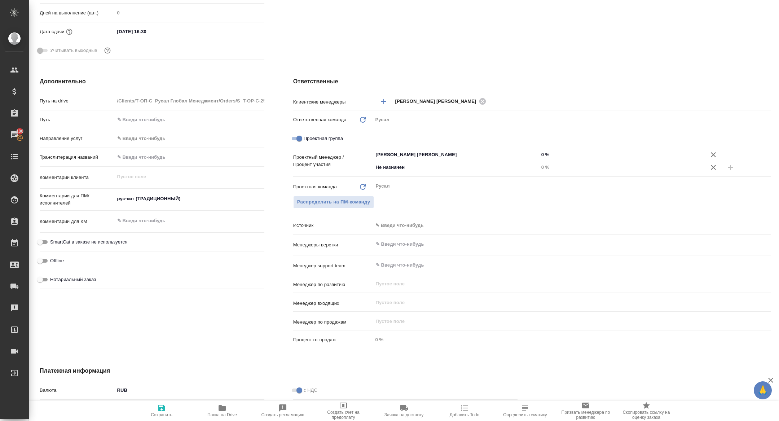
click at [467, 175] on div "Проектный менеджер / Процент участия Журавлева Александра ​ 0 % Не назначен ​ 0…" at bounding box center [532, 163] width 478 height 31
click at [450, 166] on input "Не назначен" at bounding box center [443, 167] width 137 height 9
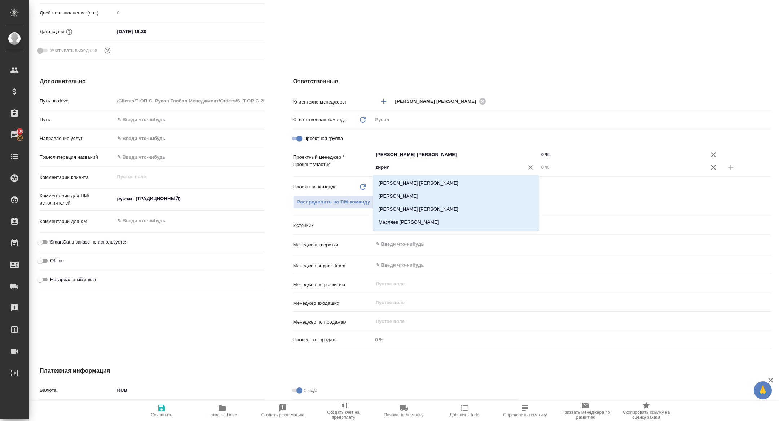
type input "кирилл"
click at [453, 179] on li "Авдеенко Кирилл" at bounding box center [456, 183] width 166 height 13
type textarea "x"
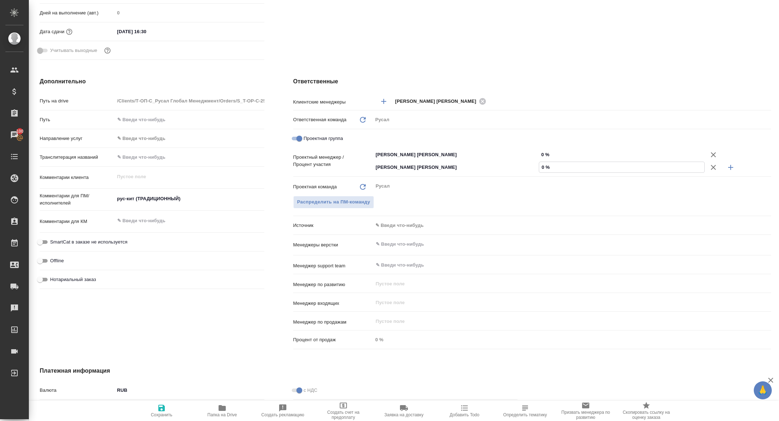
click at [540, 167] on input "0 %" at bounding box center [621, 167] width 165 height 10
type textarea "x"
type input "20 %"
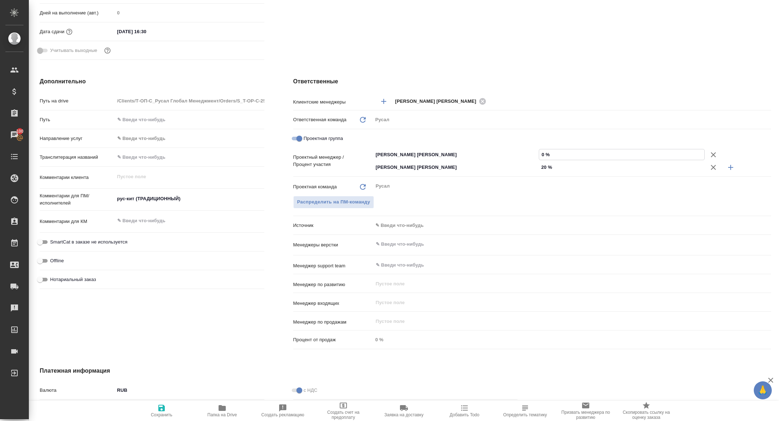
click at [540, 153] on input "0 %" at bounding box center [621, 154] width 165 height 10
type input "80 %"
type textarea "x"
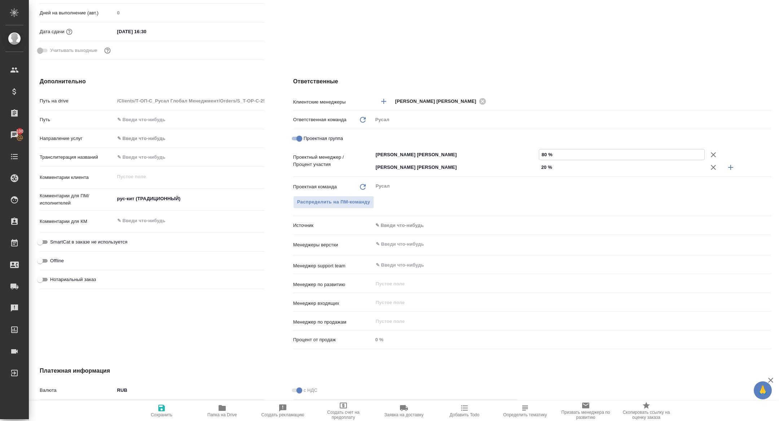
type input "80 %"
click at [159, 411] on icon "button" at bounding box center [161, 408] width 6 height 6
type textarea "x"
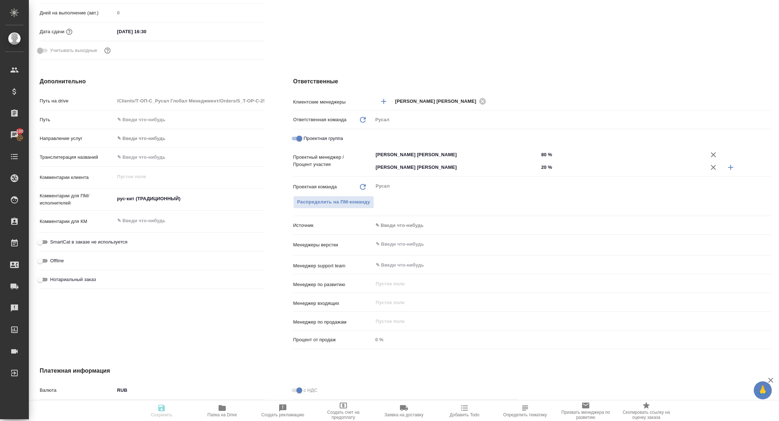
type textarea "x"
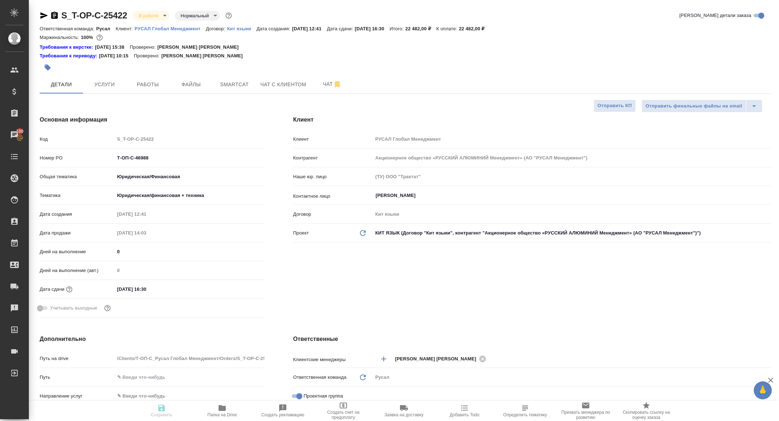
type textarea "x"
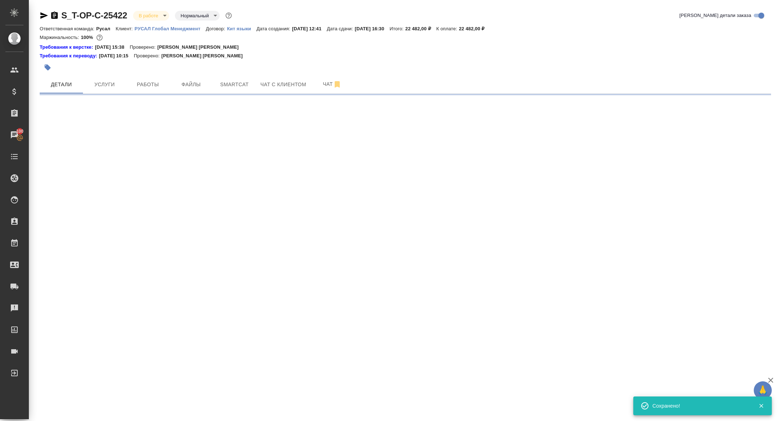
select select "RU"
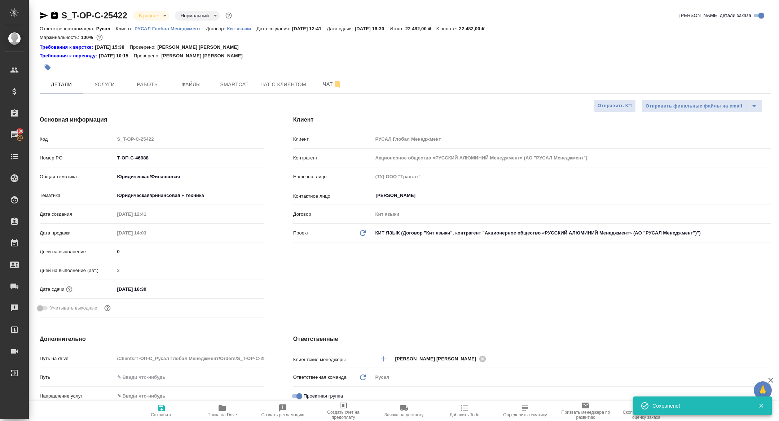
type textarea "x"
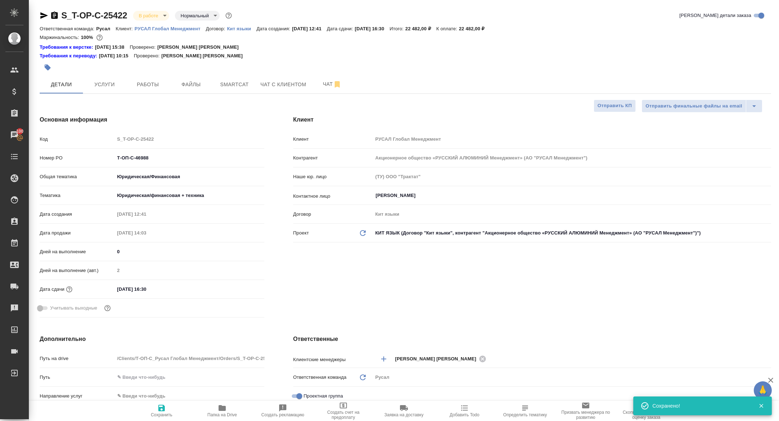
type textarea "x"
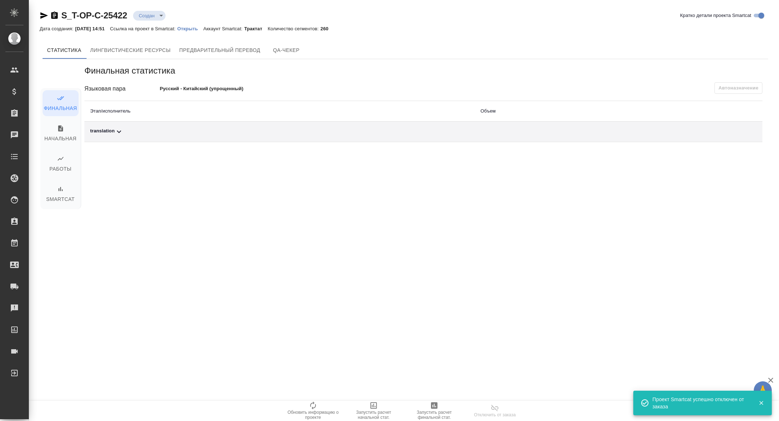
click at [195, 28] on p "Открыть" at bounding box center [190, 28] width 26 height 5
